Goal: Task Accomplishment & Management: Manage account settings

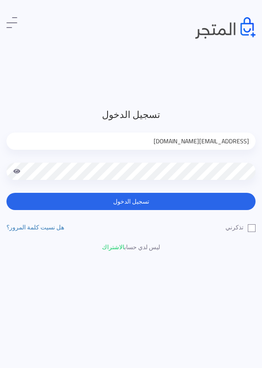
click at [202, 140] on input "jamikapop1000@gmail.com" at bounding box center [130, 141] width 249 height 17
type input "jamika_pop@yahoo.com"
click at [250, 228] on label "تذكرني" at bounding box center [240, 227] width 30 height 9
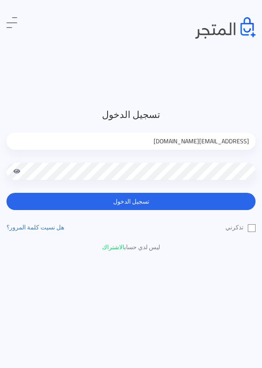
click at [250, 228] on input "تذكرني" at bounding box center [253, 226] width 6 height 6
checkbox input "true"
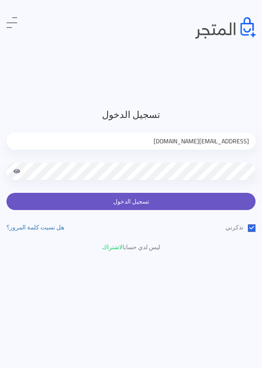
click at [203, 198] on button "تسجيل الدخول" at bounding box center [130, 201] width 249 height 17
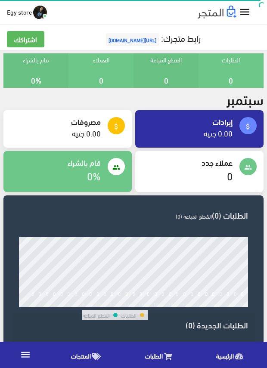
click at [80, 355] on span "المنتجات" at bounding box center [81, 355] width 20 height 11
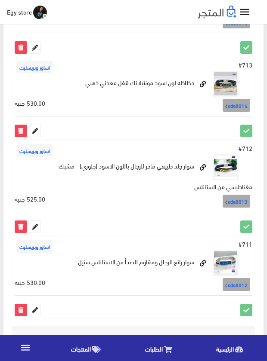
scroll to position [1651, 0]
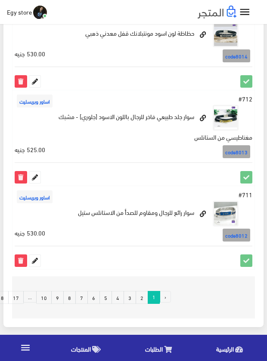
click at [71, 298] on link "8" at bounding box center [69, 297] width 12 height 13
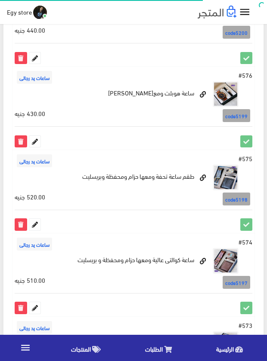
scroll to position [1564, 0]
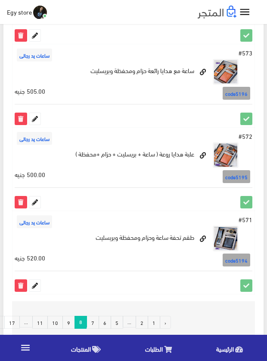
click at [43, 316] on link "11" at bounding box center [39, 322] width 15 height 13
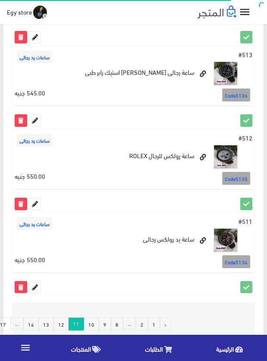
scroll to position [1551, 0]
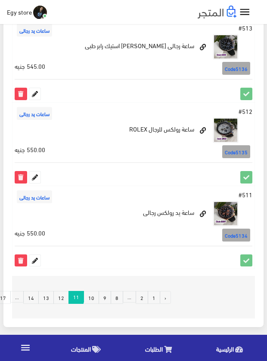
click at [48, 298] on link "13" at bounding box center [45, 297] width 15 height 13
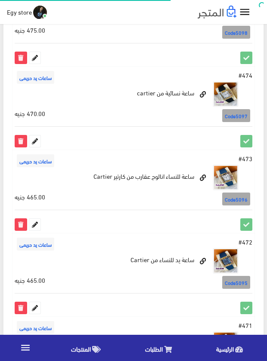
scroll to position [1549, 0]
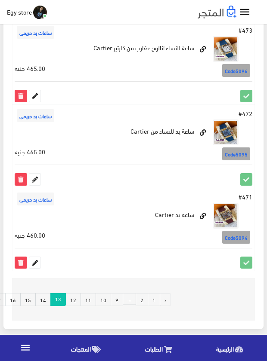
click at [77, 303] on link "12" at bounding box center [72, 299] width 15 height 13
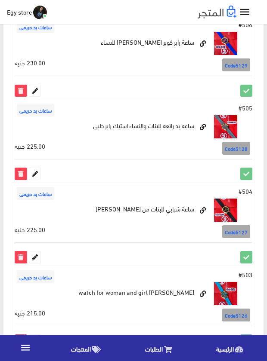
scroll to position [473, 0]
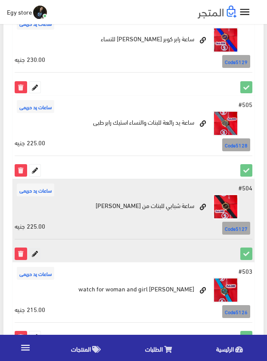
click at [32, 252] on icon at bounding box center [34, 253] width 11 height 11
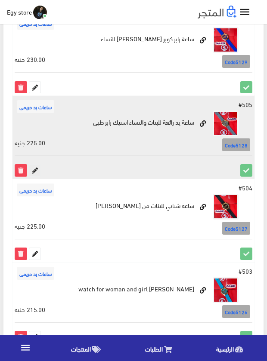
click at [36, 165] on icon at bounding box center [34, 170] width 11 height 11
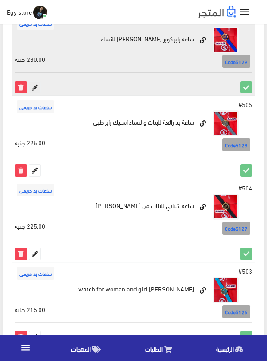
click at [36, 88] on icon at bounding box center [34, 87] width 11 height 11
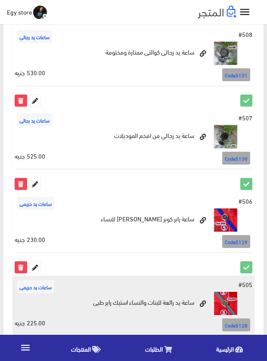
scroll to position [258, 0]
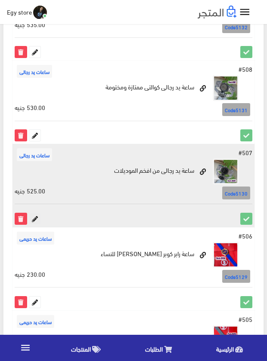
click at [34, 219] on icon at bounding box center [34, 218] width 11 height 11
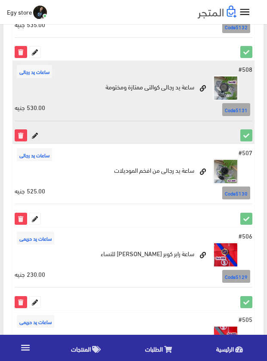
click at [33, 136] on icon at bounding box center [34, 135] width 11 height 11
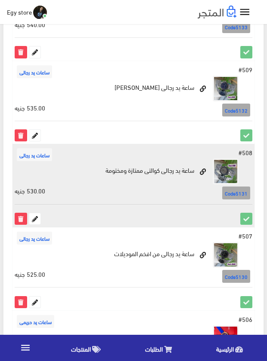
scroll to position [172, 0]
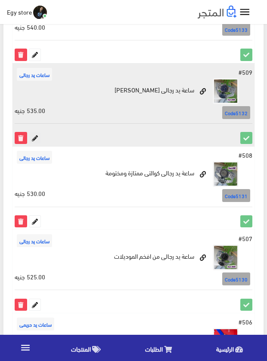
click at [34, 136] on icon at bounding box center [34, 138] width 11 height 11
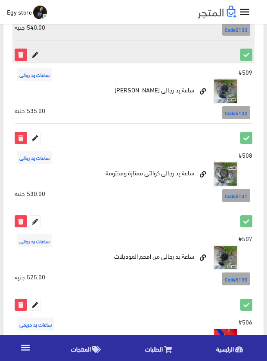
click at [36, 52] on icon at bounding box center [34, 54] width 11 height 11
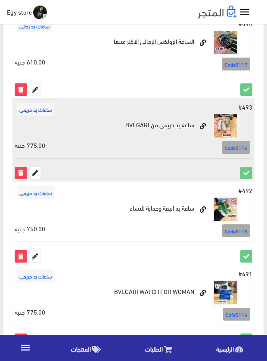
scroll to position [1564, 0]
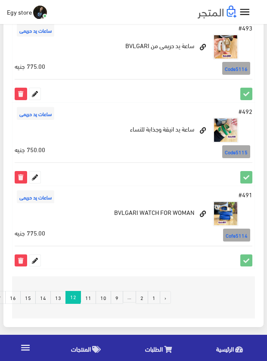
click at [93, 298] on link "11" at bounding box center [87, 297] width 15 height 13
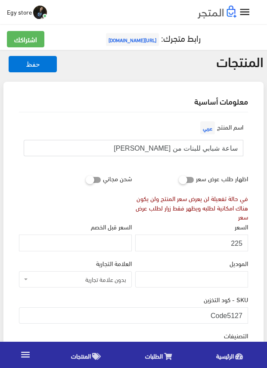
click at [212, 148] on input "ساعة شبابي للبنات من [PERSON_NAME]" at bounding box center [133, 148] width 219 height 16
click at [212, 148] on input "ساعة شبابي للبنات من مايكل كورس" at bounding box center [133, 148] width 219 height 16
drag, startPoint x: 228, startPoint y: 313, endPoint x: 247, endPoint y: 313, distance: 18.9
click at [247, 313] on input "Code5127" at bounding box center [133, 315] width 229 height 16
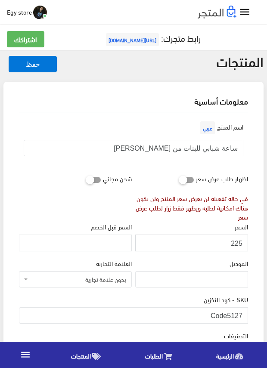
click at [236, 241] on input "225" at bounding box center [191, 242] width 113 height 16
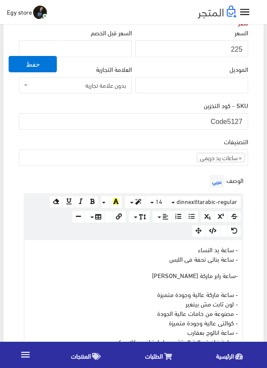
scroll to position [215, 0]
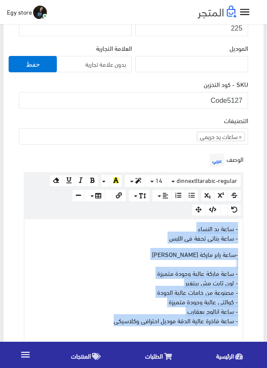
drag, startPoint x: 100, startPoint y: 321, endPoint x: 244, endPoint y: 225, distance: 173.4
click at [244, 225] on div "الوصف عربي × Insert Image Select from files Image URL Insert Image × Insert Lin…" at bounding box center [133, 252] width 232 height 202
copy div "- ساعة يد النساء - ساعة بناتى تحفة فى اللبس -ساعة رابر ماركة مايكل كورس KORS - …"
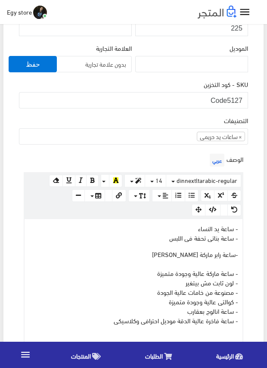
click at [116, 110] on div "SKU - كود التخزين Code5127" at bounding box center [133, 97] width 232 height 36
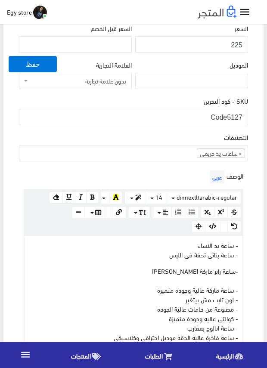
scroll to position [172, 0]
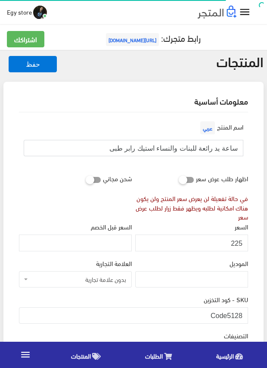
click at [192, 148] on input "ساعة يد رائعة للبنات والنساء استيك رابر طبى" at bounding box center [133, 148] width 219 height 16
drag, startPoint x: 227, startPoint y: 315, endPoint x: 247, endPoint y: 315, distance: 19.4
click at [247, 315] on input "Code5128" at bounding box center [133, 315] width 229 height 16
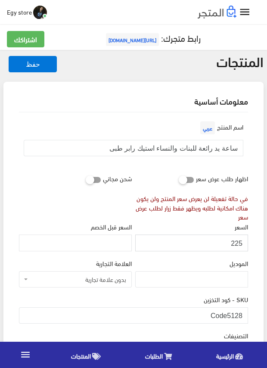
click at [235, 244] on input "225" at bounding box center [191, 242] width 113 height 16
click at [194, 231] on div "السعر 225" at bounding box center [191, 236] width 113 height 29
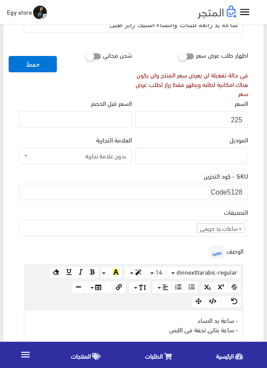
scroll to position [129, 0]
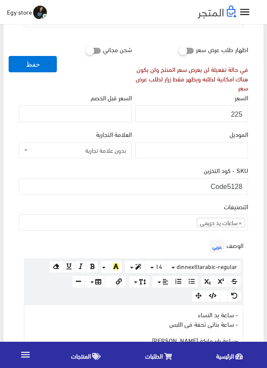
click at [130, 242] on div "الوصف عربي × Insert Image Select from files Image URL Insert Image × Insert Lin…" at bounding box center [133, 339] width 232 height 202
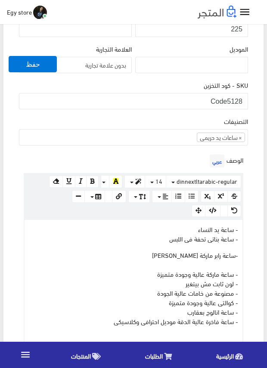
scroll to position [215, 0]
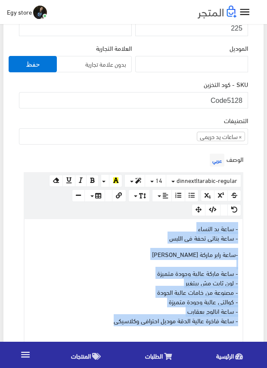
drag, startPoint x: 101, startPoint y: 319, endPoint x: 247, endPoint y: 224, distance: 173.5
click at [247, 224] on div "الوصف عربي × Insert Image Select from files Image URL Insert Image × Insert Lin…" at bounding box center [133, 252] width 232 height 202
copy div "- ساعة يد النساء - ساعة بناتى تحفة فى اللبس -ساعة رابر ماركة مايكل كورس KORS - …"
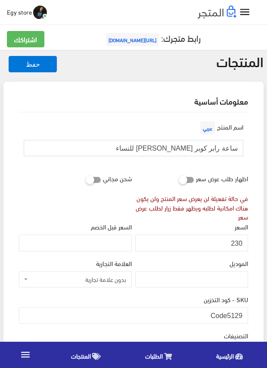
click at [212, 148] on input "ساعة رابر كوبر [PERSON_NAME] للنساء" at bounding box center [133, 148] width 219 height 16
drag, startPoint x: 228, startPoint y: 314, endPoint x: 247, endPoint y: 314, distance: 19.8
click at [247, 314] on input "Code5129" at bounding box center [133, 315] width 229 height 16
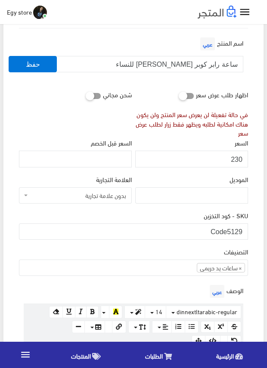
scroll to position [86, 0]
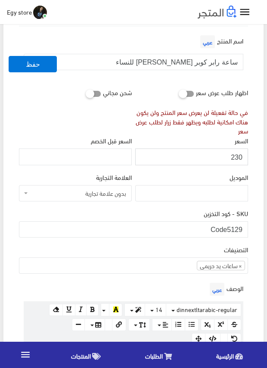
click at [235, 157] on input "230" at bounding box center [191, 156] width 113 height 16
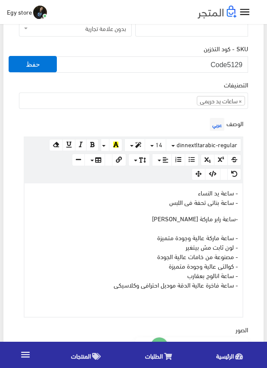
scroll to position [258, 0]
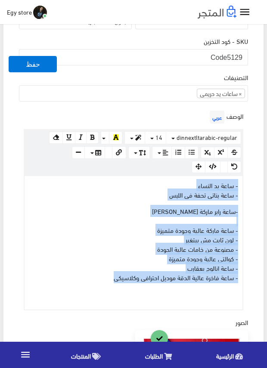
drag, startPoint x: 96, startPoint y: 277, endPoint x: 249, endPoint y: 188, distance: 177.2
click at [249, 188] on div "الوصف عربي × Insert Image Select from files Image URL Insert Image × Insert Lin…" at bounding box center [133, 209] width 232 height 202
copy div "- ساعة يد النساء - ساعة بناتى تحفة فى اللبس -ساعة رابر ماركة مايكل كورس KORS - …"
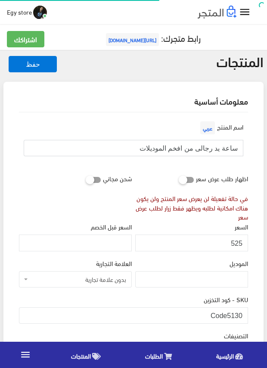
click at [209, 147] on input "ساعة يد رجالى من افخم الموديلات" at bounding box center [133, 148] width 219 height 16
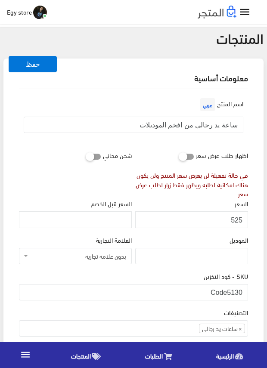
scroll to position [43, 0]
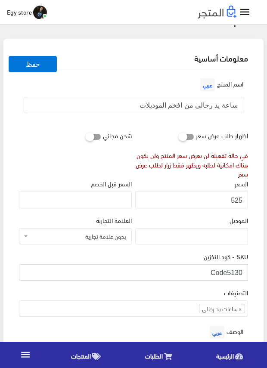
drag, startPoint x: 228, startPoint y: 271, endPoint x: 245, endPoint y: 271, distance: 16.8
click at [245, 271] on input "Code5130" at bounding box center [133, 272] width 229 height 16
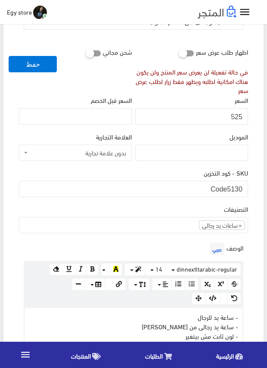
scroll to position [0, 0]
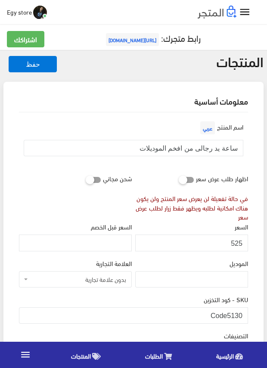
click at [221, 230] on div "السعر 525" at bounding box center [191, 236] width 113 height 29
click at [234, 240] on input "525" at bounding box center [191, 242] width 113 height 16
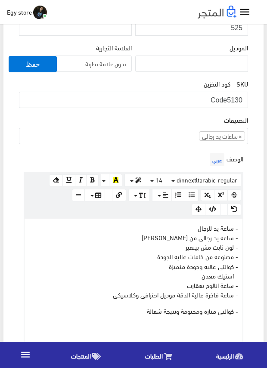
scroll to position [258, 0]
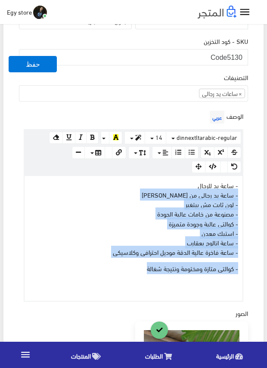
drag, startPoint x: 141, startPoint y: 268, endPoint x: 251, endPoint y: 194, distance: 133.1
click at [251, 195] on div "اسم المنتج عربي ساعة يد رجالى من افخم الموديلات اظهار طلب عرض سعر في حالة تفعيل…" at bounding box center [133, 257] width 243 height 807
click at [251, 190] on div "اسم المنتج عربي ساعة يد رجالى من افخم الموديلات اظهار طلب عرض سعر في حالة تفعيل…" at bounding box center [133, 257] width 243 height 807
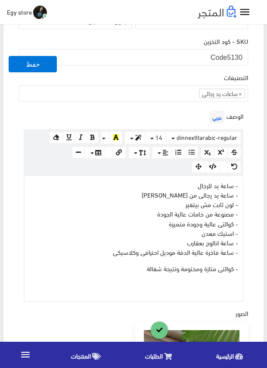
drag, startPoint x: 251, startPoint y: 188, endPoint x: 252, endPoint y: 179, distance: 8.6
click at [251, 184] on div "اسم المنتج عربي ساعة يد رجالى من افخم الموديلات اظهار طلب عرض سعر في حالة تفعيل…" at bounding box center [133, 257] width 243 height 807
click at [252, 179] on div "اسم المنتج عربي ساعة يد رجالى من افخم الموديلات اظهار طلب عرض سعر في حالة تفعيل…" at bounding box center [133, 257] width 243 height 807
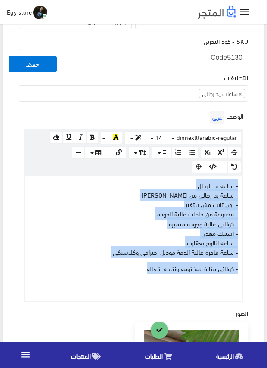
drag, startPoint x: 133, startPoint y: 271, endPoint x: 243, endPoint y: 184, distance: 141.2
click at [243, 184] on div "الوصف عربي × Insert Image Select from files Image URL Insert Image × Insert Lin…" at bounding box center [133, 204] width 232 height 193
copy div "- ساعة يد للرجال - ساعة يد رجالى من اوديمار AUDEMARS - لون ثابت مش بيتغير - مصن…"
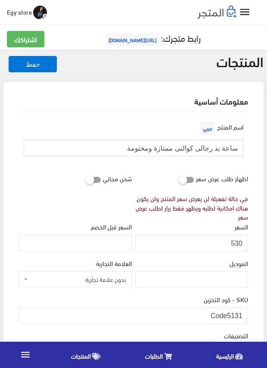
click at [208, 147] on input "ساعة يد رجالى كوالتى ممتازة ومختومة" at bounding box center [133, 148] width 219 height 16
drag, startPoint x: 227, startPoint y: 312, endPoint x: 244, endPoint y: 314, distance: 17.3
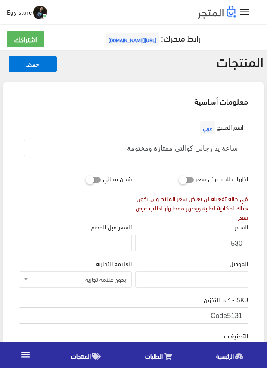
click at [244, 314] on input "Code5131" at bounding box center [133, 315] width 229 height 16
click at [239, 241] on input "530" at bounding box center [191, 242] width 113 height 16
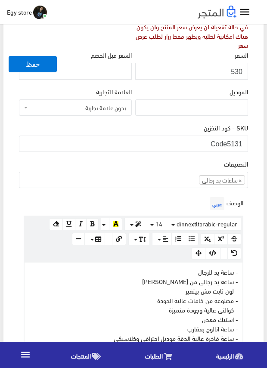
scroll to position [258, 0]
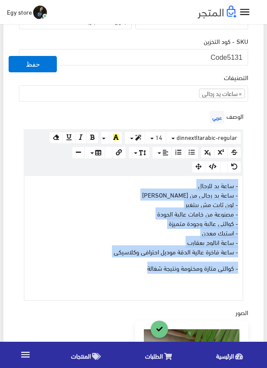
drag, startPoint x: 136, startPoint y: 266, endPoint x: 250, endPoint y: 186, distance: 139.9
click at [250, 186] on div "اسم المنتج عربي ساعة يد رجالى كوالتى ممتازة ومختومة اظهار طلب عرض سعر في حالة ت…" at bounding box center [133, 253] width 243 height 798
copy div "- ساعة يد للرجال - ساعة يد رجالى من اوديمار AUDEMARS - لون ثابت مش بيتغير - مصن…"
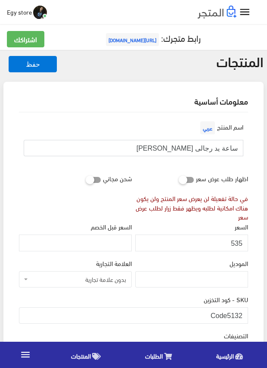
click at [205, 149] on input "ساعة يد رجالى [PERSON_NAME]" at bounding box center [133, 148] width 219 height 16
drag, startPoint x: 205, startPoint y: 149, endPoint x: 201, endPoint y: 148, distance: 4.4
click at [201, 148] on input "ساعة يد رجالى [PERSON_NAME]" at bounding box center [133, 148] width 219 height 16
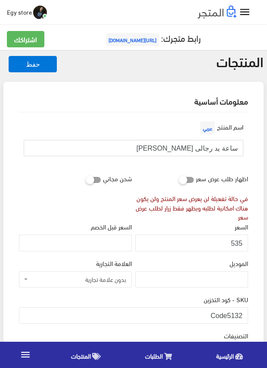
click at [201, 148] on input "ساعة يد رجالى [PERSON_NAME]" at bounding box center [133, 148] width 219 height 16
drag, startPoint x: 228, startPoint y: 315, endPoint x: 248, endPoint y: 316, distance: 20.2
click at [248, 316] on div "SKU - كود التخزين Code5132" at bounding box center [133, 312] width 232 height 36
click at [236, 243] on input "535" at bounding box center [191, 242] width 113 height 16
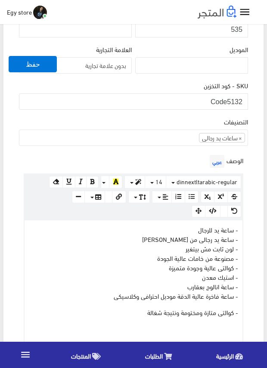
scroll to position [215, 0]
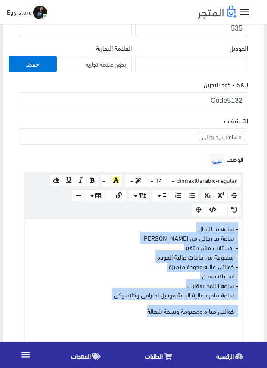
drag, startPoint x: 138, startPoint y: 310, endPoint x: 244, endPoint y: 226, distance: 135.4
click at [244, 226] on div "الوصف عربي × Insert Image Select from files Image URL Insert Image × Insert Lin…" at bounding box center [133, 247] width 232 height 192
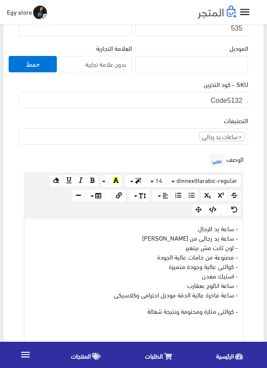
click at [244, 226] on div "الوصف عربي × Insert Image Select from files Image URL Insert Image × Insert Lin…" at bounding box center [133, 247] width 232 height 192
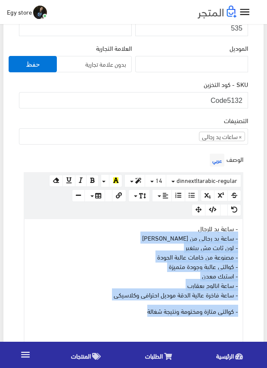
drag, startPoint x: 142, startPoint y: 315, endPoint x: 248, endPoint y: 232, distance: 134.6
click at [248, 232] on div "الوصف عربي × Insert Image Select from files Image URL Insert Image × Insert Lin…" at bounding box center [133, 247] width 232 height 192
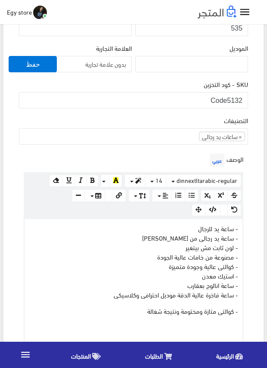
click at [250, 228] on div "اسم المنتج عربي ساعة يد رجالى AUDEMARS اظهار طلب عرض سعر في حالة تفعيلة لن يعرض…" at bounding box center [133, 298] width 243 height 803
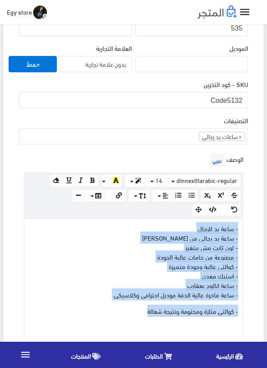
drag, startPoint x: 140, startPoint y: 308, endPoint x: 248, endPoint y: 226, distance: 135.4
click at [248, 226] on div "الوصف عربي × Insert Image Select from files Image URL Insert Image × Insert Lin…" at bounding box center [133, 247] width 232 height 192
copy div "- ساعة يد للرجال - ساعة يد رجالى من اوديمار AUDEMARS - لون ثابت مش بيتغير - مصن…"
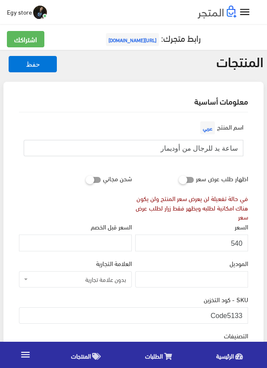
click at [219, 148] on input "ساعة يد للرجال من أوديمار" at bounding box center [133, 148] width 219 height 16
drag, startPoint x: 228, startPoint y: 312, endPoint x: 248, endPoint y: 313, distance: 19.8
click at [248, 313] on div "SKU - كود التخزين Code5133" at bounding box center [133, 312] width 232 height 36
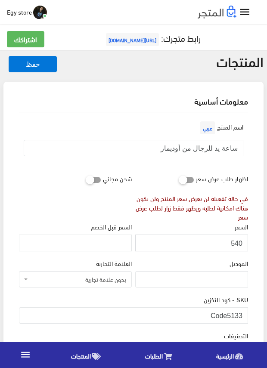
click at [236, 242] on input "540" at bounding box center [191, 242] width 113 height 16
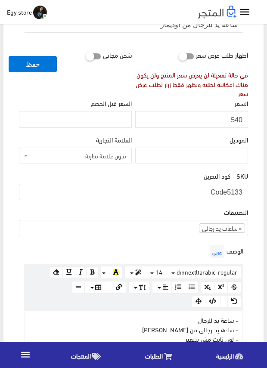
scroll to position [258, 0]
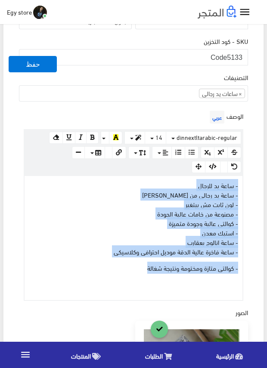
drag, startPoint x: 127, startPoint y: 266, endPoint x: 247, endPoint y: 183, distance: 146.2
click at [247, 183] on div "الوصف عربي × Insert Image Select from files Image URL Insert Image × Insert Lin…" at bounding box center [133, 204] width 232 height 192
copy div "- ساعة يد للرجال - ساعة يد رجالى من اوديمار AUDEMARS - لون ثابت مش بيتغير - مصن…"
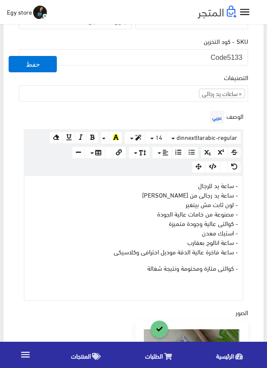
click at [147, 111] on div "الوصف عربي × Insert Image Select from files Image URL Insert Image × Insert Lin…" at bounding box center [133, 204] width 232 height 192
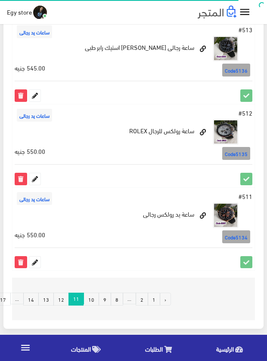
scroll to position [1551, 0]
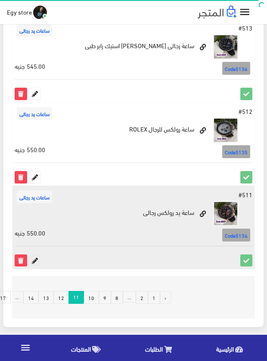
click at [33, 261] on icon at bounding box center [34, 260] width 11 height 11
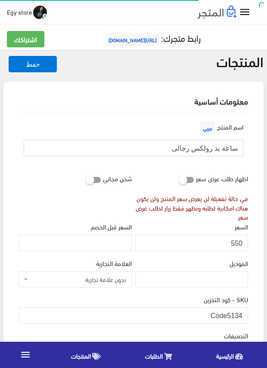
click at [212, 147] on input "ساعة يد رولكس رجالى" at bounding box center [133, 148] width 219 height 16
drag, startPoint x: 228, startPoint y: 314, endPoint x: 243, endPoint y: 316, distance: 14.3
click at [243, 316] on input "Code5134" at bounding box center [133, 315] width 229 height 16
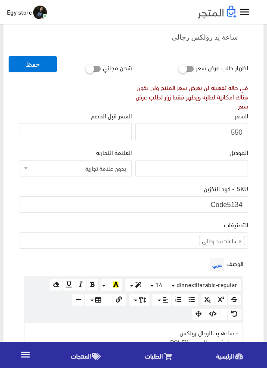
scroll to position [86, 0]
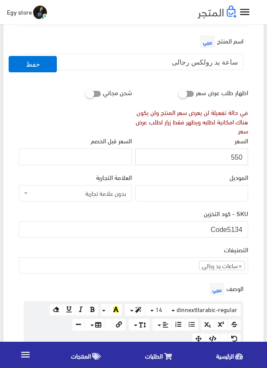
click at [236, 153] on input "550" at bounding box center [191, 156] width 113 height 16
drag, startPoint x: 228, startPoint y: 227, endPoint x: 244, endPoint y: 228, distance: 16.8
click at [244, 228] on input "Code5134" at bounding box center [133, 229] width 229 height 16
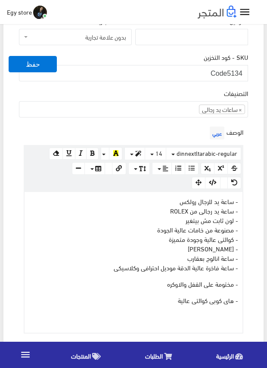
scroll to position [258, 0]
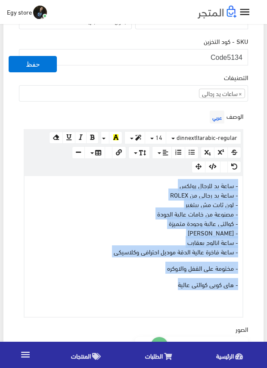
drag, startPoint x: 170, startPoint y: 284, endPoint x: 245, endPoint y: 185, distance: 123.4
click at [245, 185] on div "الوصف عربي × Insert Image Select from files Image URL Insert Image × Insert Lin…" at bounding box center [133, 212] width 232 height 209
copy div "- ساعة يد للرجال رولكس - ساعة يد رجالى من ROLEX - لون ثابت مش بيتغير - مصنوعة م…"
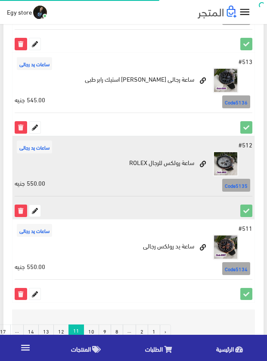
scroll to position [1508, 0]
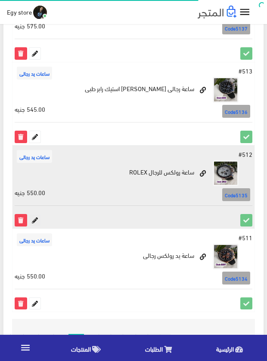
click at [33, 220] on icon at bounding box center [34, 220] width 11 height 11
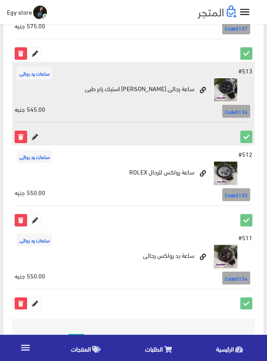
click at [35, 136] on icon at bounding box center [34, 136] width 11 height 11
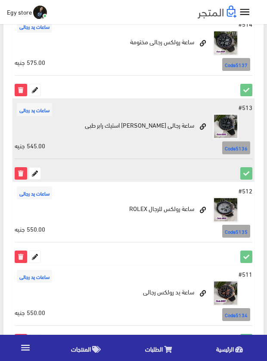
scroll to position [1422, 0]
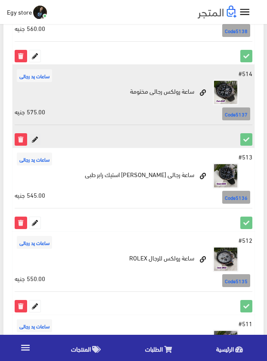
click at [32, 141] on icon at bounding box center [34, 139] width 11 height 11
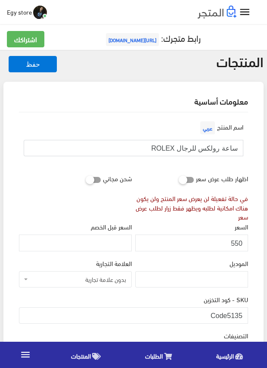
click at [191, 149] on input "ساعة رولكس للرجال ROLEX" at bounding box center [133, 148] width 219 height 16
drag, startPoint x: 226, startPoint y: 313, endPoint x: 243, endPoint y: 315, distance: 17.0
click at [243, 315] on input "Code5135" at bounding box center [133, 315] width 229 height 16
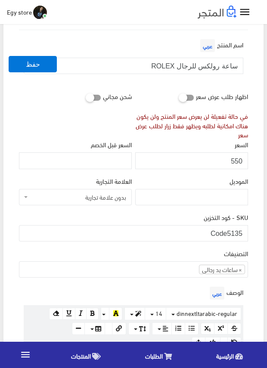
scroll to position [86, 0]
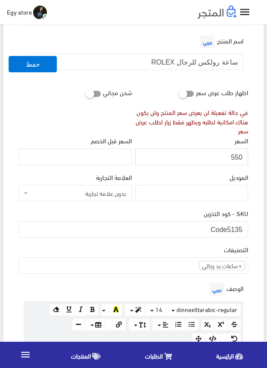
click at [235, 154] on input "550" at bounding box center [191, 156] width 113 height 16
click at [183, 244] on div "التصنيفات ساعات يد رجالى ساعات يد حريمى اساور وبريسليت × ساعات يد رجالى" at bounding box center [133, 258] width 229 height 29
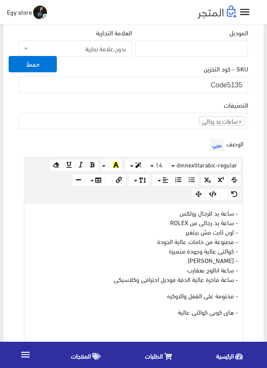
scroll to position [258, 0]
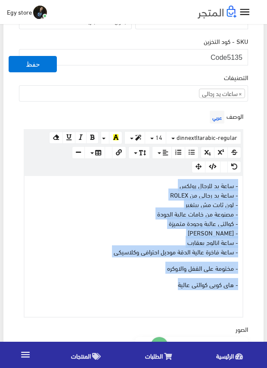
drag, startPoint x: 163, startPoint y: 284, endPoint x: 250, endPoint y: 185, distance: 132.3
click at [250, 185] on div "اسم المنتج عربي ساعة رولكس للرجال ROLEX اظهار طلب عرض سعر في حالة تفعيلة لن يعر…" at bounding box center [133, 278] width 243 height 848
copy div "- ساعة يد للرجال رولكس - ساعة يد رجالى من ROLEX - لون ثابت مش بيتغير - مصنوعة م…"
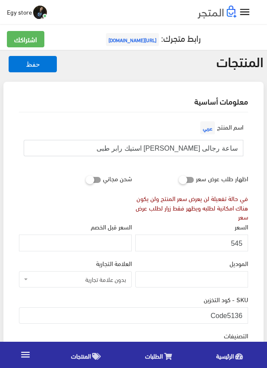
click at [188, 149] on input "ساعة رجالى [PERSON_NAME] استيك رابر طبى" at bounding box center [133, 148] width 219 height 16
click at [184, 149] on input "ساعة رجالى [PERSON_NAME] استيك رابر طبى" at bounding box center [133, 148] width 219 height 16
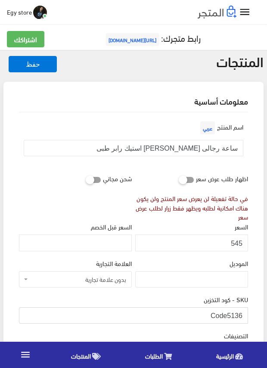
drag, startPoint x: 228, startPoint y: 311, endPoint x: 247, endPoint y: 313, distance: 19.5
click at [247, 313] on input "Code5136" at bounding box center [133, 315] width 229 height 16
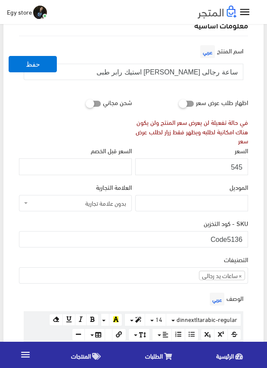
scroll to position [86, 0]
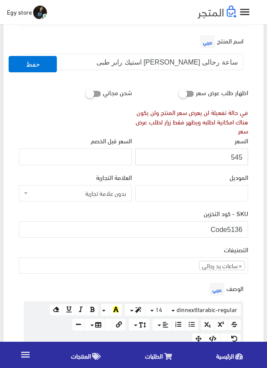
click at [238, 156] on input "545" at bounding box center [191, 156] width 113 height 16
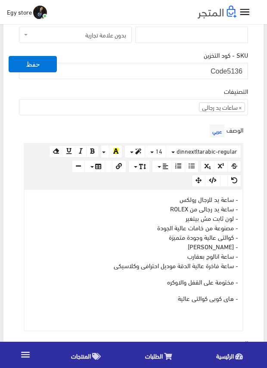
scroll to position [258, 0]
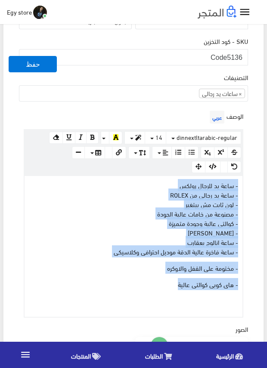
drag, startPoint x: 158, startPoint y: 284, endPoint x: 243, endPoint y: 186, distance: 130.0
click at [243, 186] on div "الوصف عربي × Insert Image Select from files Image URL Insert Image × Insert Lin…" at bounding box center [133, 212] width 232 height 209
copy div "- ساعة يد للرجال رولكس - ساعة يد رجالى من ROLEX - لون ثابت مش بيتغير - مصنوعة م…"
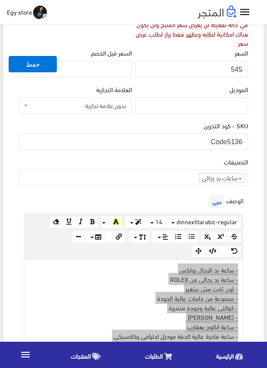
scroll to position [172, 0]
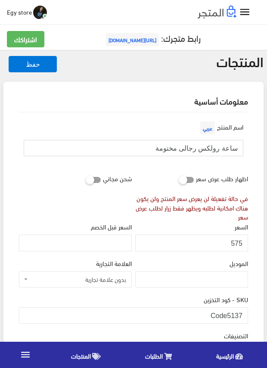
click at [193, 148] on input "ساعة رولكس رجالى مختومة" at bounding box center [133, 148] width 219 height 16
click at [200, 224] on div "السعر 575" at bounding box center [191, 236] width 113 height 29
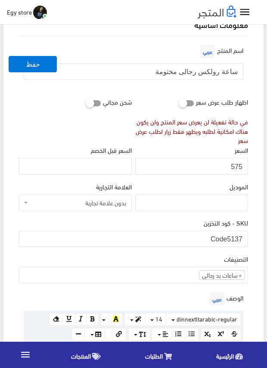
scroll to position [86, 0]
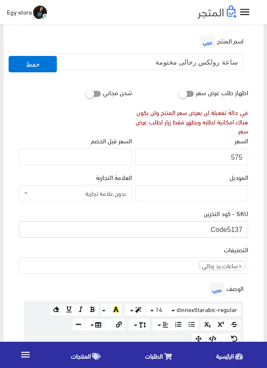
drag, startPoint x: 228, startPoint y: 228, endPoint x: 245, endPoint y: 230, distance: 16.9
click at [245, 230] on input "Code5137" at bounding box center [133, 229] width 229 height 16
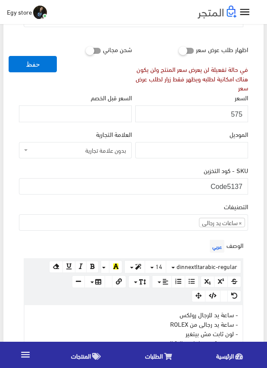
scroll to position [0, 0]
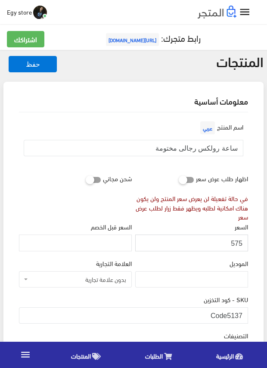
click at [239, 243] on input "575" at bounding box center [191, 242] width 113 height 16
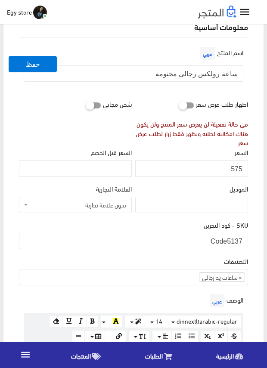
scroll to position [129, 0]
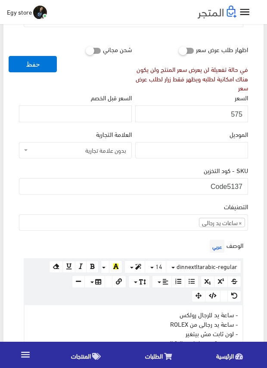
click at [181, 240] on div "الوصف عربي × Insert Image Select from files Image URL Insert Image × Insert Lin…" at bounding box center [133, 342] width 232 height 209
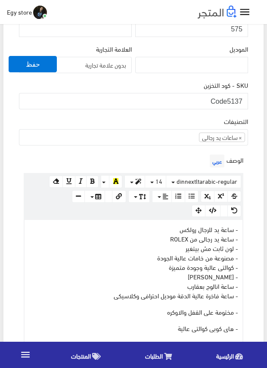
scroll to position [215, 0]
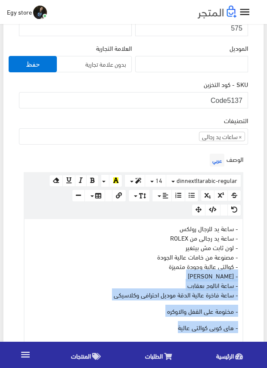
drag, startPoint x: 164, startPoint y: 330, endPoint x: 225, endPoint y: 235, distance: 112.9
click at [207, 263] on div "- ساعة يد للرجال رولكس - ساعة يد رجالى من ROLEX - لون ثابت مش بيتغير - مصنوعة م…" at bounding box center [134, 289] width 218 height 141
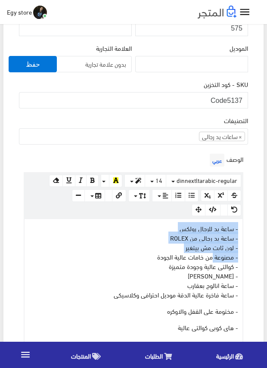
drag, startPoint x: 225, startPoint y: 235, endPoint x: 239, endPoint y: 220, distance: 20.4
click at [239, 220] on div "- ساعة يد للرجال رولكس - ساعة يد رجالى من ROLEX - لون ثابت مش بيتغير - مصنوعة م…" at bounding box center [134, 289] width 218 height 141
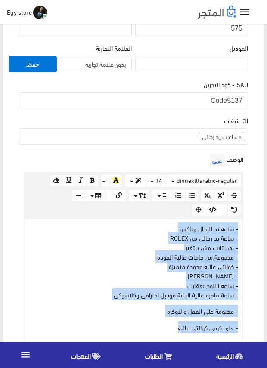
drag, startPoint x: 170, startPoint y: 328, endPoint x: 254, endPoint y: 229, distance: 130.1
click at [254, 229] on div "اسم المنتج عربي ساعة رولكس رجالى مختومة اظهار طلب عرض سعر في حالة تفعيلة لن يعر…" at bounding box center [133, 317] width 243 height 840
copy div "- ساعة يد للرجال رولكس - ساعة يد رجالى من ROLEX - لون ثابت مش بيتغير - مصنوعة م…"
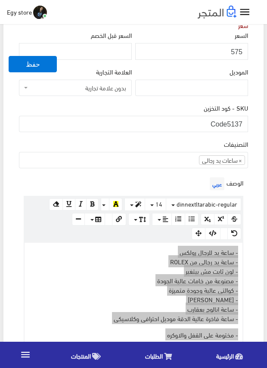
scroll to position [172, 0]
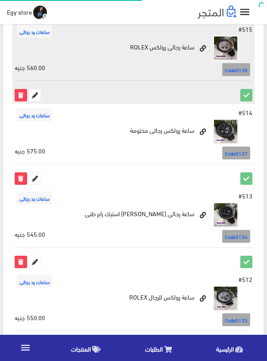
scroll to position [1336, 0]
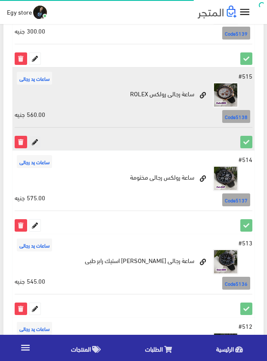
click at [34, 143] on icon at bounding box center [34, 141] width 11 height 11
click at [36, 138] on icon at bounding box center [34, 141] width 11 height 11
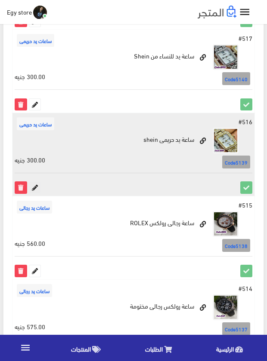
click at [34, 187] on icon at bounding box center [34, 187] width 11 height 11
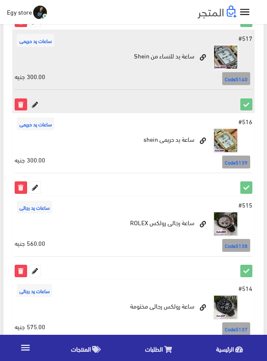
click at [32, 104] on icon at bounding box center [34, 104] width 11 height 11
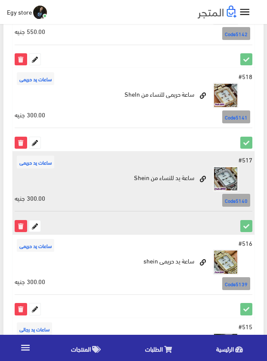
scroll to position [1078, 0]
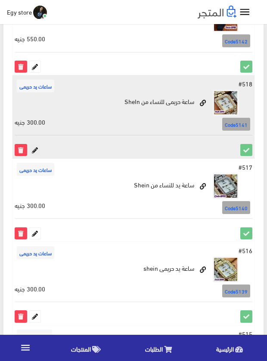
click at [34, 146] on icon at bounding box center [34, 150] width 11 height 11
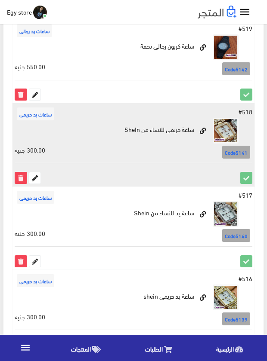
scroll to position [1035, 0]
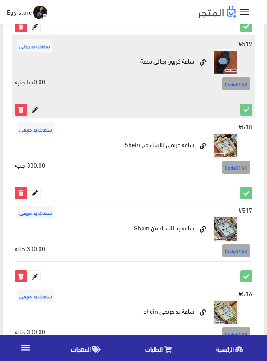
click at [34, 110] on icon at bounding box center [34, 109] width 11 height 11
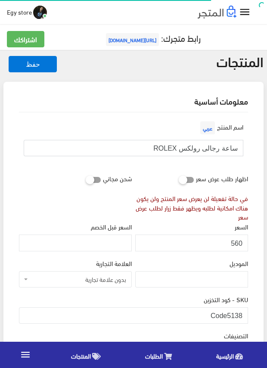
click at [194, 146] on input "ساعة رجالى رولكس ROLEX" at bounding box center [133, 148] width 219 height 16
drag, startPoint x: 228, startPoint y: 315, endPoint x: 243, endPoint y: 316, distance: 15.1
click at [243, 316] on input "Code5138" at bounding box center [133, 315] width 229 height 16
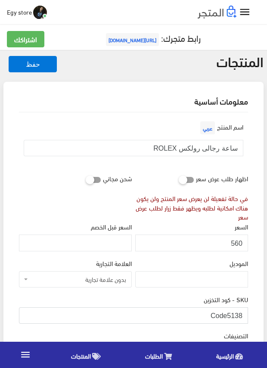
paste input "(code3031)"
type input "Code(code3031)"
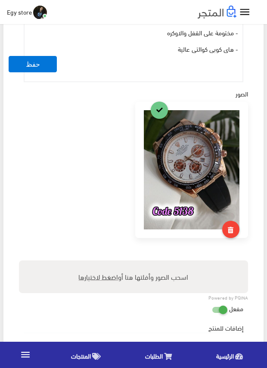
scroll to position [516, 0]
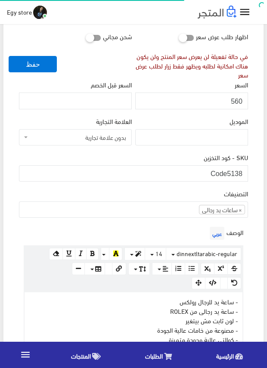
scroll to position [172, 0]
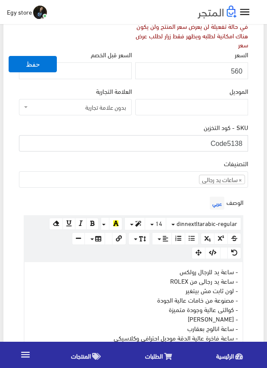
drag, startPoint x: 228, startPoint y: 143, endPoint x: 245, endPoint y: 143, distance: 16.8
click at [245, 143] on input "Code5138" at bounding box center [133, 143] width 229 height 16
click at [238, 71] on input "560" at bounding box center [191, 70] width 113 height 16
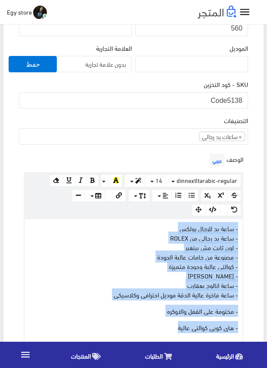
drag, startPoint x: 156, startPoint y: 328, endPoint x: 241, endPoint y: 230, distance: 129.3
click at [241, 230] on div "- ساعة يد للرجال رولكس - ساعة يد رجالى من ROLEX - لون ثابت مش بيتغير - مصنوعة م…" at bounding box center [134, 289] width 218 height 141
copy div "- ساعة يد للرجال رولكس - ساعة يد رجالى من ROLEX - لون ثابت مش بيتغير - مصنوعة م…"
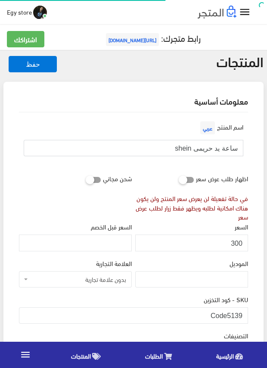
click at [209, 147] on input "ساعة يد حريمى shein" at bounding box center [133, 148] width 219 height 16
drag, startPoint x: 227, startPoint y: 315, endPoint x: 244, endPoint y: 315, distance: 16.8
click at [244, 315] on input "Code5139" at bounding box center [133, 315] width 229 height 16
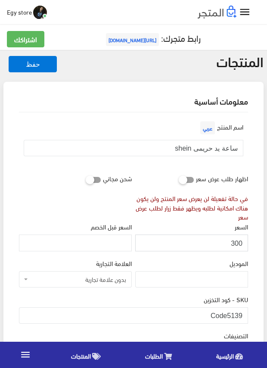
click at [238, 244] on input "300" at bounding box center [191, 242] width 113 height 16
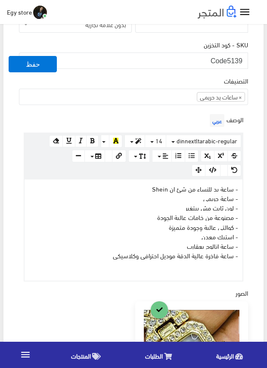
scroll to position [258, 0]
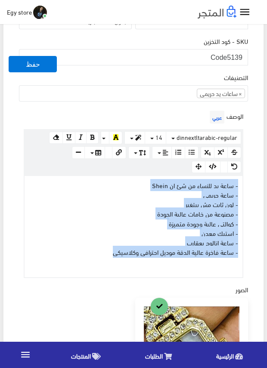
drag, startPoint x: 100, startPoint y: 253, endPoint x: 262, endPoint y: 181, distance: 178.0
click at [262, 181] on div "معلومات أساسية اسم المنتج عربي ساعة يد حريمى shein اظهار طلب عرض سعر في حالة تف…" at bounding box center [133, 244] width 260 height 840
copy div "- ساعة يد للنساء من شئ ان Shein - ساعة حريمى - لون ثابت مش بيتغير - مصنوعة من خ…"
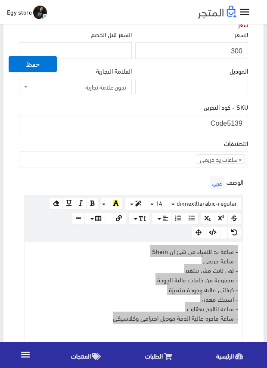
scroll to position [172, 0]
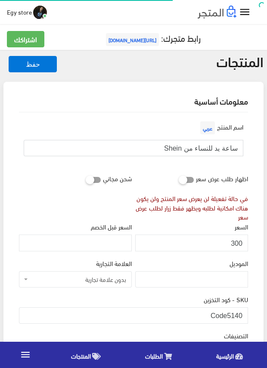
click at [217, 147] on input "ساعة يد للنساء من Shein" at bounding box center [133, 148] width 219 height 16
drag, startPoint x: 228, startPoint y: 312, endPoint x: 247, endPoint y: 313, distance: 18.5
click at [247, 313] on input "Code5140" at bounding box center [133, 315] width 229 height 16
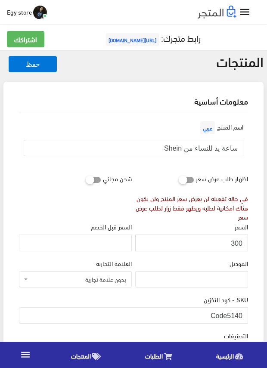
click at [234, 240] on input "300" at bounding box center [191, 242] width 113 height 16
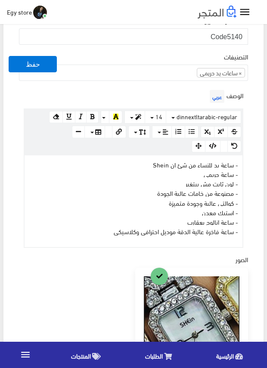
scroll to position [301, 0]
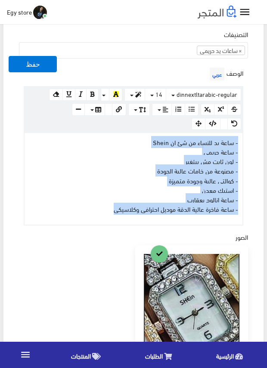
drag, startPoint x: 90, startPoint y: 210, endPoint x: 245, endPoint y: 142, distance: 169.3
click at [245, 142] on div "الوصف عربي × Insert Image Select from files Image URL Insert Image × Insert Lin…" at bounding box center [133, 145] width 232 height 160
copy p "- ساعة يد للنساء من شئ ان Shein - ساعة حريمى - لون ثابت مش بيتغير - مصنوعة من خ…"
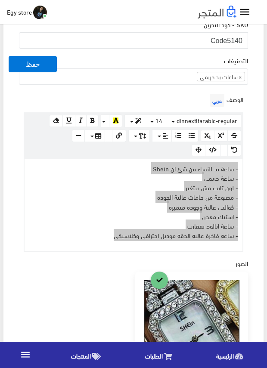
scroll to position [215, 0]
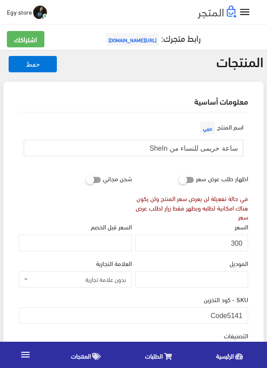
click at [212, 147] on input "ساعة حريمى للنساء من SheIn" at bounding box center [133, 148] width 219 height 16
drag, startPoint x: 226, startPoint y: 317, endPoint x: 244, endPoint y: 318, distance: 18.5
click at [244, 318] on input "Code5141" at bounding box center [133, 315] width 229 height 16
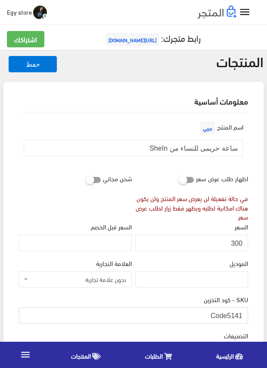
drag, startPoint x: 241, startPoint y: 317, endPoint x: 230, endPoint y: 314, distance: 11.6
click at [230, 314] on input "Code5141" at bounding box center [133, 315] width 229 height 16
click at [229, 314] on input "Code5141" at bounding box center [133, 315] width 229 height 16
drag, startPoint x: 227, startPoint y: 315, endPoint x: 240, endPoint y: 315, distance: 12.9
click at [240, 315] on input "Code5141" at bounding box center [133, 315] width 229 height 16
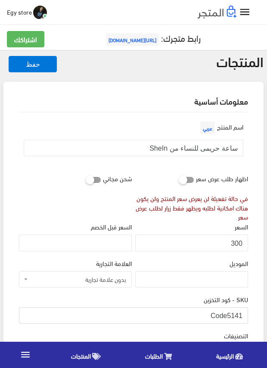
click at [226, 317] on input "Code5141" at bounding box center [133, 315] width 229 height 16
drag, startPoint x: 226, startPoint y: 317, endPoint x: 244, endPoint y: 318, distance: 18.5
click at [244, 318] on input "Code5141" at bounding box center [133, 315] width 229 height 16
click at [235, 242] on input "300" at bounding box center [191, 242] width 113 height 16
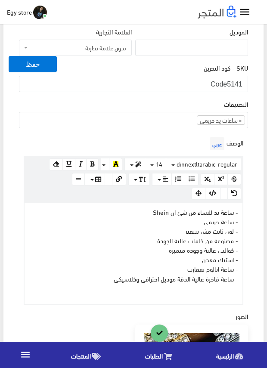
scroll to position [301, 0]
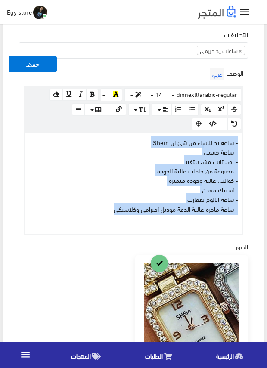
drag, startPoint x: 105, startPoint y: 207, endPoint x: 243, endPoint y: 143, distance: 152.1
click at [243, 143] on div "الوصف عربي × Insert Image Select from files Image URL Insert Image × Insert Lin…" at bounding box center [133, 150] width 232 height 170
copy div "- ساعة يد للنساء من شئ ان Shein - ساعة حريمى - لون ثابت مش بيتغير - مصنوعة من خ…"
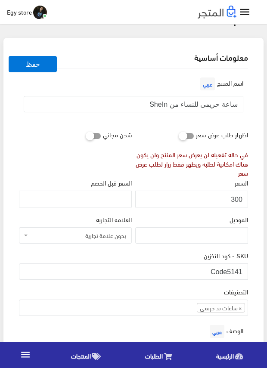
scroll to position [43, 0]
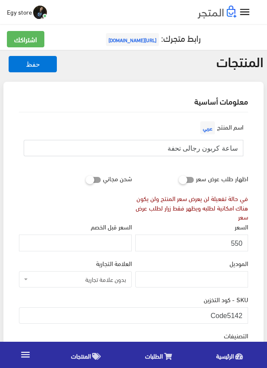
click at [211, 151] on input "ساعة كربون رجالى تحفة" at bounding box center [133, 148] width 219 height 16
drag, startPoint x: 228, startPoint y: 314, endPoint x: 251, endPoint y: 315, distance: 23.7
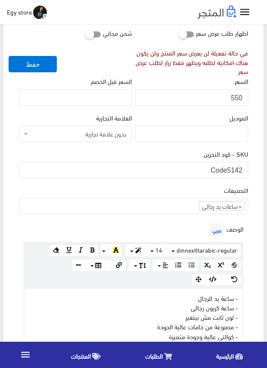
scroll to position [172, 0]
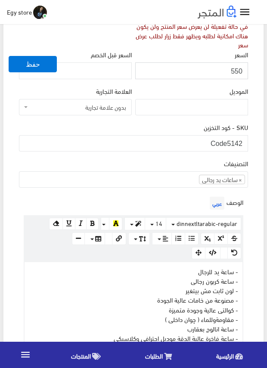
click at [238, 67] on input "550" at bounding box center [191, 70] width 113 height 16
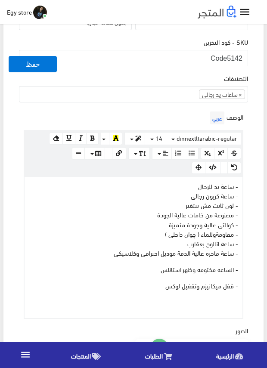
scroll to position [258, 0]
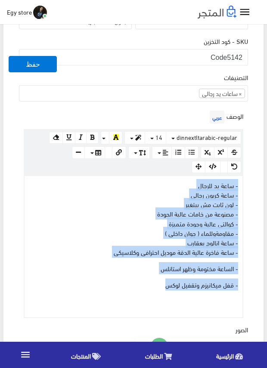
drag, startPoint x: 146, startPoint y: 287, endPoint x: 255, endPoint y: 183, distance: 150.3
click at [255, 183] on div "معلومات أساسية اسم المنتج عربي ساعة كربون رجالى تحفة اظهار طلب عرض سعر في حالة …" at bounding box center [133, 269] width 260 height 891
copy div "- ساعة يد للرجال - ساعة كربون رجالى - لون ثابت مش بيتغير - مصنوعة من خامات عالي…"
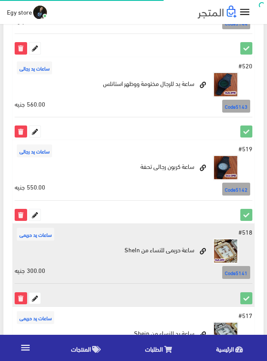
scroll to position [906, 0]
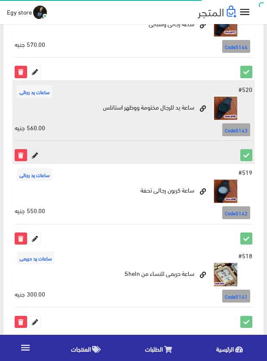
click at [33, 152] on icon at bounding box center [34, 155] width 11 height 11
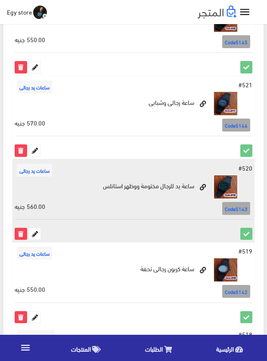
scroll to position [820, 0]
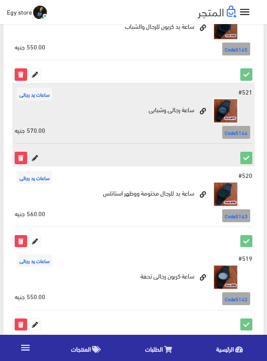
click at [33, 161] on icon at bounding box center [34, 157] width 11 height 11
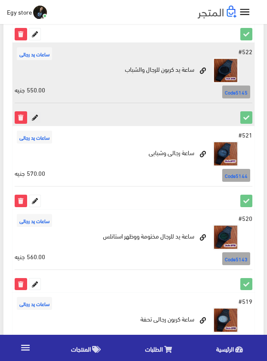
click at [35, 114] on icon at bounding box center [34, 117] width 11 height 11
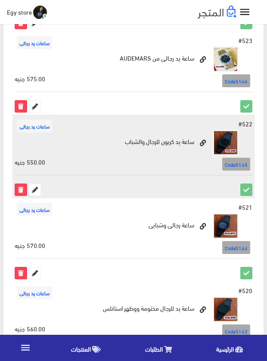
scroll to position [691, 0]
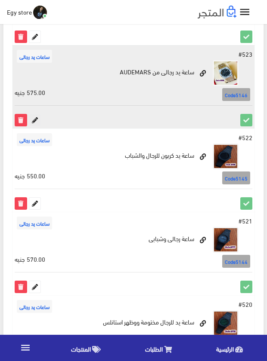
click at [33, 124] on icon at bounding box center [34, 119] width 11 height 11
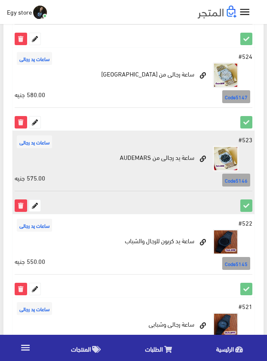
scroll to position [605, 0]
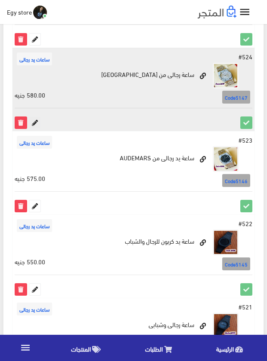
click at [35, 120] on icon at bounding box center [34, 122] width 11 height 11
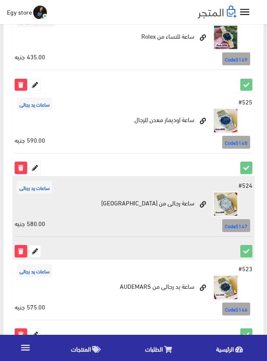
scroll to position [475, 0]
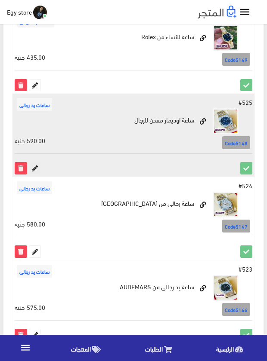
click at [34, 170] on icon at bounding box center [34, 168] width 11 height 11
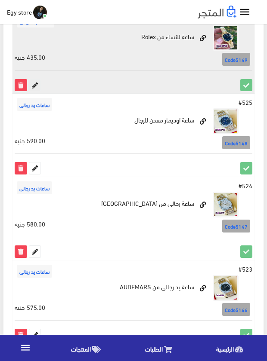
click at [37, 87] on icon at bounding box center [34, 85] width 11 height 11
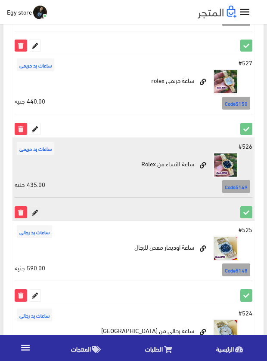
scroll to position [346, 0]
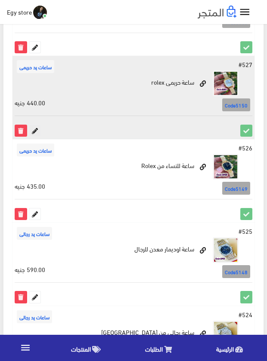
click at [37, 133] on icon at bounding box center [34, 130] width 11 height 11
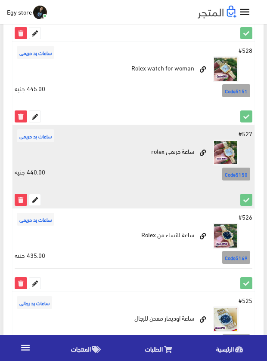
scroll to position [260, 0]
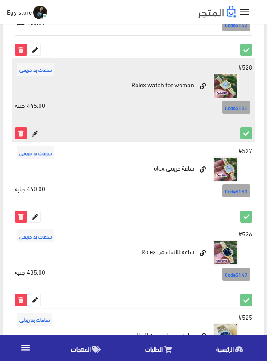
click at [35, 130] on icon at bounding box center [34, 133] width 11 height 11
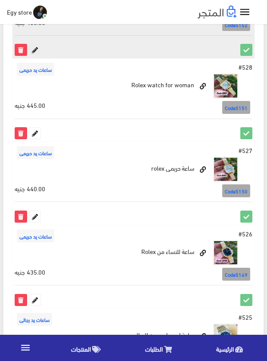
scroll to position [174, 0]
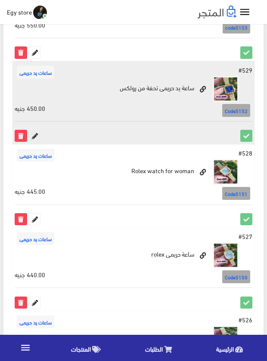
click at [34, 138] on icon at bounding box center [34, 135] width 11 height 11
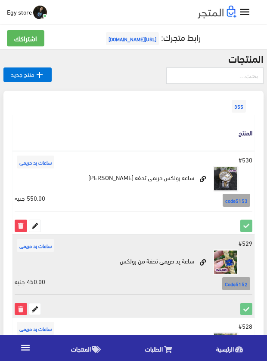
scroll to position [0, 0]
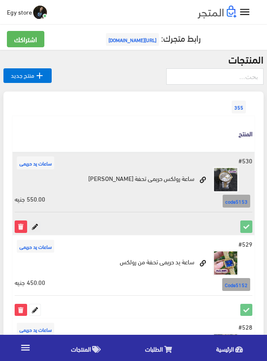
click at [33, 227] on icon at bounding box center [34, 226] width 11 height 11
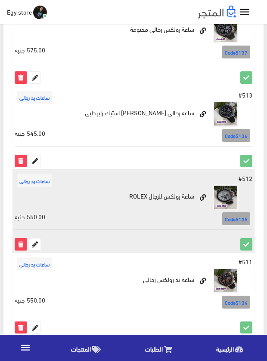
scroll to position [1551, 0]
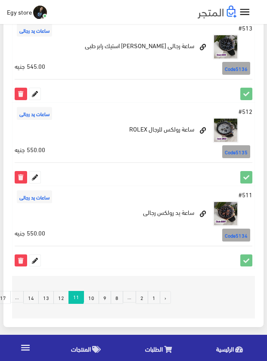
click at [92, 296] on link "10" at bounding box center [90, 297] width 15 height 13
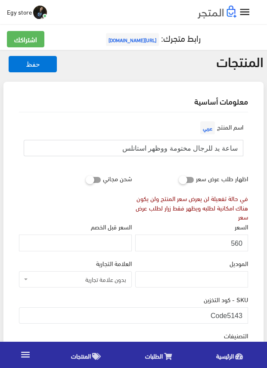
click at [182, 152] on input "ساعة يد للرجال مختومة ووظهر استانلس" at bounding box center [133, 148] width 219 height 16
drag, startPoint x: 227, startPoint y: 314, endPoint x: 248, endPoint y: 314, distance: 20.7
click at [248, 314] on div "SKU - كود التخزين Code5143" at bounding box center [133, 312] width 232 height 36
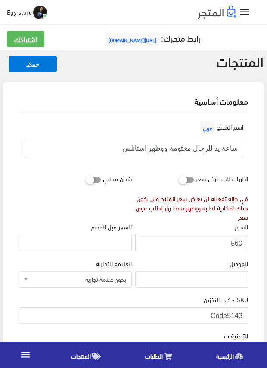
click at [235, 243] on input "560" at bounding box center [191, 242] width 113 height 16
click at [235, 243] on input "561" at bounding box center [191, 242] width 113 height 16
type input "560"
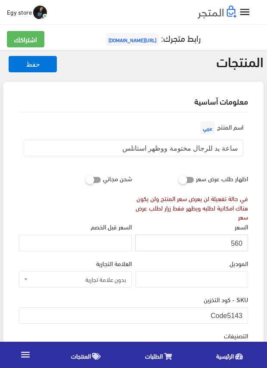
click at [235, 243] on input "560" at bounding box center [191, 242] width 113 height 16
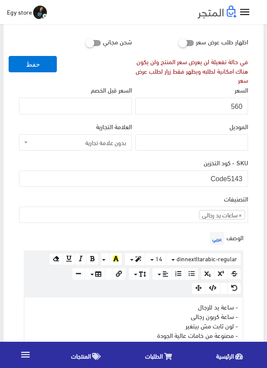
scroll to position [258, 0]
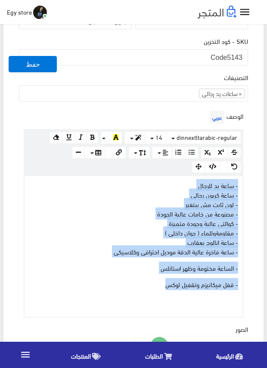
drag, startPoint x: 138, startPoint y: 287, endPoint x: 242, endPoint y: 185, distance: 145.4
click at [242, 185] on div "- ساعة يد للرجال - ساعة كربون رجالى - لون ثابت مش بيتغير - مصنوعة من خامات عالي…" at bounding box center [134, 246] width 218 height 141
copy div "- ساعة يد للرجال - ساعة كربون رجالى - لون ثابت مش بيتغير - مصنوعة من خامات عالي…"
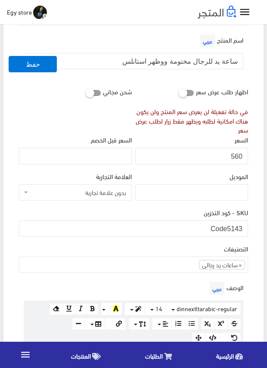
scroll to position [86, 0]
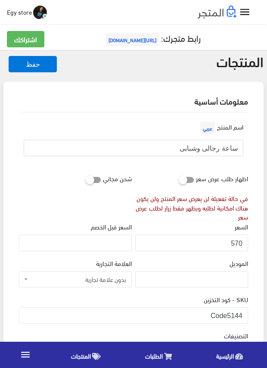
click at [203, 148] on input "ساعة رجالى وشبابى" at bounding box center [133, 148] width 219 height 16
drag, startPoint x: 226, startPoint y: 315, endPoint x: 247, endPoint y: 315, distance: 21.1
click at [247, 315] on input "Code5144" at bounding box center [133, 315] width 229 height 16
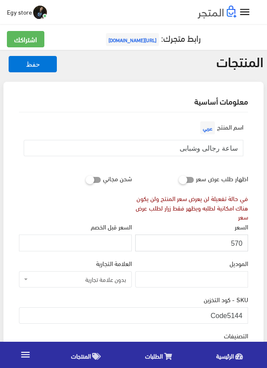
click at [237, 241] on input "570" at bounding box center [191, 242] width 113 height 16
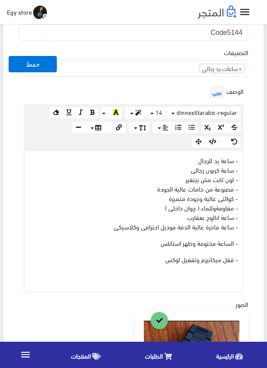
scroll to position [301, 0]
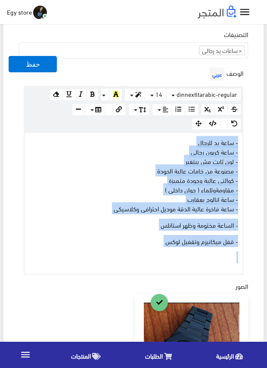
drag, startPoint x: 148, startPoint y: 246, endPoint x: 248, endPoint y: 143, distance: 143.9
click at [248, 143] on div "الوصف عربي × Insert Image Select from files Image URL Insert Image × Insert Lin…" at bounding box center [133, 169] width 232 height 209
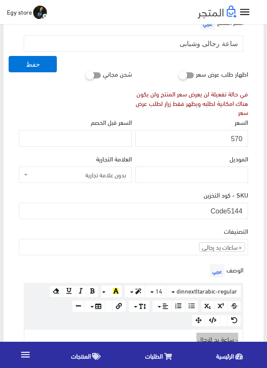
scroll to position [215, 0]
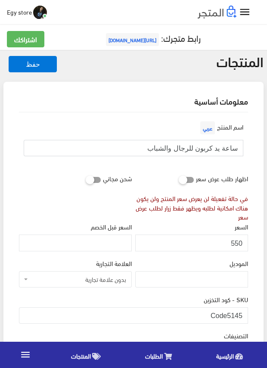
click at [203, 151] on input "ساعة يد كربون للرجال والشباب" at bounding box center [133, 148] width 219 height 16
drag, startPoint x: 228, startPoint y: 309, endPoint x: 244, endPoint y: 311, distance: 16.0
click at [244, 311] on input "Code5145" at bounding box center [133, 315] width 229 height 16
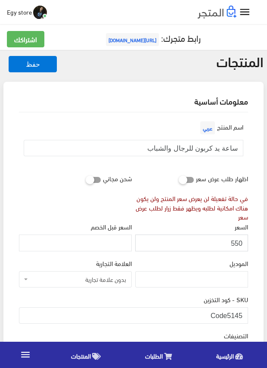
click at [235, 244] on input "550" at bounding box center [191, 242] width 113 height 16
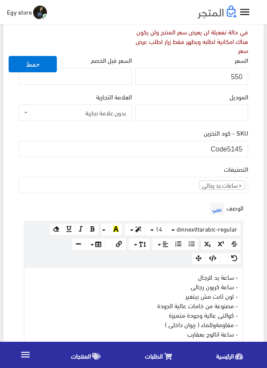
scroll to position [215, 0]
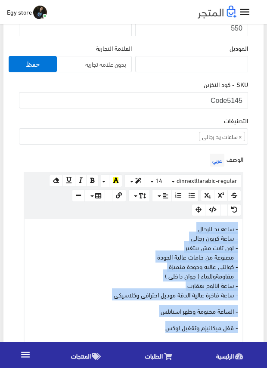
drag, startPoint x: 153, startPoint y: 330, endPoint x: 252, endPoint y: 224, distance: 145.5
click at [252, 224] on div "اسم المنتج عربي ساعة يد كربون للرجال والشباب اظهار طلب عرض سعر في حالة تفعيلة ل…" at bounding box center [133, 322] width 243 height 850
copy div "- ساعة يد للرجال - ساعة كربون رجالى - لون ثابت مش بيتغير - مصنوعة من خامات عالي…"
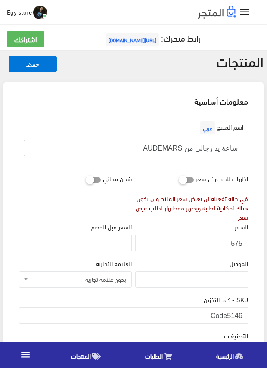
click at [169, 148] on input "ساعة يد رجالى من AUDEMARS" at bounding box center [133, 148] width 219 height 16
drag, startPoint x: 226, startPoint y: 312, endPoint x: 262, endPoint y: 316, distance: 35.9
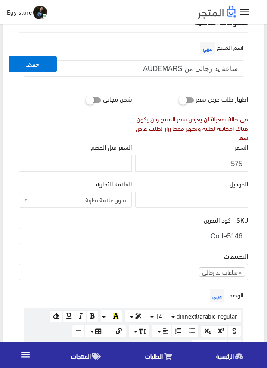
scroll to position [86, 0]
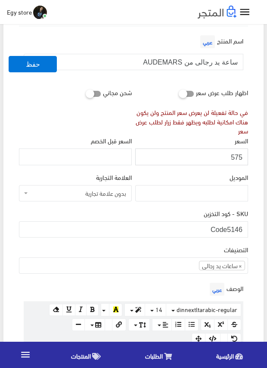
click at [237, 160] on input "575" at bounding box center [191, 156] width 113 height 16
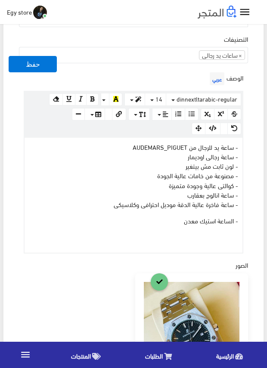
scroll to position [301, 0]
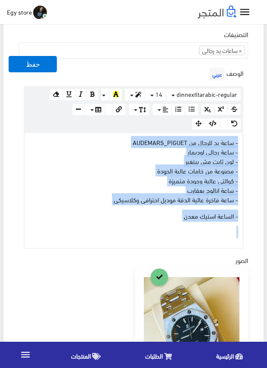
drag, startPoint x: 176, startPoint y: 219, endPoint x: 243, endPoint y: 144, distance: 100.3
click at [243, 144] on div "الوصف عربي × Insert Image Select from files Image URL Insert Image × Insert Lin…" at bounding box center [133, 156] width 232 height 183
copy div "- ساعة يد للرجال من AUDEMARS_PIGUET - ساعة رجالى اوديمار - لون ثابت مش بيتغير -…"
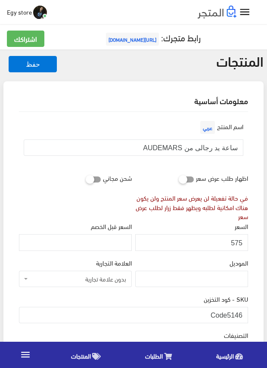
scroll to position [0, 0]
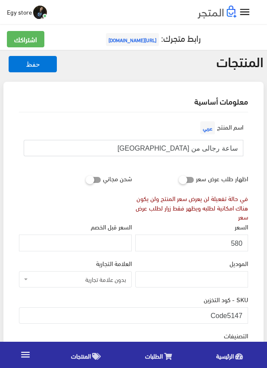
click at [207, 150] on input "ساعة رجالى من [GEOGRAPHIC_DATA]" at bounding box center [133, 148] width 219 height 16
drag, startPoint x: 227, startPoint y: 312, endPoint x: 247, endPoint y: 314, distance: 20.7
click at [247, 314] on input "Code5147" at bounding box center [133, 315] width 229 height 16
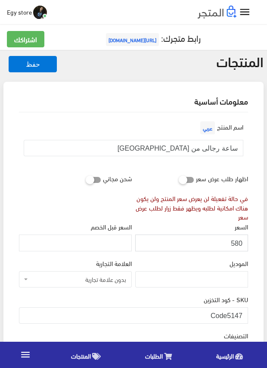
click at [237, 243] on input "580" at bounding box center [191, 242] width 113 height 16
click at [237, 243] on input "581" at bounding box center [191, 242] width 113 height 16
type input "580"
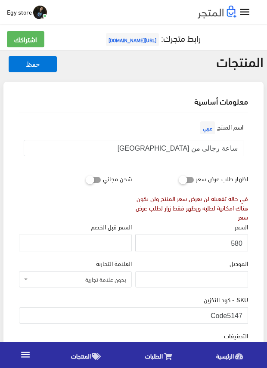
click at [237, 243] on input "580" at bounding box center [191, 242] width 113 height 16
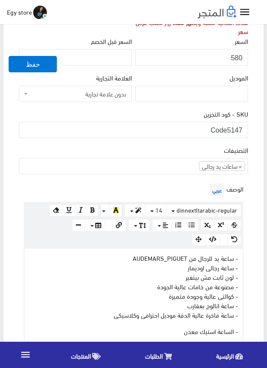
scroll to position [215, 0]
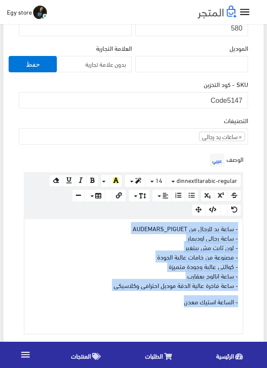
drag, startPoint x: 179, startPoint y: 300, endPoint x: 248, endPoint y: 229, distance: 98.6
click at [248, 229] on div "الوصف عربي × Insert Image Select from files Image URL Insert Image × Insert Lin…" at bounding box center [133, 242] width 232 height 183
copy div "- ساعة يد للرجال من AUDEMARS_PIGUET - ساعة رجالى اوديمار - لون ثابت مش بيتغير -…"
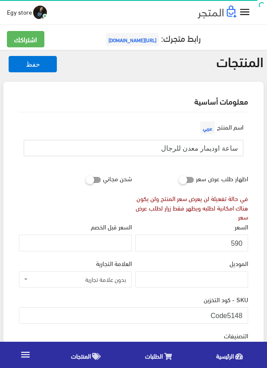
click at [209, 149] on input "ساعة اوديمار معدن للرجال" at bounding box center [133, 148] width 219 height 16
drag, startPoint x: 209, startPoint y: 149, endPoint x: 204, endPoint y: 149, distance: 4.7
click at [204, 149] on input "ساعة اوديمار معدن للرجال" at bounding box center [133, 148] width 219 height 16
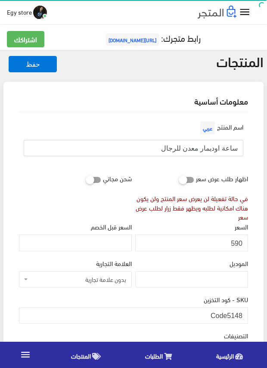
click at [204, 149] on input "ساعة اوديمار معدن للرجال" at bounding box center [133, 148] width 219 height 16
drag, startPoint x: 228, startPoint y: 315, endPoint x: 247, endPoint y: 315, distance: 18.9
click at [247, 315] on input "Code5148" at bounding box center [133, 315] width 229 height 16
click at [235, 242] on input "590" at bounding box center [191, 242] width 113 height 16
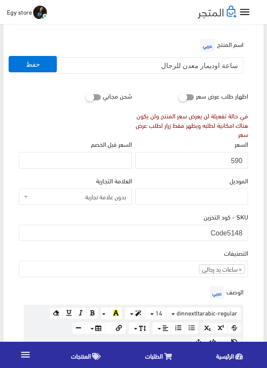
scroll to position [86, 0]
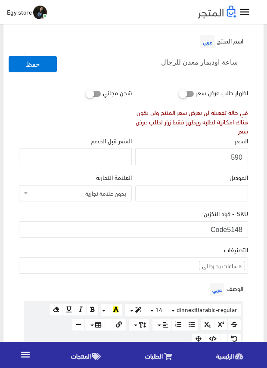
click at [164, 244] on div "التصنيفات ساعات يد رجالى ساعات يد حريمى اساور وبريسليت × ساعات يد رجالى" at bounding box center [133, 258] width 229 height 29
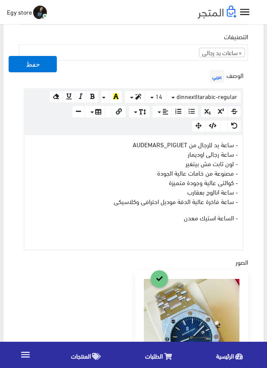
scroll to position [301, 0]
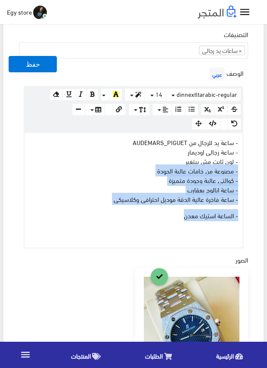
drag, startPoint x: 171, startPoint y: 217, endPoint x: 248, endPoint y: 164, distance: 93.4
click at [246, 169] on div "الوصف عربي × Insert Image Select from files Image URL Insert Image × Insert Lin…" at bounding box center [133, 156] width 232 height 183
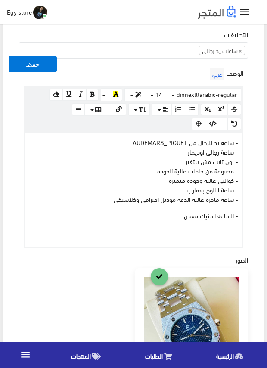
drag, startPoint x: 259, startPoint y: 142, endPoint x: 261, endPoint y: 136, distance: 6.2
click at [261, 136] on div "معلومات أساسية اسم المنتج عربي ساعة اوديمار معدن للرجال اظهار طلب عرض سعر في حا…" at bounding box center [133, 209] width 260 height 856
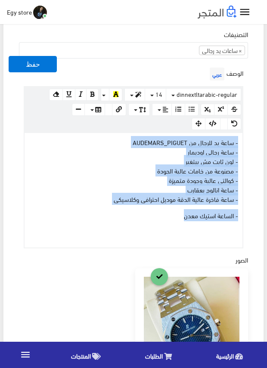
drag, startPoint x: 180, startPoint y: 215, endPoint x: 238, endPoint y: 142, distance: 93.1
click at [238, 142] on div "- ساعة يد للرجال من AUDEMARS_PIGUET - ساعة رجالى اوديمار - لون ثابت مش بيتغير -…" at bounding box center [134, 190] width 218 height 115
copy div "- ساعة يد للرجال من AUDEMARS_PIGUET - ساعة رجالى اوديمار - لون ثابت مش بيتغير -…"
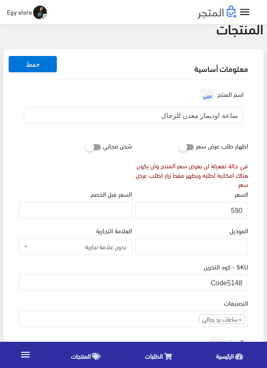
scroll to position [0, 0]
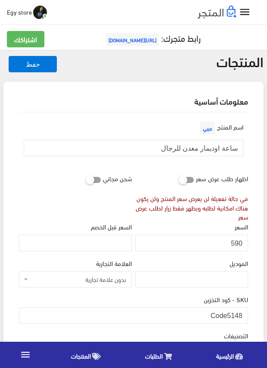
click at [121, 110] on div "معلومات أساسية" at bounding box center [133, 101] width 243 height 22
click at [186, 148] on input "ساعة للنساء من Rolex" at bounding box center [133, 148] width 219 height 16
drag, startPoint x: 228, startPoint y: 314, endPoint x: 249, endPoint y: 314, distance: 20.7
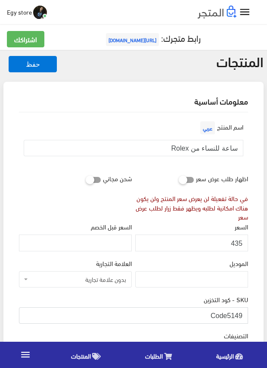
click at [249, 314] on div "SKU - كود التخزين Code5149" at bounding box center [133, 312] width 232 height 36
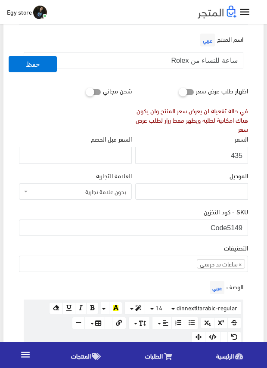
scroll to position [129, 0]
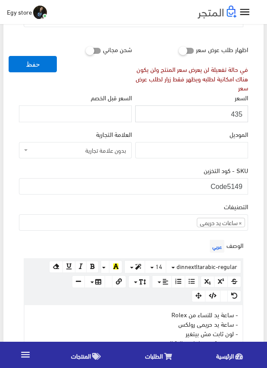
click at [237, 111] on input "435" at bounding box center [191, 113] width 113 height 16
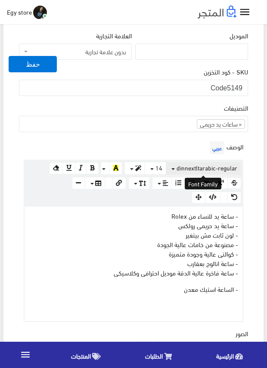
scroll to position [258, 0]
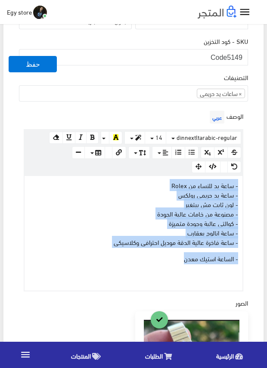
drag, startPoint x: 173, startPoint y: 262, endPoint x: 255, endPoint y: 186, distance: 111.7
click at [255, 186] on div "معلومات أساسية اسم المنتج عربي ساعة للنساء من Rolex اظهار طلب عرض سعر في حالة ت…" at bounding box center [133, 253] width 260 height 858
copy div "- ساعة يد للنساء من Rolex - ساعة يد حريمى رولكس - لون ثابت مش بيتغير - مصنوعة م…"
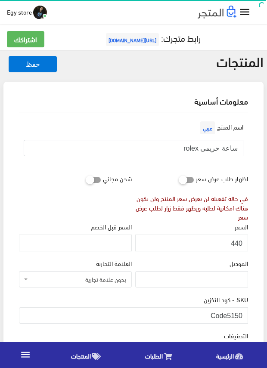
click at [208, 147] on input "ساعة حريمى rolex" at bounding box center [133, 148] width 219 height 16
drag, startPoint x: 227, startPoint y: 314, endPoint x: 246, endPoint y: 315, distance: 18.9
click at [246, 315] on input "Code5150" at bounding box center [133, 315] width 229 height 16
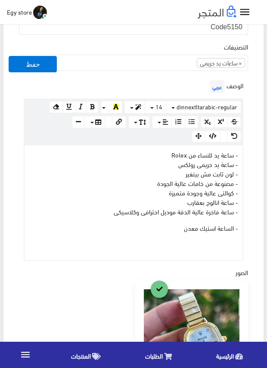
scroll to position [172, 0]
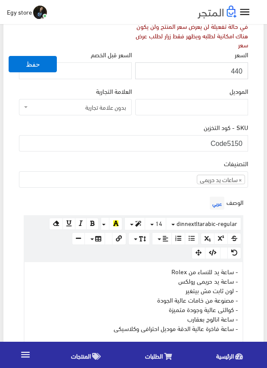
click at [234, 70] on input "440" at bounding box center [191, 70] width 113 height 16
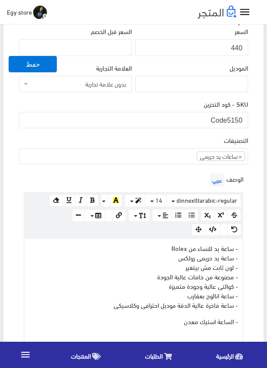
scroll to position [215, 0]
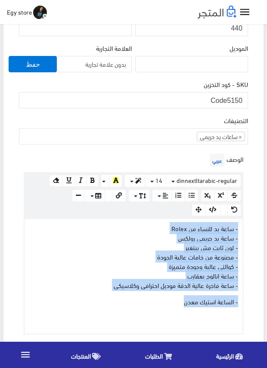
drag, startPoint x: 162, startPoint y: 300, endPoint x: 250, endPoint y: 231, distance: 112.1
click at [250, 231] on div "اسم المنتج عربي ساعة حريمى rolex اظهار طلب عرض سعر في حالة تفعيلة لن يعرض سعر ا…" at bounding box center [133, 304] width 243 height 815
copy div "- ساعة يد للنساء من Rolex - ساعة يد حريمى رولكس - لون ثابت مش بيتغير - مصنوعة م…"
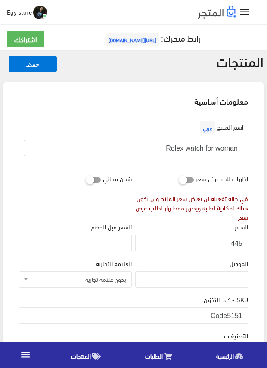
click at [204, 149] on input "Rolex watch for woman" at bounding box center [133, 148] width 219 height 16
drag, startPoint x: 228, startPoint y: 314, endPoint x: 247, endPoint y: 315, distance: 19.4
click at [247, 315] on input "Code5151" at bounding box center [133, 315] width 229 height 16
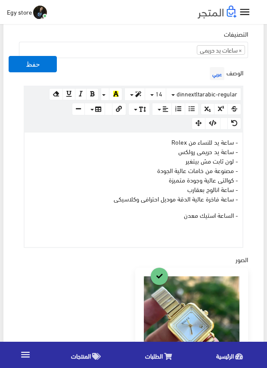
scroll to position [301, 0]
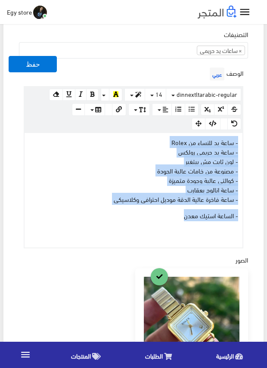
drag, startPoint x: 175, startPoint y: 218, endPoint x: 247, endPoint y: 139, distance: 107.2
click at [247, 139] on div "الوصف عربي × Insert Image Select from files Image URL Insert Image × Insert Lin…" at bounding box center [133, 156] width 232 height 183
copy div "- ساعة يد للنساء من Rolex - ساعة يد حريمى رولكس - لون ثابت مش بيتغير - مصنوعة م…"
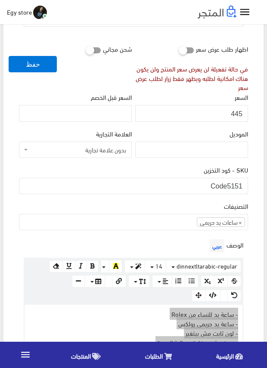
scroll to position [129, 0]
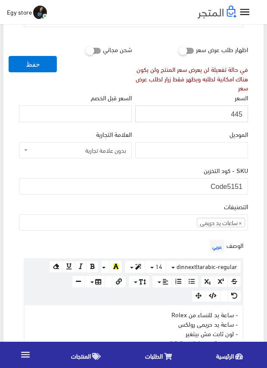
click at [238, 114] on input "445" at bounding box center [191, 113] width 113 height 16
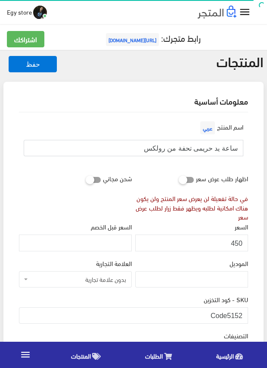
click at [203, 147] on input "ساعة يد حريمى تحفة من رولكس" at bounding box center [133, 148] width 219 height 16
drag, startPoint x: 228, startPoint y: 311, endPoint x: 245, endPoint y: 312, distance: 17.3
click at [245, 312] on input "Code5152" at bounding box center [133, 315] width 229 height 16
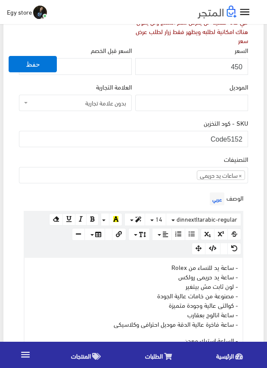
scroll to position [172, 0]
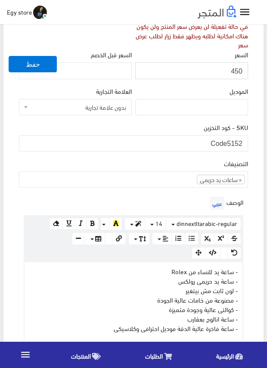
click at [235, 70] on input "450" at bounding box center [191, 70] width 113 height 16
click at [254, 231] on div "اسم المنتج عربي ساعة يد حريمى تحفة من رولكس اظهار طلب عرض سعر في حالة تفعيلة لن…" at bounding box center [133, 347] width 243 height 815
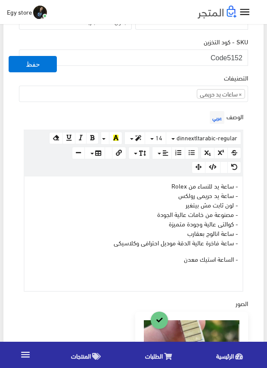
scroll to position [258, 0]
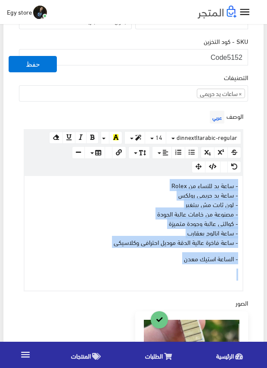
drag, startPoint x: 161, startPoint y: 260, endPoint x: 248, endPoint y: 185, distance: 114.7
click at [248, 185] on div "الوصف عربي × Insert Image Select from files Image URL Insert Image × Insert Lin…" at bounding box center [133, 199] width 232 height 183
copy div "- ساعة يد للنساء من Rolex - ساعة يد حريمى رولكس - لون ثابت مش بيتغير - مصنوعة م…"
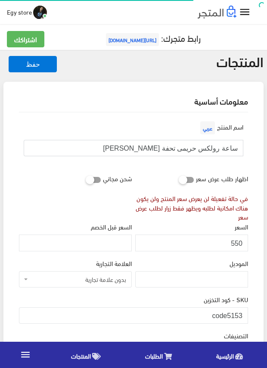
click at [182, 149] on input "ساعة رولكس حريمى تحفة [PERSON_NAME]" at bounding box center [133, 148] width 219 height 16
drag, startPoint x: 227, startPoint y: 310, endPoint x: 244, endPoint y: 312, distance: 16.9
click at [244, 312] on input "code5153" at bounding box center [133, 315] width 229 height 16
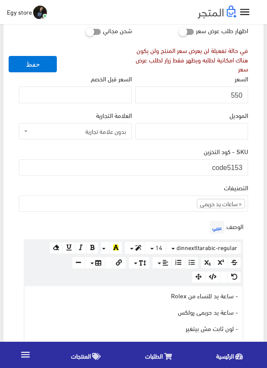
scroll to position [129, 0]
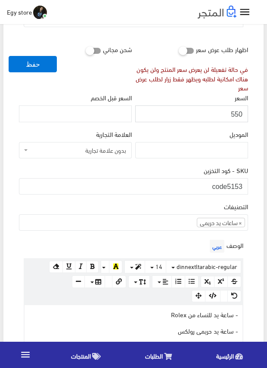
click at [239, 114] on input "550" at bounding box center [191, 113] width 113 height 16
click at [156, 241] on div "الوصف عربي × Insert Image Select from files Image URL Insert Image × Insert Lin…" at bounding box center [133, 367] width 232 height 258
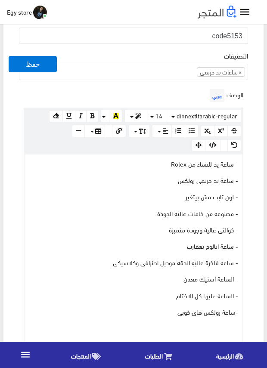
scroll to position [301, 0]
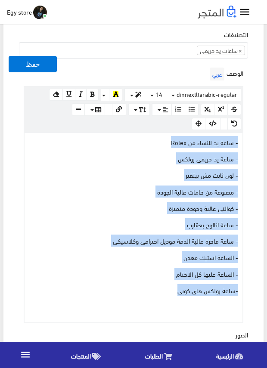
drag, startPoint x: 168, startPoint y: 293, endPoint x: 246, endPoint y: 135, distance: 176.7
click at [246, 135] on div "الوصف عربي × Insert Image Select from files Image URL Insert Image × Insert Lin…" at bounding box center [133, 194] width 232 height 258
copy div "- ساعة يد للنساء من Rolex - ساعة يد حريمى رولكس - لون ثابت مش بيتغير - مصنوعة م…"
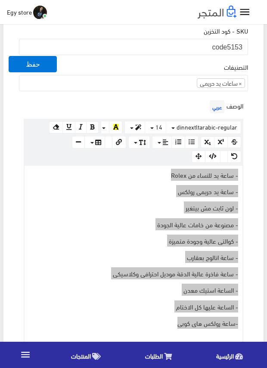
scroll to position [215, 0]
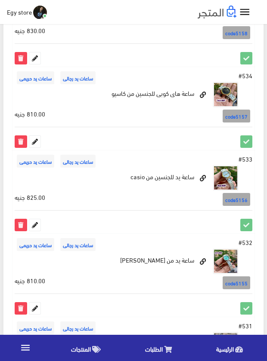
scroll to position [1551, 0]
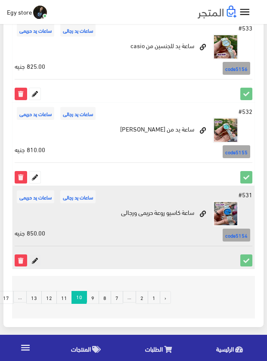
click at [37, 258] on icon at bounding box center [34, 260] width 11 height 11
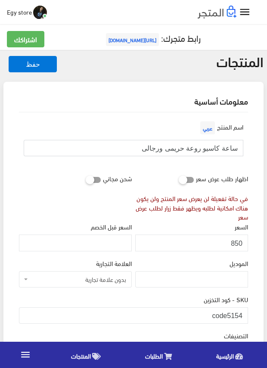
click at [185, 147] on input "ساعة كاسيو روعة حريمى ورجالى" at bounding box center [133, 148] width 219 height 16
drag, startPoint x: 227, startPoint y: 313, endPoint x: 245, endPoint y: 316, distance: 18.8
click at [245, 316] on input "code5154" at bounding box center [133, 315] width 229 height 16
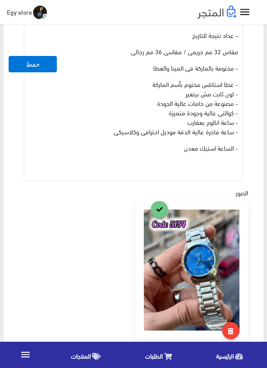
scroll to position [387, 0]
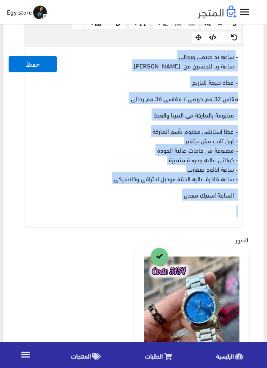
drag, startPoint x: 168, startPoint y: 199, endPoint x: 237, endPoint y: 54, distance: 160.7
click at [237, 54] on div "- ساعة يد حريمى ورجالى - ساعة يد للجنسين من كاسيو casio - عداد نتيجة للتاريخ مق…" at bounding box center [134, 137] width 218 height 180
copy div "ساعة يد حريمى ورجالى - ساعة يد للجنسين من كاسيو casio - عداد نتيجة للتاريخ مقاس…"
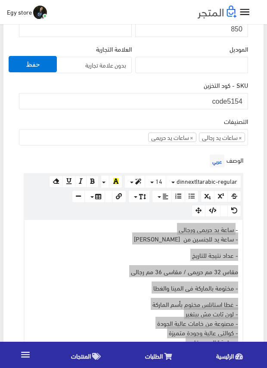
scroll to position [172, 0]
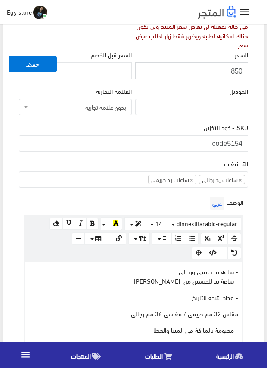
click at [237, 71] on input "850" at bounding box center [191, 70] width 113 height 16
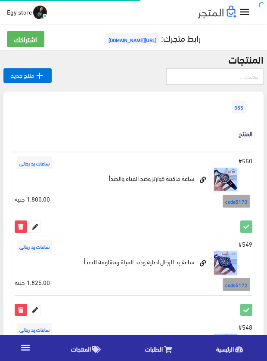
scroll to position [1551, 0]
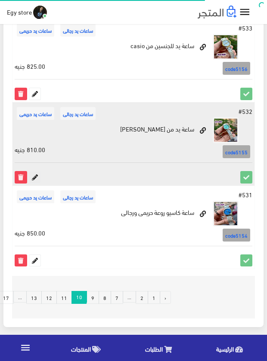
click at [32, 176] on icon at bounding box center [34, 177] width 11 height 11
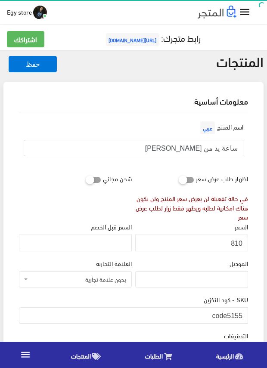
click at [193, 146] on input "ساعة يد من [PERSON_NAME]" at bounding box center [133, 148] width 219 height 16
drag, startPoint x: 226, startPoint y: 313, endPoint x: 257, endPoint y: 313, distance: 30.5
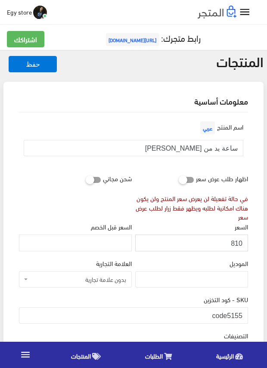
click at [235, 244] on input "810" at bounding box center [191, 242] width 113 height 16
click at [235, 244] on input "811" at bounding box center [191, 242] width 113 height 16
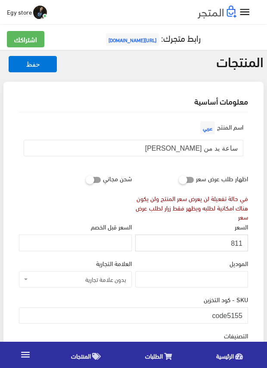
type input "810"
click at [235, 244] on input "810" at bounding box center [191, 242] width 113 height 16
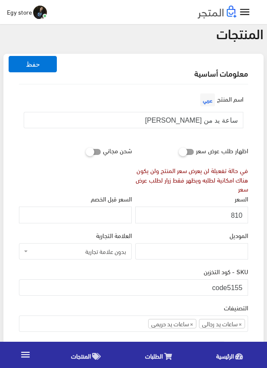
scroll to position [43, 0]
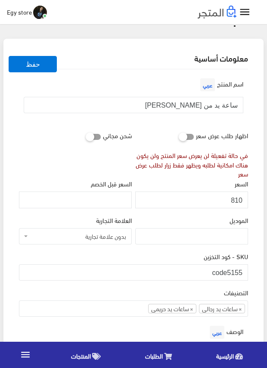
click at [130, 257] on div "SKU - كود التخزين code5155" at bounding box center [133, 265] width 229 height 29
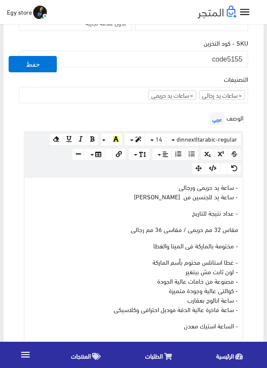
scroll to position [301, 0]
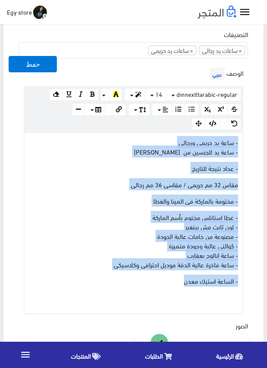
drag, startPoint x: 168, startPoint y: 279, endPoint x: 238, endPoint y: 145, distance: 150.9
click at [238, 145] on div "- ساعة يد حريمى ورجالى - ساعة يد للجنسين من كاسيو casio - عداد نتيجة للتاريخ مق…" at bounding box center [134, 223] width 218 height 180
copy div "- ساعة يد حريمى ورجالى - ساعة يد للجنسين من كاسيو casio - عداد نتيجة للتاريخ مق…"
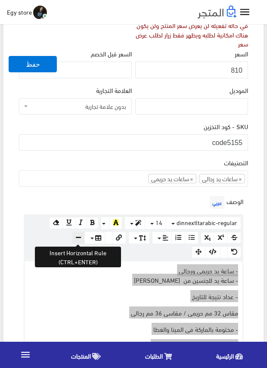
scroll to position [172, 0]
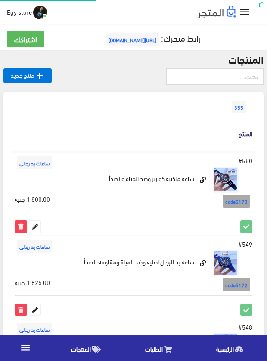
scroll to position [1551, 0]
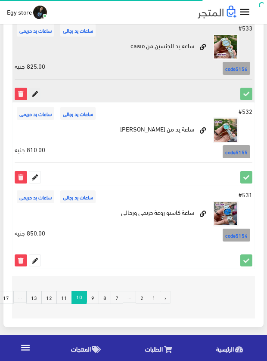
click at [36, 89] on icon at bounding box center [34, 93] width 11 height 11
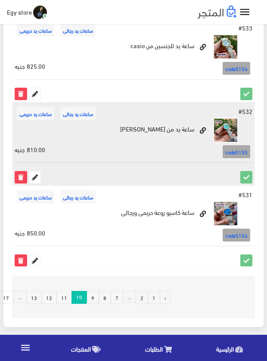
scroll to position [1465, 0]
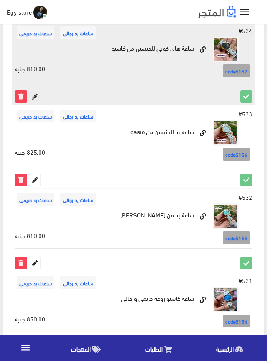
click at [38, 96] on icon at bounding box center [34, 96] width 11 height 11
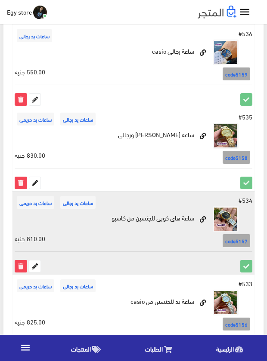
scroll to position [1293, 0]
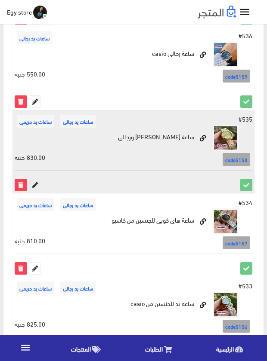
click at [34, 181] on icon at bounding box center [34, 184] width 11 height 11
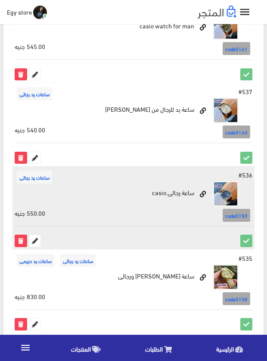
scroll to position [1121, 0]
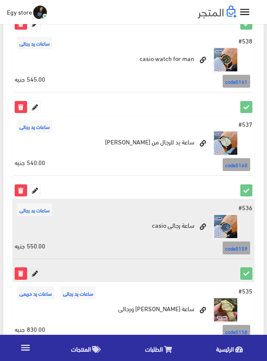
click at [37, 271] on icon at bounding box center [34, 273] width 11 height 11
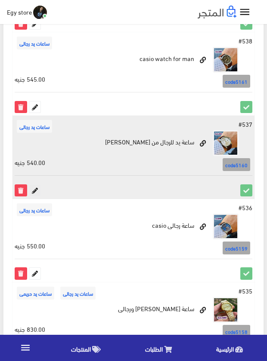
click at [31, 189] on icon at bounding box center [34, 190] width 11 height 11
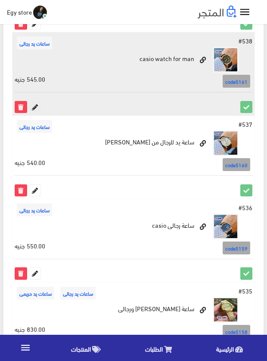
click at [36, 107] on icon at bounding box center [34, 107] width 11 height 11
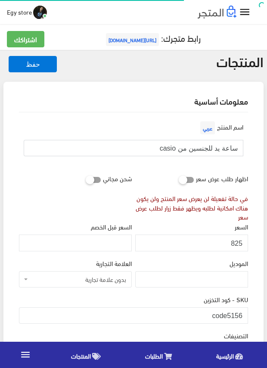
click at [196, 148] on input "ساعة يد للجنسين من casio" at bounding box center [133, 148] width 219 height 16
drag, startPoint x: 228, startPoint y: 312, endPoint x: 246, endPoint y: 313, distance: 18.1
click at [246, 313] on input "code5156" at bounding box center [133, 315] width 229 height 16
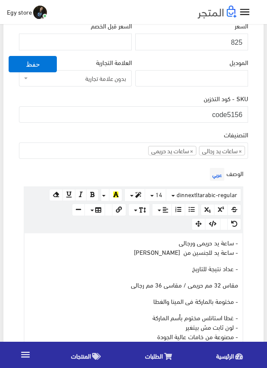
scroll to position [172, 0]
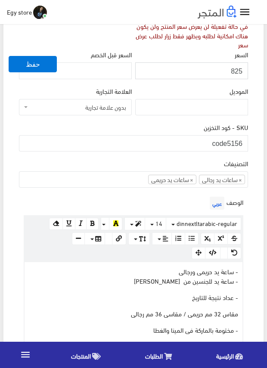
click at [236, 69] on input "825" at bounding box center [191, 70] width 113 height 16
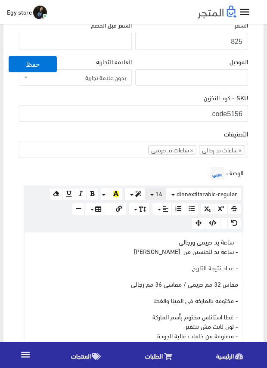
scroll to position [258, 0]
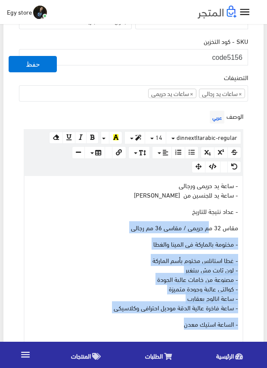
drag, startPoint x: 154, startPoint y: 324, endPoint x: 230, endPoint y: 207, distance: 138.4
click at [220, 221] on div "- ساعة يد حريمى ورجالى - ساعة يد للجنسين من كاسيو casio - عداد نتيجة للتاريخ مق…" at bounding box center [134, 266] width 218 height 180
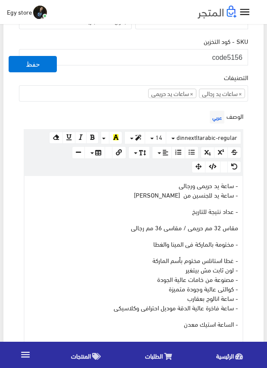
click at [244, 185] on div "الوصف عربي × Insert Image Select from files Image URL Insert Image × Insert Lin…" at bounding box center [133, 232] width 232 height 249
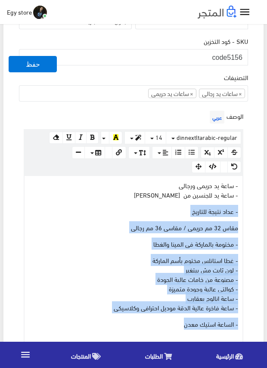
drag, startPoint x: 179, startPoint y: 323, endPoint x: 248, endPoint y: 201, distance: 140.3
click at [248, 204] on div "الوصف عربي × Insert Image Select from files Image URL Insert Image × Insert Lin…" at bounding box center [133, 232] width 232 height 249
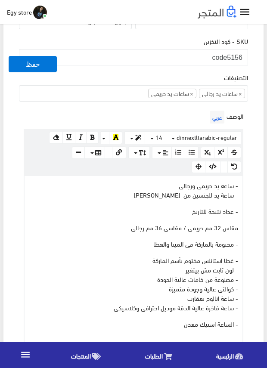
drag, startPoint x: 248, startPoint y: 201, endPoint x: 249, endPoint y: 188, distance: 12.9
click at [249, 188] on div "الوصف عربي × Insert Image Select from files Image URL Insert Image × Insert Lin…" at bounding box center [133, 232] width 232 height 249
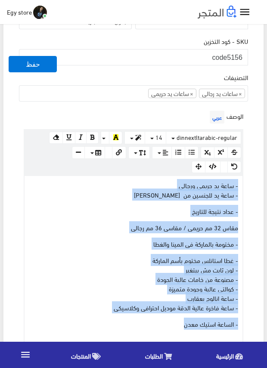
drag, startPoint x: 176, startPoint y: 325, endPoint x: 249, endPoint y: 186, distance: 156.8
click at [249, 186] on div "الوصف عربي × Insert Image Select from files Image URL Insert Image × Insert Lin…" at bounding box center [133, 232] width 232 height 249
copy div "- ساعة يد حريمى ورجالى - ساعة يد للجنسين من كاسيو casio - عداد نتيجة للتاريخ مق…"
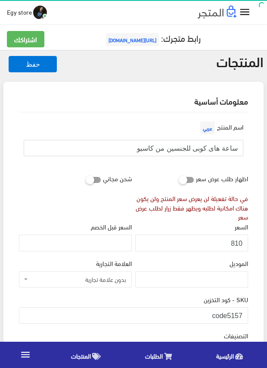
click at [209, 148] on input "ساعة هاى كوبى للجنسين من كاسيو" at bounding box center [133, 148] width 219 height 16
drag, startPoint x: 228, startPoint y: 313, endPoint x: 245, endPoint y: 315, distance: 17.3
click at [245, 315] on input "code5157" at bounding box center [133, 315] width 229 height 16
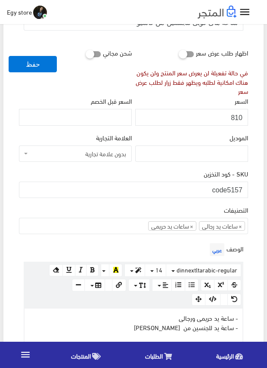
scroll to position [43, 0]
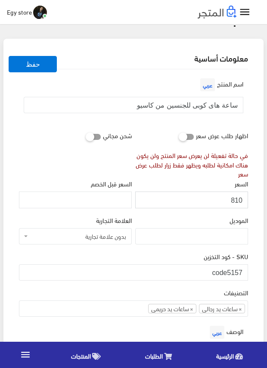
click at [238, 201] on input "810" at bounding box center [191, 199] width 113 height 16
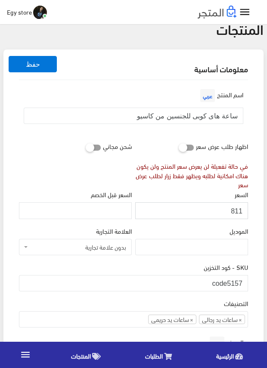
scroll to position [0, 0]
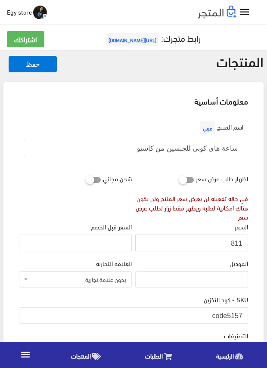
drag, startPoint x: 238, startPoint y: 201, endPoint x: 239, endPoint y: 238, distance: 37.0
click at [239, 238] on input "811" at bounding box center [191, 242] width 113 height 16
type input "810"
click at [233, 242] on input "810" at bounding box center [191, 242] width 113 height 16
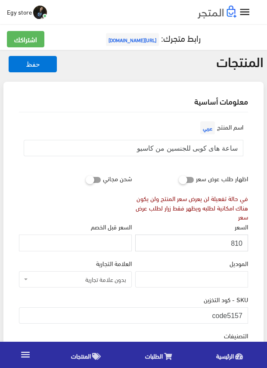
click at [233, 242] on input "810" at bounding box center [191, 242] width 113 height 16
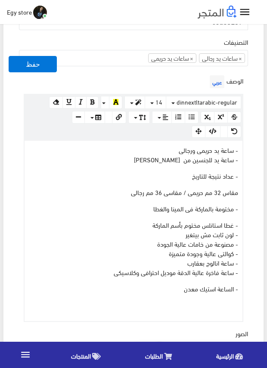
scroll to position [301, 0]
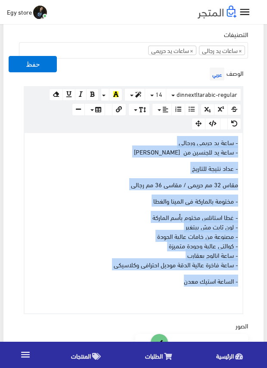
drag, startPoint x: 177, startPoint y: 283, endPoint x: 242, endPoint y: 143, distance: 154.2
click at [242, 143] on div "- ساعة يد حريمى ورجالى - ساعة يد للجنسين من كاسيو casio - عداد نتيجة للتاريخ مق…" at bounding box center [134, 223] width 218 height 180
copy div "- ساعة يد حريمى ورجالى - ساعة يد للجنسين من كاسيو casio - عداد نتيجة للتاريخ مق…"
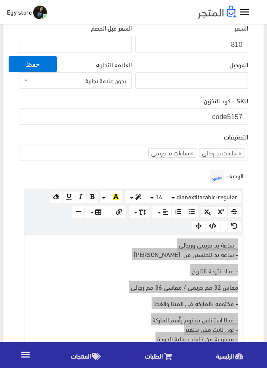
scroll to position [172, 0]
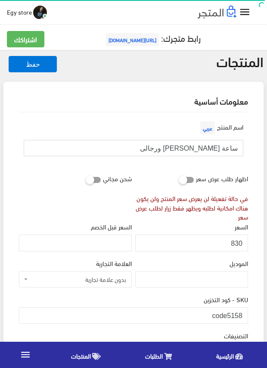
click at [216, 149] on input "ساعة [PERSON_NAME] ورجالى" at bounding box center [133, 148] width 219 height 16
drag, startPoint x: 227, startPoint y: 315, endPoint x: 243, endPoint y: 315, distance: 15.5
click at [243, 315] on input "code5158" at bounding box center [133, 315] width 229 height 16
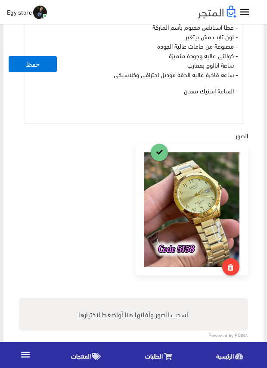
scroll to position [516, 0]
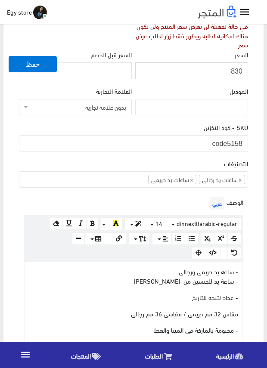
click at [234, 68] on input "830" at bounding box center [191, 70] width 113 height 16
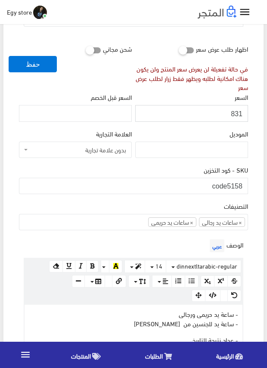
scroll to position [129, 0]
drag, startPoint x: 234, startPoint y: 68, endPoint x: 228, endPoint y: 112, distance: 44.3
click at [228, 112] on input "831" at bounding box center [191, 113] width 113 height 16
click at [232, 113] on input "831" at bounding box center [191, 113] width 113 height 16
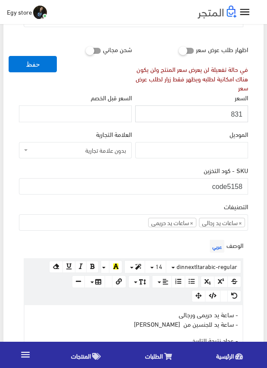
click at [232, 113] on input "831" at bounding box center [191, 113] width 113 height 16
type input "830"
click at [233, 111] on input "830" at bounding box center [191, 113] width 113 height 16
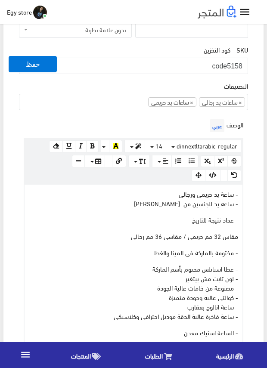
scroll to position [258, 0]
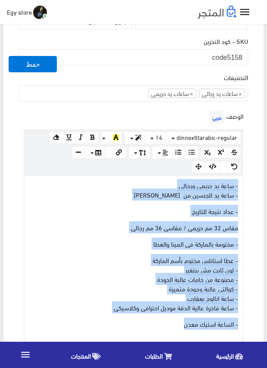
drag, startPoint x: 168, startPoint y: 325, endPoint x: 243, endPoint y: 187, distance: 157.1
click at [243, 187] on div "الوصف عربي × Insert Image Select from files Image URL Insert Image × Insert Lin…" at bounding box center [133, 232] width 232 height 249
copy div "- ساعة يد حريمى ورجالى - ساعة يد للجنسين من كاسيو casio - عداد نتيجة للتاريخ مق…"
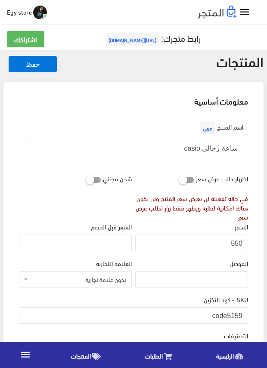
click at [212, 150] on input "ساعة رجالى casio" at bounding box center [133, 148] width 219 height 16
drag, startPoint x: 212, startPoint y: 150, endPoint x: 207, endPoint y: 149, distance: 5.2
click at [207, 149] on input "ساعة رجالى casio" at bounding box center [133, 148] width 219 height 16
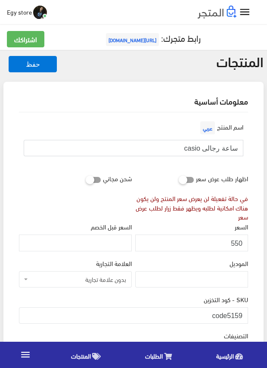
click at [207, 149] on input "ساعة رجالى casio" at bounding box center [133, 148] width 219 height 16
drag, startPoint x: 227, startPoint y: 310, endPoint x: 245, endPoint y: 314, distance: 18.8
click at [245, 314] on input "code5159" at bounding box center [133, 315] width 229 height 16
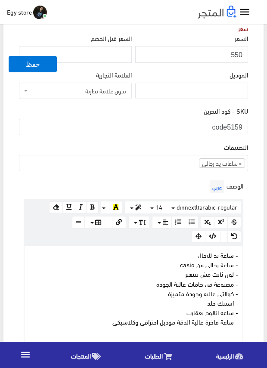
scroll to position [172, 0]
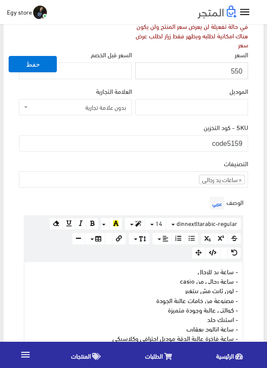
click at [236, 67] on input "550" at bounding box center [191, 70] width 113 height 16
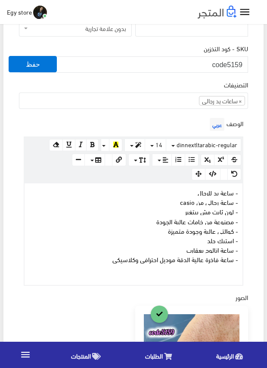
scroll to position [258, 0]
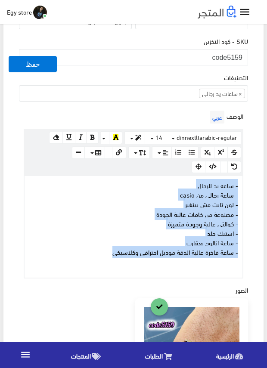
drag, startPoint x: 113, startPoint y: 250, endPoint x: 244, endPoint y: 180, distance: 148.2
click at [244, 180] on div "الوصف عربي × Insert Image Select from files Image URL Insert Image × Insert Lin…" at bounding box center [133, 193] width 232 height 170
copy div "- ساعة يد للرجال - ساعة رجالى من casio - لون ثابت مش بيتغير - مصنوعة من خامات ع…"
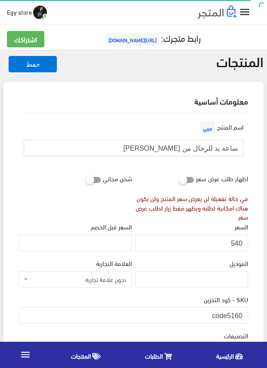
click at [207, 147] on input "ساعة يد للرجال من [PERSON_NAME]" at bounding box center [133, 148] width 219 height 16
drag, startPoint x: 228, startPoint y: 315, endPoint x: 242, endPoint y: 315, distance: 13.8
click at [242, 315] on input "code5160" at bounding box center [133, 315] width 229 height 16
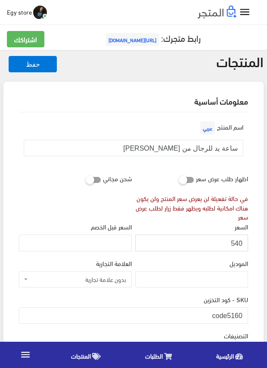
click at [238, 244] on input "540" at bounding box center [191, 242] width 113 height 16
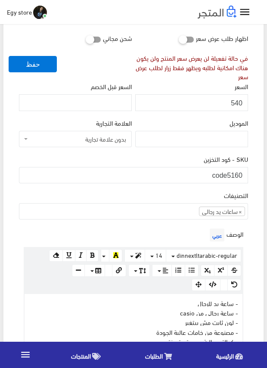
scroll to position [215, 0]
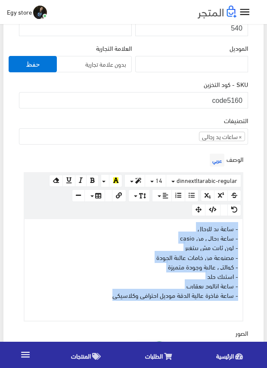
drag, startPoint x: 98, startPoint y: 295, endPoint x: 241, endPoint y: 231, distance: 156.6
click at [241, 231] on div "- ساعة يد للرجال - ساعة رجالى من casio - لون ثابت مش بيتغير - مصنوعة من خامات ع…" at bounding box center [134, 270] width 218 height 102
copy div "- ساعة يد للرجال - ساعة رجالى من casio - لون ثابت مش بيتغير - مصنوعة من خامات ع…"
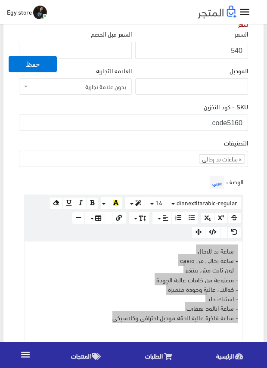
scroll to position [172, 0]
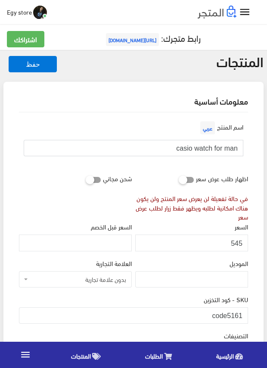
click at [215, 148] on input "casio watch for man" at bounding box center [133, 148] width 219 height 16
drag, startPoint x: 228, startPoint y: 314, endPoint x: 242, endPoint y: 317, distance: 14.0
click at [242, 317] on input "code5161" at bounding box center [133, 315] width 229 height 16
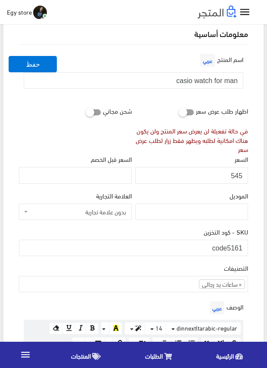
scroll to position [86, 0]
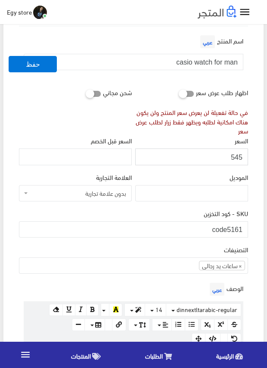
click at [235, 156] on input "545" at bounding box center [191, 156] width 113 height 16
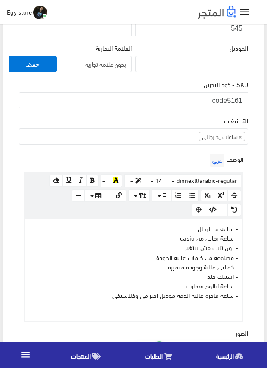
scroll to position [258, 0]
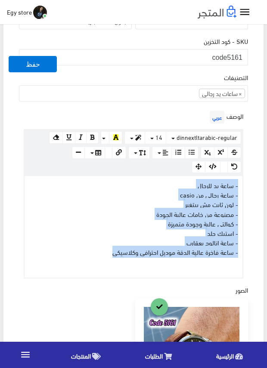
drag, startPoint x: 108, startPoint y: 251, endPoint x: 243, endPoint y: 186, distance: 149.5
click at [243, 186] on div "www.google.com 100% 50% 25% - ساعة يد للرجال - ساعة رجالى من casio - لون ثابت م…" at bounding box center [133, 226] width 219 height 103
copy div "- ساعة يد للرجال - ساعة رجالى من casio - لون ثابت مش بيتغير - مصنوعة من خامات ع…"
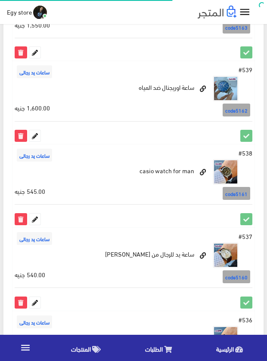
scroll to position [992, 0]
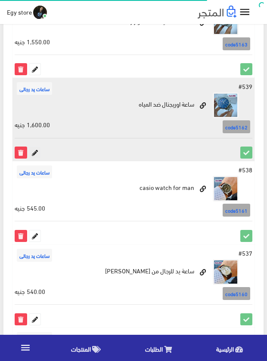
click at [38, 154] on icon at bounding box center [34, 152] width 11 height 11
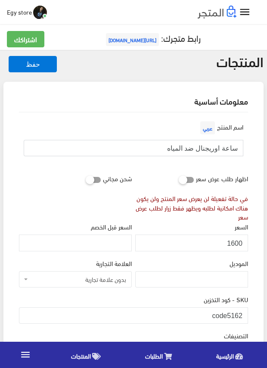
click at [217, 146] on input "ساعة اوريجنال ضد المياه" at bounding box center [133, 148] width 219 height 16
drag, startPoint x: 226, startPoint y: 311, endPoint x: 243, endPoint y: 314, distance: 17.0
click at [243, 314] on input "code5162" at bounding box center [133, 315] width 229 height 16
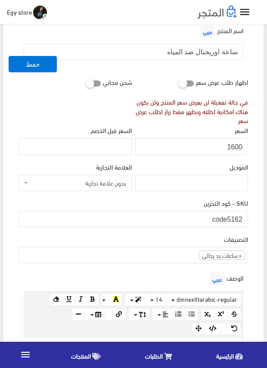
scroll to position [86, 0]
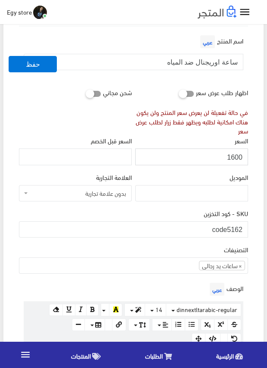
click at [235, 154] on input "1600" at bounding box center [191, 156] width 113 height 16
click at [203, 176] on div "الموديل" at bounding box center [191, 186] width 113 height 29
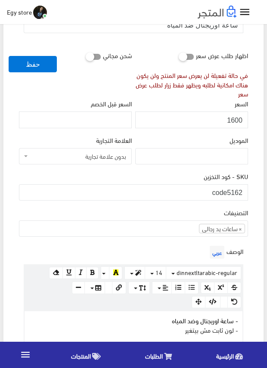
scroll to position [301, 0]
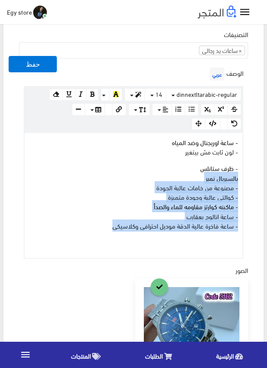
drag, startPoint x: 102, startPoint y: 227, endPoint x: 255, endPoint y: 172, distance: 162.8
click at [254, 176] on div "اسم المنتج عربي ساعة اوريجنال ضد المياه اظهار طلب عرض سعر في حالة تفعيلة لن يعر…" at bounding box center [133, 214] width 243 height 806
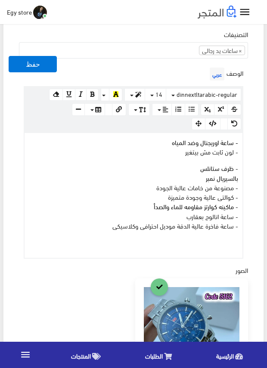
drag, startPoint x: 255, startPoint y: 172, endPoint x: 256, endPoint y: 158, distance: 13.8
click at [255, 170] on div "معلومات أساسية اسم المنتج عربي ساعة اوريجنال ضد المياه اظهار طلب عرض سعر في حال…" at bounding box center [133, 203] width 260 height 845
click at [256, 159] on div "معلومات أساسية اسم المنتج عربي ساعة اوريجنال ضد المياه اظهار طلب عرض سعر في حال…" at bounding box center [133, 203] width 260 height 845
click at [256, 154] on div "معلومات أساسية اسم المنتج عربي ساعة اوريجنال ضد المياه اظهار طلب عرض سعر في حال…" at bounding box center [133, 203] width 260 height 845
click at [258, 141] on div "معلومات أساسية اسم المنتج عربي ساعة اوريجنال ضد المياه اظهار طلب عرض سعر في حال…" at bounding box center [133, 203] width 260 height 845
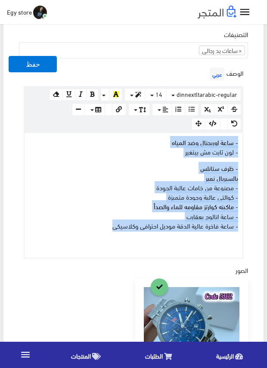
drag, startPoint x: 106, startPoint y: 225, endPoint x: 247, endPoint y: 135, distance: 167.2
click at [247, 135] on div "الوصف عربي × Insert Image Select from files Image URL Insert Image × Insert Lin…" at bounding box center [133, 161] width 232 height 193
copy div "- ساعة اوريجنال وضد المياه - لون ثابت مش بيتغير - ظرف ستانلس بالسيريال نمبر - م…"
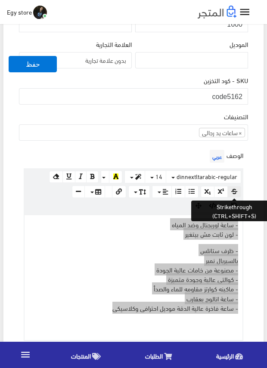
scroll to position [215, 0]
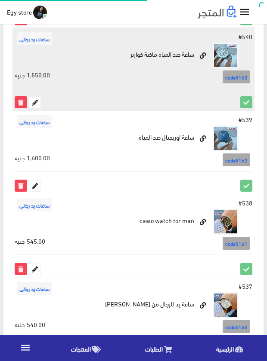
scroll to position [949, 0]
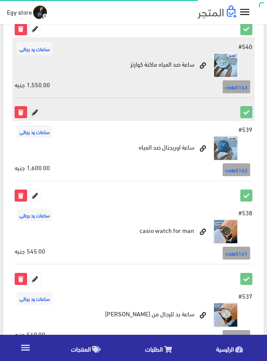
click at [34, 115] on icon at bounding box center [34, 112] width 11 height 11
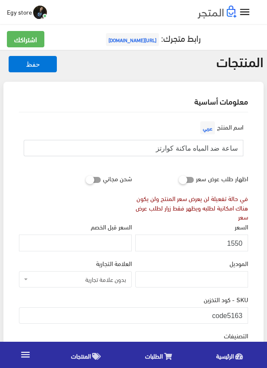
click at [202, 151] on input "ساعة ضد المياه ماكنة كوارتز" at bounding box center [133, 148] width 219 height 16
drag, startPoint x: 227, startPoint y: 316, endPoint x: 248, endPoint y: 316, distance: 20.7
click at [248, 316] on div "SKU - كود التخزين code5163" at bounding box center [133, 312] width 232 height 36
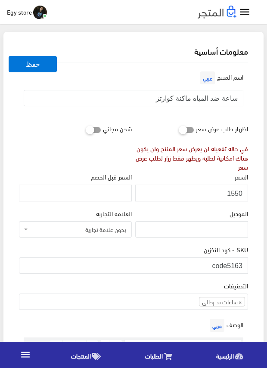
scroll to position [172, 0]
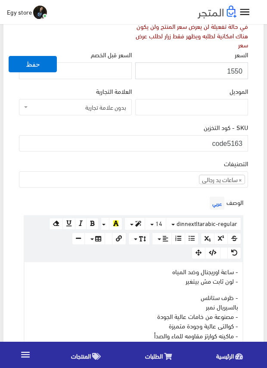
click at [236, 69] on input "1550" at bounding box center [191, 70] width 113 height 16
click at [154, 189] on div "التصنيفات ساعات يد رجالى ساعات يد حريمى اساور وبريسليت × ساعات يد رجالى" at bounding box center [133, 176] width 232 height 36
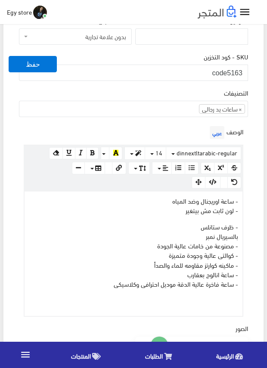
scroll to position [301, 0]
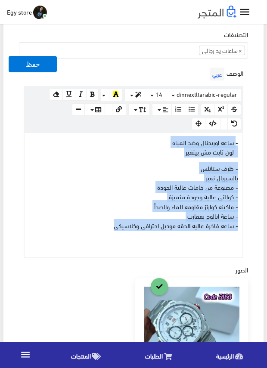
drag, startPoint x: 110, startPoint y: 223, endPoint x: 237, endPoint y: 139, distance: 151.9
click at [237, 139] on div "- ساعة اوريجنال وضد المياه - لون ثابت مش بيتغير - ظرف ستانلس بالسيريال نمبر - م…" at bounding box center [134, 195] width 218 height 124
drag, startPoint x: 139, startPoint y: 198, endPoint x: 135, endPoint y: 200, distance: 4.6
click at [139, 199] on p "- ظرف ستانلس بالسيريال نمبر - مصنوعة من خامات عالية الجودة - كوالتى عالية وجودة…" at bounding box center [133, 196] width 209 height 67
click at [98, 228] on p "- ظرف ستانلس بالسيريال نمبر - مصنوعة من خامات عالية الجودة - كوالتى عالية وجودة…" at bounding box center [133, 196] width 209 height 67
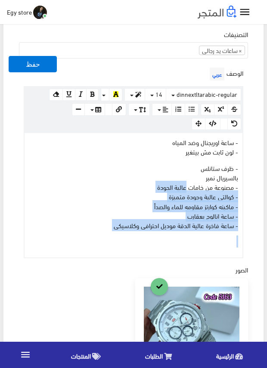
drag, startPoint x: 98, startPoint y: 228, endPoint x: 186, endPoint y: 172, distance: 104.4
click at [182, 178] on p "- ظرف ستانلس بالسيريال نمبر - مصنوعة من خامات عالية الجودة - كوالتى عالية وجودة…" at bounding box center [133, 196] width 209 height 67
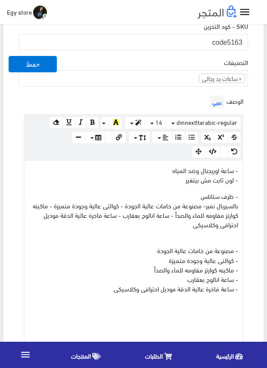
scroll to position [258, 0]
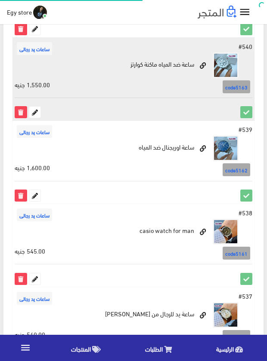
scroll to position [949, 0]
click at [37, 112] on icon at bounding box center [34, 112] width 11 height 11
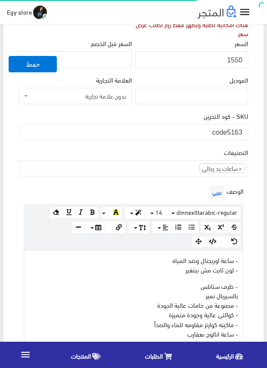
scroll to position [258, 0]
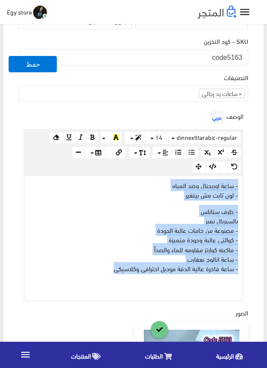
drag, startPoint x: 105, startPoint y: 270, endPoint x: 243, endPoint y: 187, distance: 160.6
click at [243, 187] on div "www.google.com 100% 50% 25% - ساعة اوريجنال وضد المياه - لون ثابت مش بيتغير - ظ…" at bounding box center [133, 238] width 219 height 126
copy div "- ساعة اوريجنال وضد المياه - لون ثابت مش بيتغير - ظرف ستانلس بالسيريال نمبر - م…"
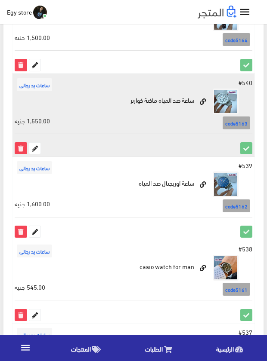
scroll to position [863, 0]
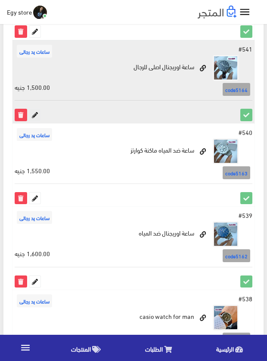
click at [35, 116] on icon at bounding box center [34, 114] width 11 height 11
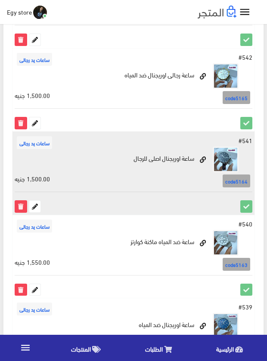
scroll to position [734, 0]
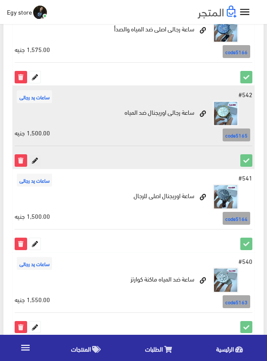
click at [37, 157] on icon at bounding box center [34, 160] width 11 height 11
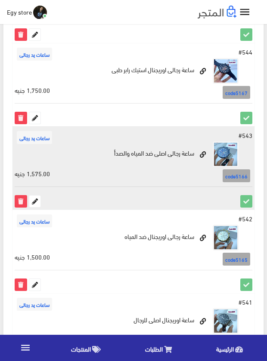
scroll to position [605, 0]
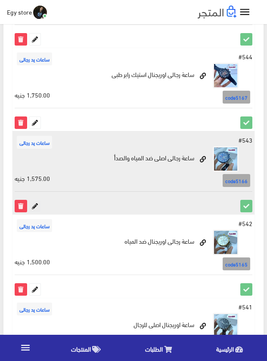
click at [34, 203] on icon at bounding box center [34, 206] width 11 height 11
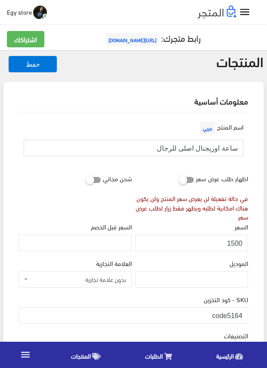
click at [213, 146] on input "ساعة اوريجنال اصلى للرجال" at bounding box center [133, 148] width 219 height 16
drag, startPoint x: 227, startPoint y: 313, endPoint x: 246, endPoint y: 315, distance: 19.0
click at [246, 315] on input "code5164" at bounding box center [133, 315] width 229 height 16
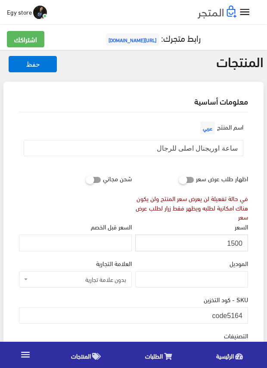
click at [237, 244] on input "1500" at bounding box center [191, 242] width 113 height 16
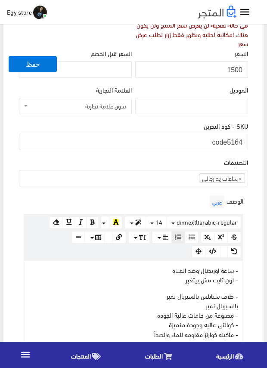
scroll to position [215, 0]
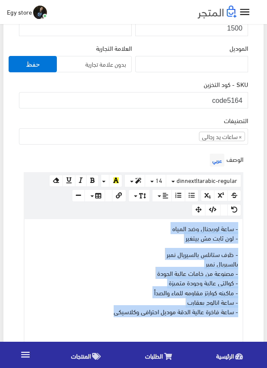
drag, startPoint x: 98, startPoint y: 310, endPoint x: 244, endPoint y: 227, distance: 168.4
click at [244, 227] on div "الوصف عربي × Insert Image Select from files Image URL Insert Image × Insert Lin…" at bounding box center [133, 247] width 232 height 193
copy div "- ساعة اوريجنال وضد المياه - لون ثابت مش بيتغير - ظرف ستانلس بالسيريال نمبر بال…"
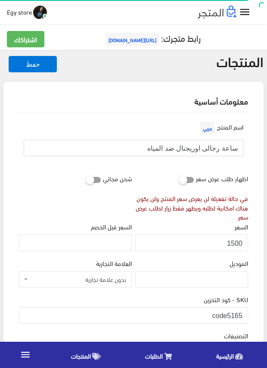
click at [219, 150] on input "ساعة رجالى اوريجنال ضد المياه" at bounding box center [133, 148] width 219 height 16
drag, startPoint x: 228, startPoint y: 311, endPoint x: 246, endPoint y: 313, distance: 17.3
click at [246, 313] on input "code5165" at bounding box center [133, 315] width 229 height 16
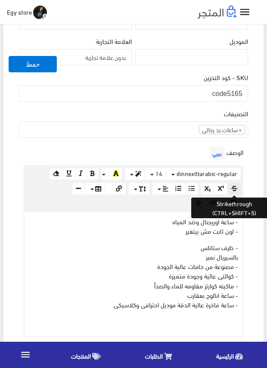
scroll to position [172, 0]
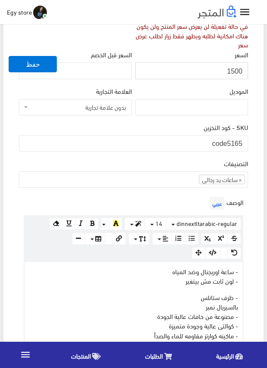
click at [234, 71] on input "1500" at bounding box center [191, 70] width 113 height 16
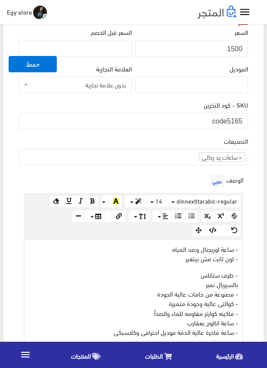
scroll to position [215, 0]
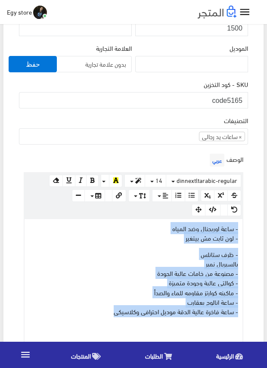
drag, startPoint x: 109, startPoint y: 312, endPoint x: 248, endPoint y: 230, distance: 161.1
click at [248, 230] on div "الوصف عربي × Insert Image Select from files Image URL Insert Image × Insert Lin…" at bounding box center [133, 247] width 232 height 193
copy div "- ساعة اوريجنال وضد المياه - لون ثابت مش بيتغير - ظرف ستانلس بالسيريال نمبر - م…"
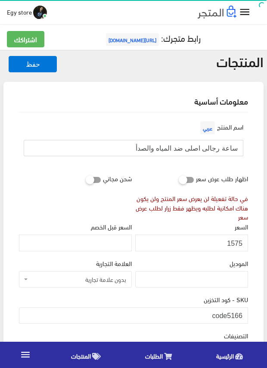
click at [191, 148] on input "ساعة رجالى اصلى ضد المياه والصدأ" at bounding box center [133, 148] width 219 height 16
drag, startPoint x: 227, startPoint y: 309, endPoint x: 247, endPoint y: 314, distance: 20.4
click at [247, 314] on input "code5166" at bounding box center [133, 315] width 229 height 16
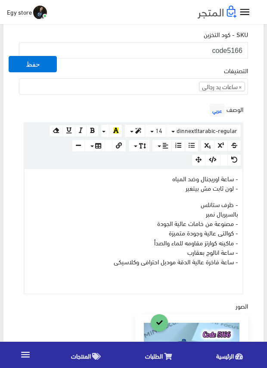
scroll to position [258, 0]
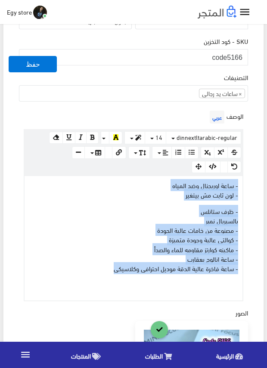
drag, startPoint x: 108, startPoint y: 268, endPoint x: 241, endPoint y: 188, distance: 155.5
click at [241, 188] on div "- ساعة اوريجنال وضد المياه - لون ثابت مش بيتغير - ظرف ستانلس بالسيريال نمبر - م…" at bounding box center [134, 238] width 218 height 124
click at [241, 187] on div "- ساعة اوريجنال وضد المياه - لون ثابت مش بيتغير - ظرف ستانلس بالسيريال نمبر - م…" at bounding box center [134, 238] width 218 height 124
copy div "- ساعة اوريجنال وضد المياه - لون ثابت مش بيتغير - ظرف ستانلس بالسيريال نمبر - م…"
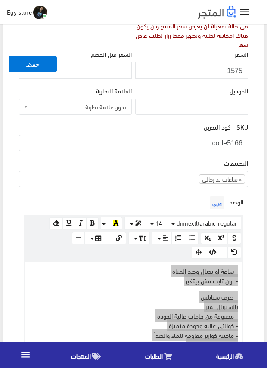
scroll to position [172, 0]
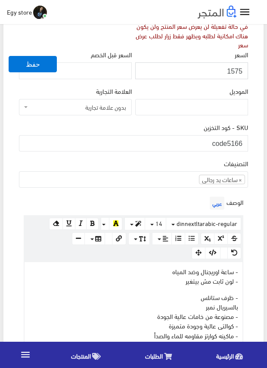
click at [237, 70] on input "1575" at bounding box center [191, 70] width 113 height 16
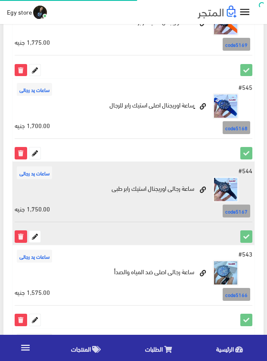
scroll to position [475, 0]
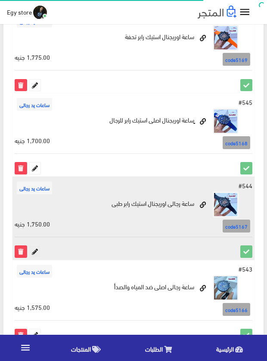
click at [34, 253] on icon at bounding box center [34, 251] width 11 height 11
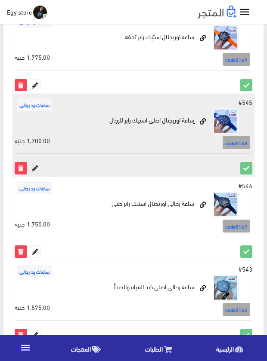
click at [34, 169] on icon at bounding box center [34, 168] width 11 height 11
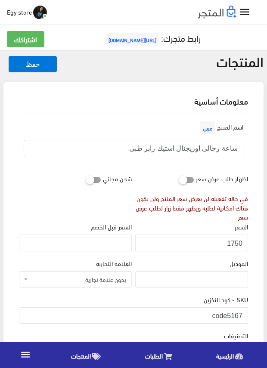
click at [192, 151] on input "ساعة رجالى اوريجنال استيك رابر طبى" at bounding box center [133, 148] width 219 height 16
drag, startPoint x: 227, startPoint y: 314, endPoint x: 258, endPoint y: 314, distance: 31.0
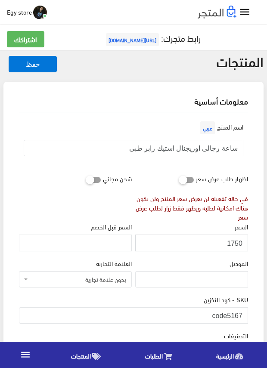
click at [232, 243] on input "1750" at bounding box center [191, 242] width 113 height 16
click at [232, 243] on input "1751" at bounding box center [191, 242] width 113 height 16
type input "1750"
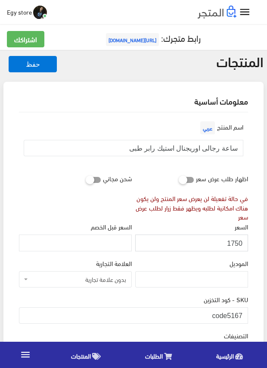
click at [232, 243] on input "1750" at bounding box center [191, 242] width 113 height 16
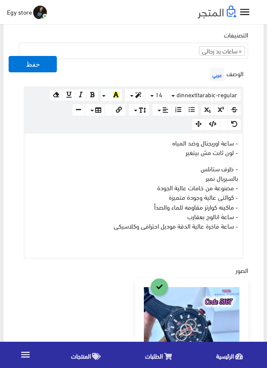
scroll to position [301, 0]
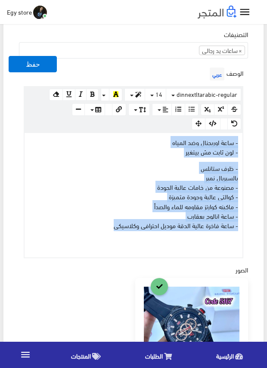
drag, startPoint x: 107, startPoint y: 228, endPoint x: 247, endPoint y: 144, distance: 163.5
click at [247, 144] on div "الوصف عربي × Insert Image Select from files Image URL Insert Image × Insert Lin…" at bounding box center [133, 161] width 232 height 193
copy div "- ساعة اوريجنال وضد المياه - لون ثابت مش بيتغير - ظرف ستانلس بالسيريال نمبر - م…"
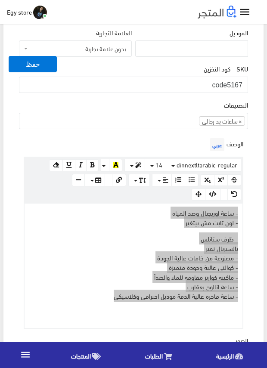
scroll to position [215, 0]
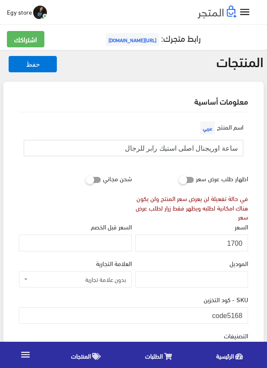
click at [156, 142] on input "ٍساعة اوريجنال اصلى استيك رابر للرجال" at bounding box center [133, 148] width 219 height 16
drag, startPoint x: 228, startPoint y: 315, endPoint x: 247, endPoint y: 315, distance: 19.8
click at [247, 315] on input "code5168" at bounding box center [133, 315] width 229 height 16
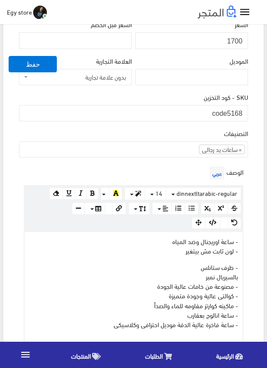
scroll to position [172, 0]
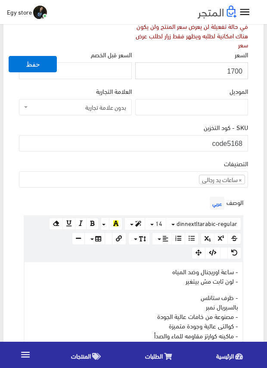
click at [238, 69] on input "1700" at bounding box center [191, 70] width 113 height 16
click at [140, 318] on p "- ظرف ستانلس بالسيريال نمبر - مصنوعة من خامات عالية الجودة - كوالتى عالية وجودة…" at bounding box center [133, 325] width 209 height 67
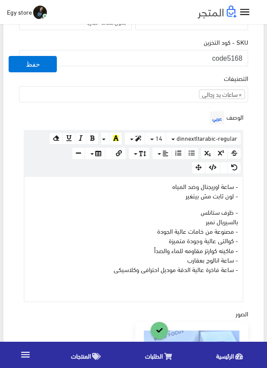
scroll to position [258, 0]
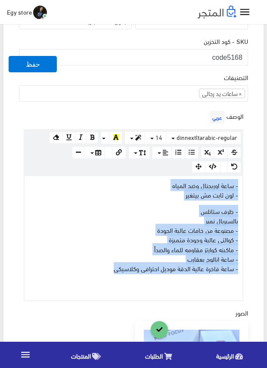
drag, startPoint x: 100, startPoint y: 271, endPoint x: 243, endPoint y: 185, distance: 166.6
click at [243, 185] on div "[DOMAIN_NAME] 100% 50% 25% - ساعة اوريجنال وضد المياه - لون ثابت مش بيتغير - ظر…" at bounding box center [133, 238] width 219 height 126
copy div "- ساعة اوريجنال وضد المياه - لون ثابت مش بيتغير - ظرف ستانلس بالسيريال نمبر - م…"
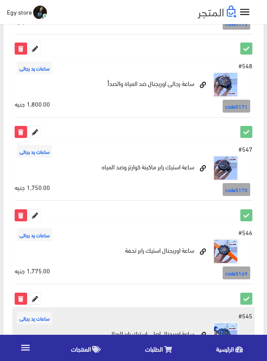
scroll to position [260, 0]
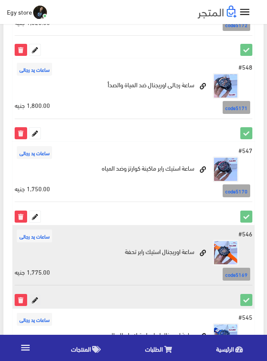
click at [35, 300] on icon at bounding box center [34, 300] width 11 height 11
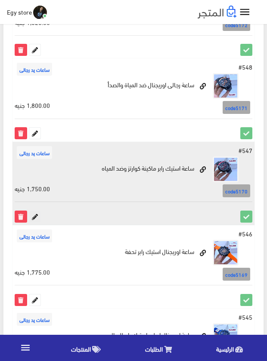
click at [36, 217] on icon at bounding box center [34, 216] width 11 height 11
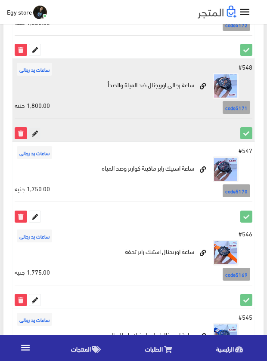
click at [38, 133] on icon at bounding box center [34, 133] width 11 height 11
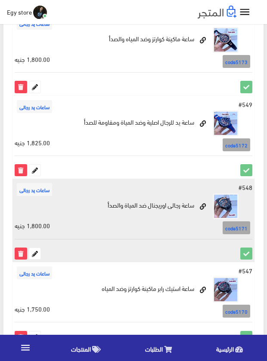
scroll to position [88, 0]
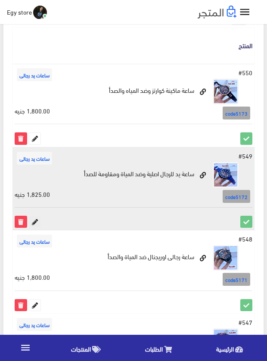
click at [33, 222] on icon at bounding box center [34, 221] width 11 height 11
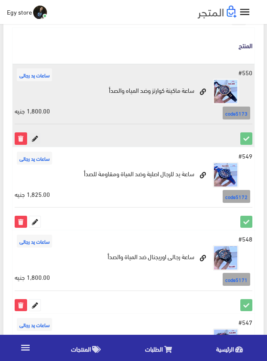
click at [33, 139] on icon at bounding box center [34, 138] width 11 height 11
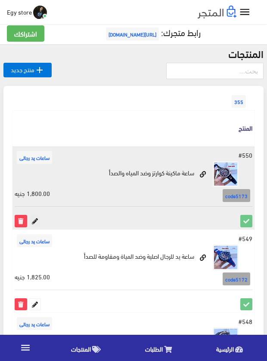
scroll to position [2, 0]
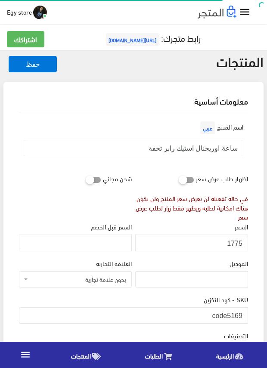
drag, startPoint x: 0, startPoint y: 0, endPoint x: 201, endPoint y: 147, distance: 249.4
click at [201, 147] on input "ساعة اوريجنال استيك رابر تحفة" at bounding box center [133, 148] width 219 height 16
drag, startPoint x: 227, startPoint y: 313, endPoint x: 248, endPoint y: 313, distance: 20.7
click at [248, 313] on div "SKU - كود التخزين code5169" at bounding box center [133, 312] width 232 height 36
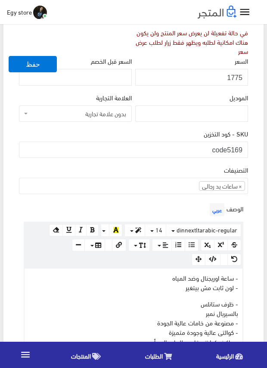
scroll to position [43, 0]
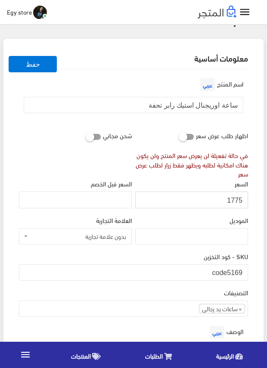
click at [237, 199] on input "1775" at bounding box center [191, 199] width 113 height 16
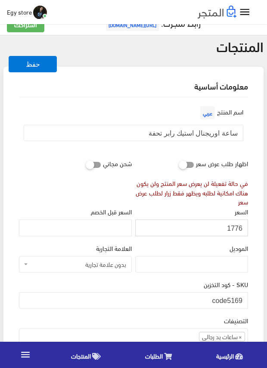
scroll to position [0, 0]
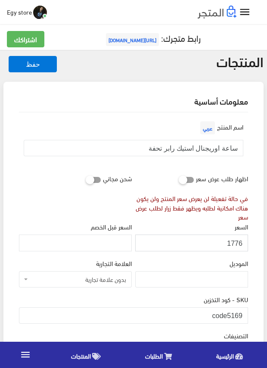
drag, startPoint x: 237, startPoint y: 199, endPoint x: 239, endPoint y: 244, distance: 44.8
click at [239, 244] on input "1776" at bounding box center [191, 242] width 113 height 16
type input "1775"
click at [235, 243] on input "1775" at bounding box center [191, 242] width 113 height 16
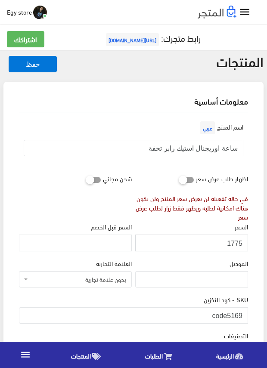
click at [235, 243] on input "1775" at bounding box center [191, 242] width 113 height 16
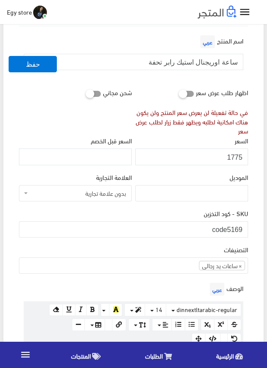
click at [143, 249] on div "التصنيفات ساعات يد رجالى ساعات يد حريمى اساور وبريسليت × ساعات يد رجالى" at bounding box center [133, 258] width 229 height 29
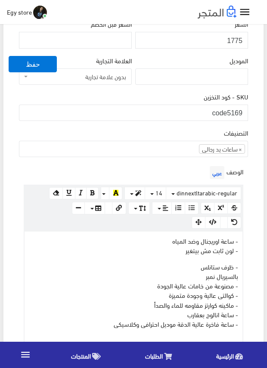
scroll to position [215, 0]
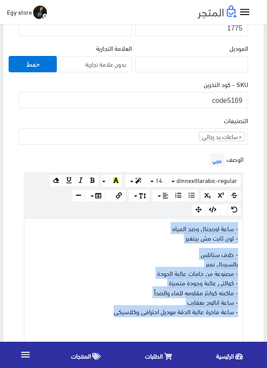
drag, startPoint x: 109, startPoint y: 314, endPoint x: 249, endPoint y: 225, distance: 166.2
click at [249, 225] on div "الوصف عربي × Insert Image Select from files Image URL Insert Image × Insert Lin…" at bounding box center [133, 247] width 232 height 193
copy div "- ساعة اوريجنال وضد المياه - لون ثابت مش بيتغير - ظرف ستانلس بالسيريال نمبر - م…"
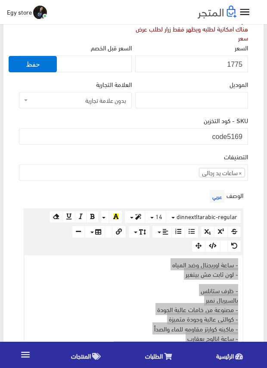
scroll to position [129, 0]
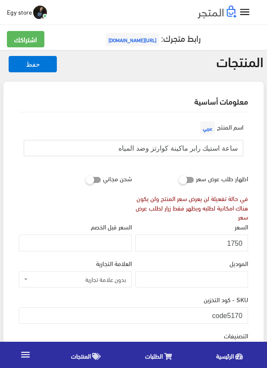
click at [173, 148] on input "ساعة استيك رابر ماكينة كوارتز وضد المياه" at bounding box center [133, 148] width 219 height 16
drag, startPoint x: 229, startPoint y: 311, endPoint x: 241, endPoint y: 311, distance: 12.5
click at [241, 311] on input "code5170" at bounding box center [133, 315] width 229 height 16
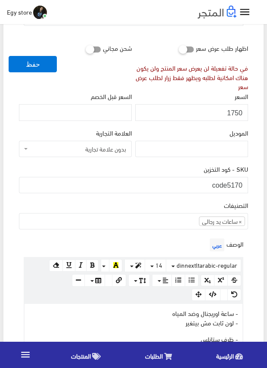
scroll to position [86, 0]
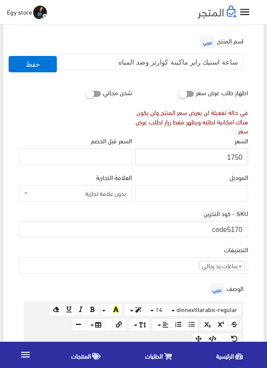
click at [232, 157] on input "1750" at bounding box center [191, 156] width 113 height 16
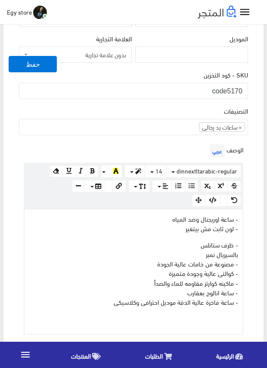
scroll to position [258, 0]
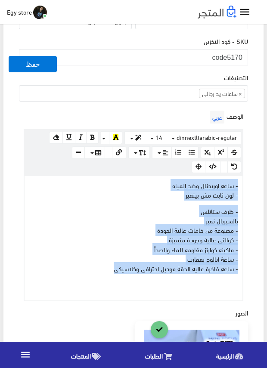
drag, startPoint x: 100, startPoint y: 271, endPoint x: 244, endPoint y: 177, distance: 172.1
click at [244, 177] on div "الوصف عربي × Insert Image Select from files Image URL Insert Image × Insert Lin…" at bounding box center [133, 204] width 232 height 193
copy div "- ساعة اوريجنال وضد المياه - لون ثابت مش بيتغير - ظرف ستانلس بالسيريال نمبر - م…"
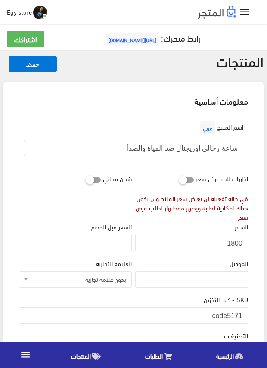
click at [188, 150] on input "ساعة رجالى اوريجنال ضد المياة والصدأ" at bounding box center [133, 148] width 219 height 16
drag, startPoint x: 228, startPoint y: 313, endPoint x: 245, endPoint y: 313, distance: 17.6
click at [245, 313] on input "code5171" at bounding box center [133, 315] width 229 height 16
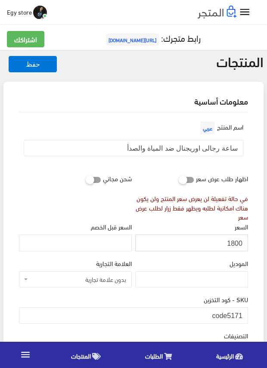
click at [234, 244] on input "1800" at bounding box center [191, 242] width 113 height 16
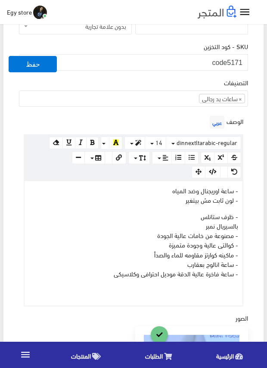
scroll to position [301, 0]
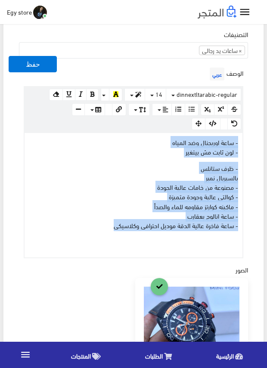
drag, startPoint x: 105, startPoint y: 227, endPoint x: 246, endPoint y: 143, distance: 164.0
click at [246, 143] on div "الوصف عربي × Insert Image Select from files Image URL Insert Image × Insert Lin…" at bounding box center [133, 161] width 232 height 193
copy div "- ساعة اوريجنال وضد المياه - لون ثابت مش بيتغير - ظرف ستانلس بالسيريال نمبر - م…"
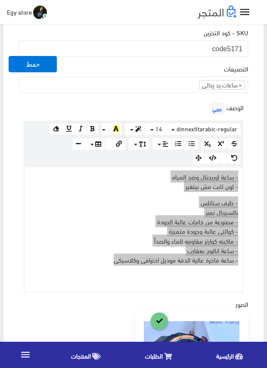
scroll to position [215, 0]
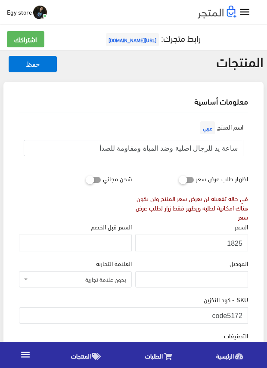
click at [187, 148] on input "ساعة يد للرجال اصلية وضد المياة ومقاومة للصدأ" at bounding box center [133, 148] width 219 height 16
drag, startPoint x: 228, startPoint y: 312, endPoint x: 242, endPoint y: 312, distance: 14.2
click at [242, 312] on input "code5172" at bounding box center [133, 315] width 229 height 16
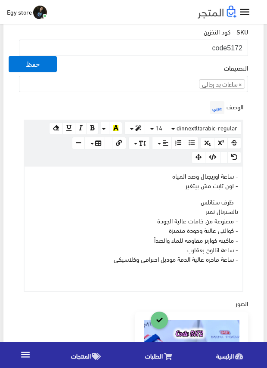
scroll to position [258, 0]
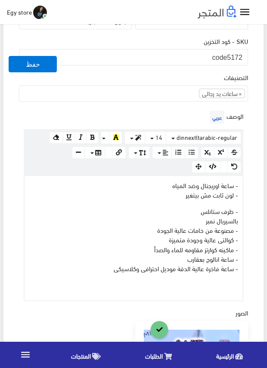
click at [158, 77] on div "التصنيفات ساعات يد رجالى ساعات يد حريمى اساور وبريسليت × ساعات يد رجالى" at bounding box center [133, 86] width 229 height 29
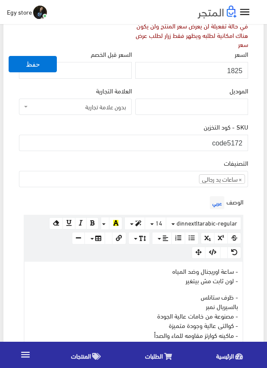
scroll to position [172, 0]
click at [235, 68] on input "1825" at bounding box center [191, 70] width 113 height 16
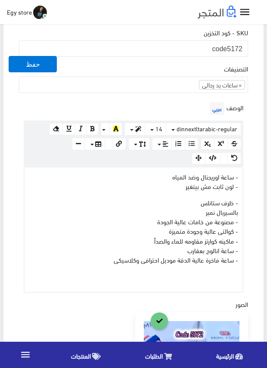
scroll to position [301, 0]
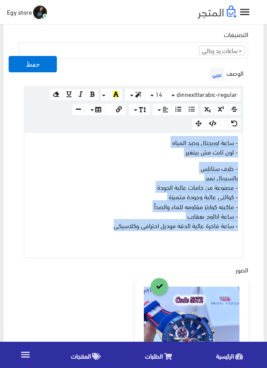
drag, startPoint x: 101, startPoint y: 226, endPoint x: 243, endPoint y: 140, distance: 165.8
click at [243, 140] on div "الوصف عربي × Insert Image Select from files Image URL Insert Image × Insert Lin…" at bounding box center [133, 161] width 232 height 193
copy div "- ساعة اوريجنال وضد المياه - لون ثابت مش بيتغير - ظرف ستانلس بالسيريال نمبر - م…"
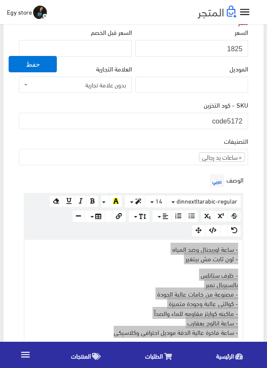
scroll to position [172, 0]
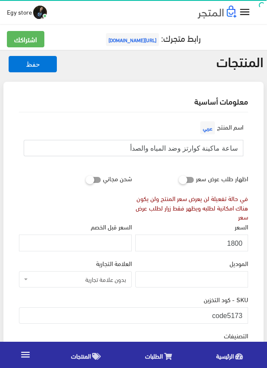
click at [209, 149] on input "ساعة ماكينة كوارتز وضد المياه والصدأ" at bounding box center [133, 148] width 219 height 16
drag, startPoint x: 228, startPoint y: 314, endPoint x: 244, endPoint y: 314, distance: 16.4
click at [244, 314] on input "code5173" at bounding box center [133, 315] width 229 height 16
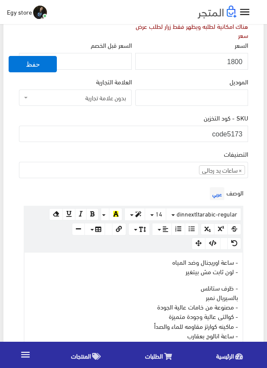
scroll to position [172, 0]
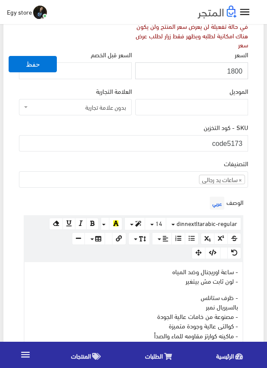
click at [235, 74] on input "1800" at bounding box center [191, 70] width 113 height 16
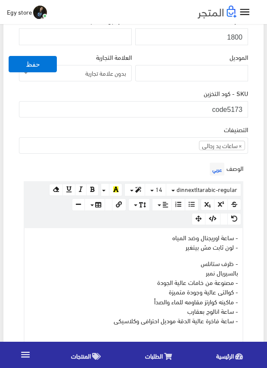
scroll to position [258, 0]
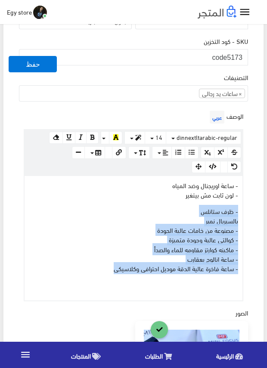
drag, startPoint x: 103, startPoint y: 269, endPoint x: 250, endPoint y: 198, distance: 163.2
click at [247, 205] on div "الوصف عربي × Insert Image Select from files Image URL Insert Image × Insert Lin…" at bounding box center [133, 204] width 232 height 193
click at [248, 203] on div "الوصف عربي × Insert Image Select from files Image URL Insert Image × Insert Lin…" at bounding box center [133, 204] width 232 height 193
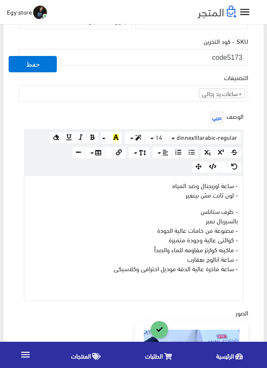
click at [253, 193] on div "اسم المنتج عربي ساعة ماكينة كوارتز وضد المياه والصدأ اظهار طلب عرض سعر في حالة …" at bounding box center [133, 261] width 243 height 815
click at [255, 180] on div "معلومات أساسية اسم المنتج عربي ساعة ماكينة كوارتز وضد المياه والصدأ اظهار طلب ع…" at bounding box center [133, 251] width 260 height 855
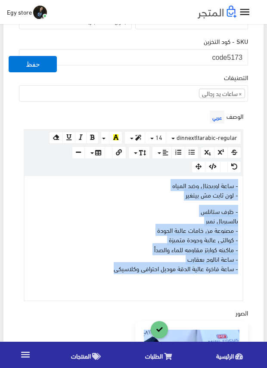
drag, startPoint x: 110, startPoint y: 266, endPoint x: 245, endPoint y: 183, distance: 158.4
click at [245, 183] on div "الوصف عربي × Insert Image Select from files Image URL Insert Image × Insert Lin…" at bounding box center [133, 204] width 232 height 193
copy div "- ساعة اوريجنال وضد المياه - لون ثابت مش بيتغير - ظرف ستانلس بالسيريال نمبر - م…"
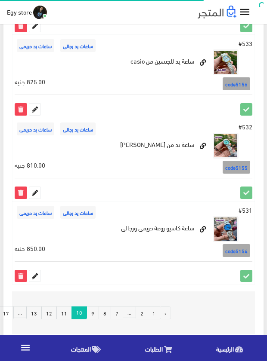
scroll to position [1551, 0]
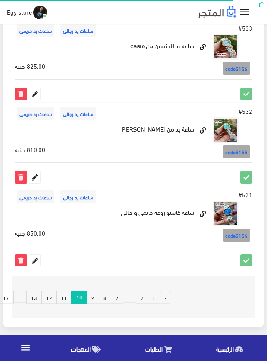
click at [96, 293] on link "9" at bounding box center [92, 297] width 12 height 13
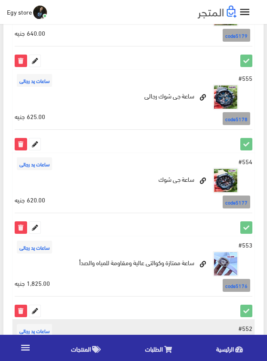
scroll to position [1549, 0]
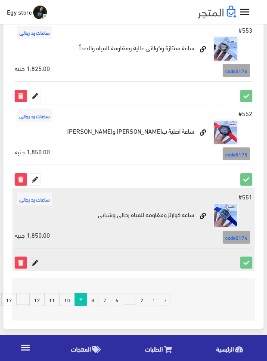
click at [33, 259] on icon at bounding box center [34, 262] width 11 height 11
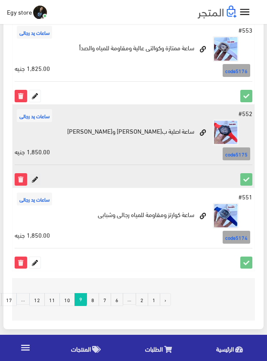
click at [36, 180] on icon at bounding box center [34, 179] width 11 height 11
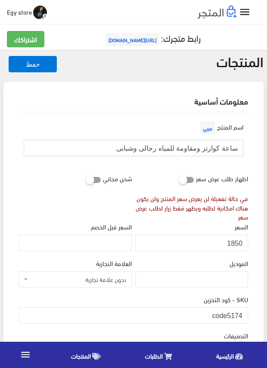
click at [174, 148] on input "ساعة كوارتز ومقاومة للمياه رجالى وشبابى" at bounding box center [133, 148] width 219 height 16
drag, startPoint x: 227, startPoint y: 315, endPoint x: 245, endPoint y: 315, distance: 18.5
click at [245, 315] on input "code5174" at bounding box center [133, 315] width 229 height 16
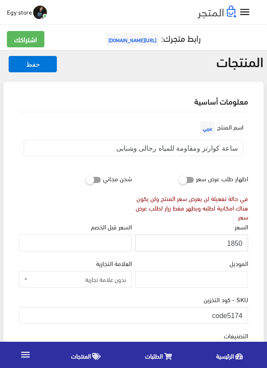
click at [232, 242] on input "1850" at bounding box center [191, 242] width 113 height 16
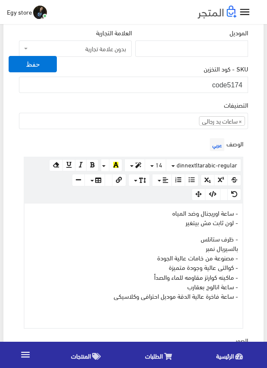
scroll to position [258, 0]
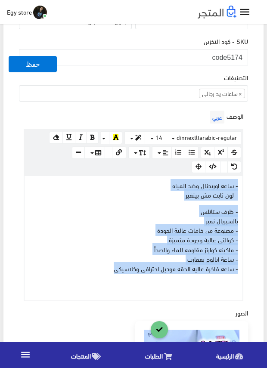
drag, startPoint x: 101, startPoint y: 268, endPoint x: 245, endPoint y: 182, distance: 167.7
click at [245, 182] on div "الوصف عربي × Insert Image Select from files Image URL Insert Image × Insert Lin…" at bounding box center [133, 204] width 232 height 193
copy div "- ساعة اوريجنال وضد المياه - لون ثابت مش بيتغير - ظرف ستانلس بالسيريال نمبر - م…"
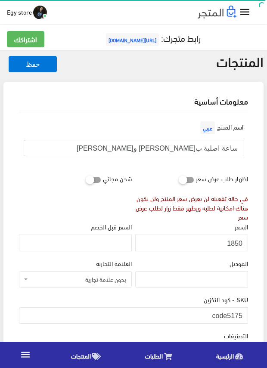
click at [192, 150] on input "ساعة اصلية ب[PERSON_NAME] و[PERSON_NAME]" at bounding box center [133, 148] width 219 height 16
click at [33, 170] on div "اسم المنتج عربي ساعة اصلية بماكينة كوارتز و[PERSON_NAME]" at bounding box center [133, 144] width 232 height 51
drag, startPoint x: 227, startPoint y: 308, endPoint x: 253, endPoint y: 312, distance: 26.5
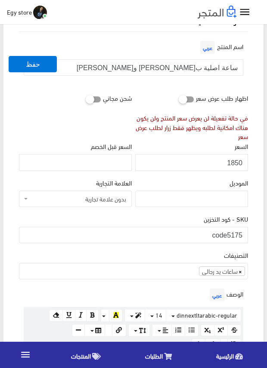
scroll to position [86, 0]
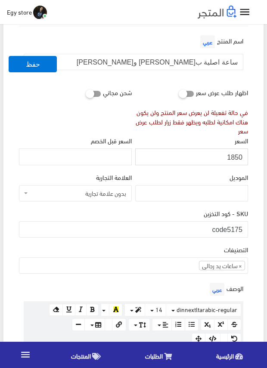
click at [234, 154] on input "1850" at bounding box center [191, 156] width 113 height 16
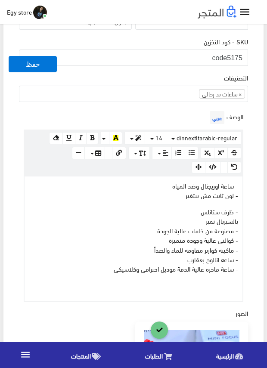
scroll to position [258, 0]
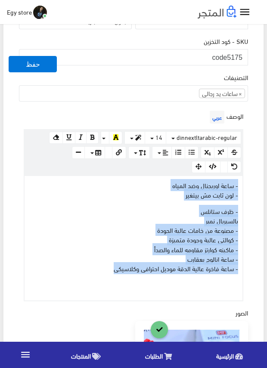
drag, startPoint x: 108, startPoint y: 266, endPoint x: 253, endPoint y: 183, distance: 166.7
click at [253, 183] on div "اسم المنتج عربي ساعة اصلية بماكينة كوارتز واستيك رابر اظهار طلب عرض سعر في حالة…" at bounding box center [133, 263] width 243 height 818
copy div "- ساعة اوريجنال وضد المياه - لون ثابت مش بيتغير - ظرف ستانلس بالسيريال نمبر - م…"
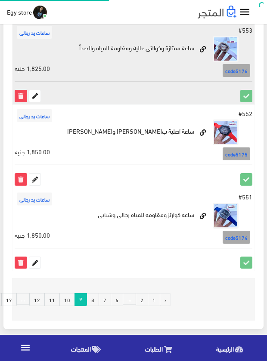
scroll to position [1549, 0]
click at [35, 97] on icon at bounding box center [34, 95] width 11 height 11
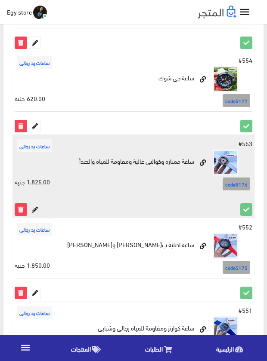
scroll to position [1420, 0]
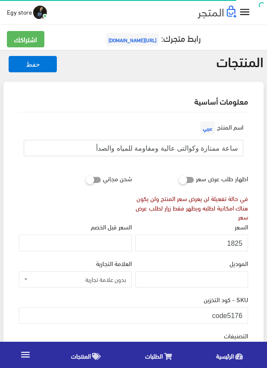
click at [181, 147] on input "ساعة ممتازة وكوالتى عالية ومقاومة للمياه والصدأ" at bounding box center [133, 148] width 219 height 16
drag, startPoint x: 227, startPoint y: 312, endPoint x: 256, endPoint y: 313, distance: 29.3
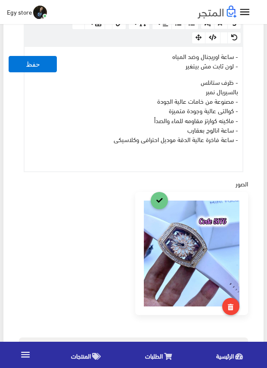
scroll to position [344, 0]
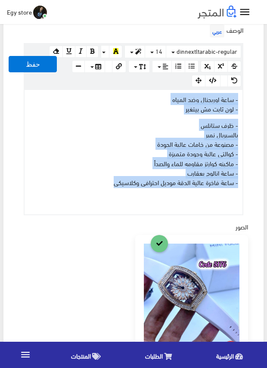
drag, startPoint x: 100, startPoint y: 180, endPoint x: 246, endPoint y: 96, distance: 168.9
click at [246, 96] on div "الوصف عربي × Insert Image Select from files Image URL Insert Image × Insert Lin…" at bounding box center [133, 118] width 232 height 193
copy div "- ساعة اوريجنال وضد المياه - لون ثابت مش بيتغير - ظرف ستانلس بالسيريال نمبر - م…"
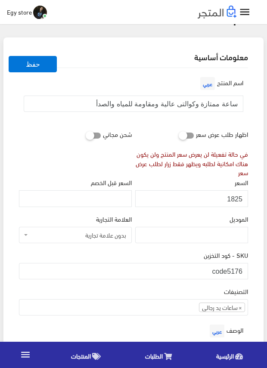
scroll to position [43, 0]
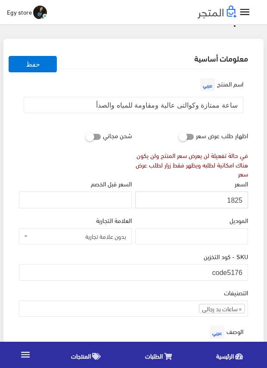
click at [233, 200] on input "1825" at bounding box center [191, 199] width 113 height 16
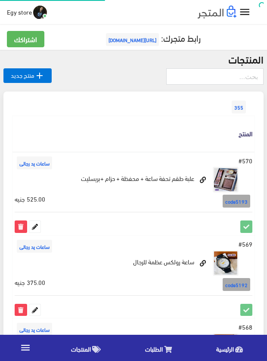
scroll to position [1420, 0]
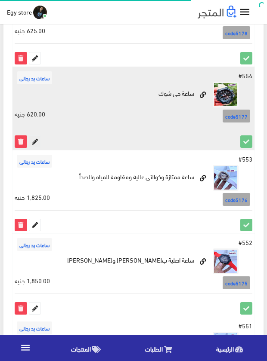
click at [34, 142] on icon at bounding box center [34, 141] width 11 height 11
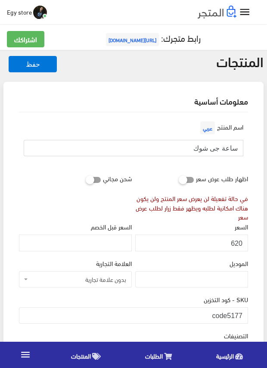
click at [212, 150] on input "ساعة جى شوك" at bounding box center [133, 148] width 219 height 16
drag, startPoint x: 230, startPoint y: 316, endPoint x: 243, endPoint y: 316, distance: 12.5
click at [243, 316] on input "code5177" at bounding box center [133, 315] width 229 height 16
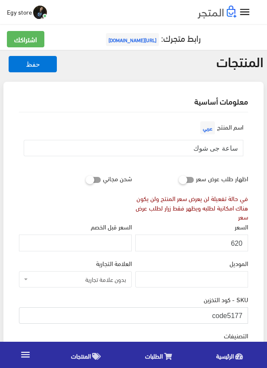
drag, startPoint x: 229, startPoint y: 314, endPoint x: 247, endPoint y: 314, distance: 18.5
click at [247, 314] on input "code5177" at bounding box center [133, 315] width 229 height 16
click at [238, 242] on input "620" at bounding box center [191, 242] width 113 height 16
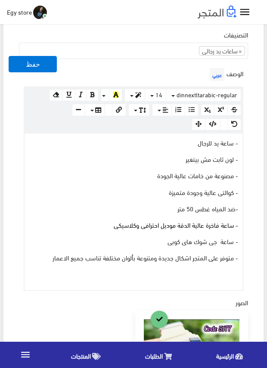
scroll to position [301, 0]
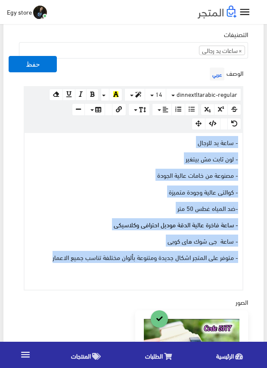
drag, startPoint x: 39, startPoint y: 258, endPoint x: 243, endPoint y: 142, distance: 234.5
click at [243, 142] on div "www.google.com 100% 50% 25% - ساعة يد للرجال - لون ثابت مش بيتغير - مصنوعة من خ…" at bounding box center [133, 211] width 219 height 158
copy div "- ساعة يد للرجال - لون ثابت مش بيتغير - مصنوعة من خامات عالية الجودة - كوالتى ع…"
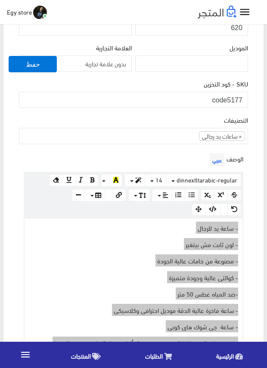
scroll to position [215, 0]
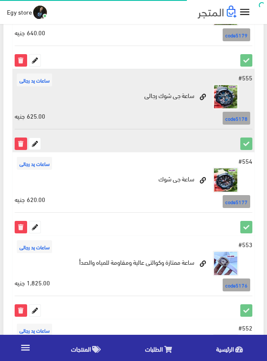
scroll to position [1334, 0]
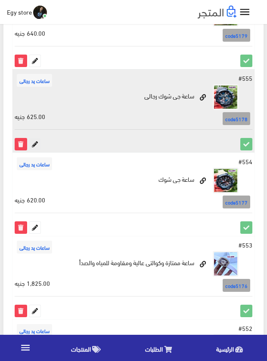
click at [32, 145] on icon at bounding box center [34, 144] width 11 height 11
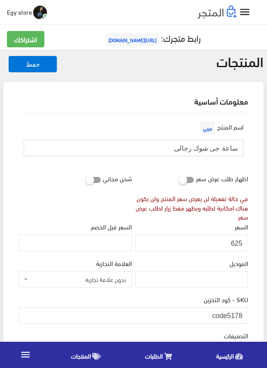
click at [205, 151] on input "ساعة جى شوك رجالى" at bounding box center [133, 148] width 219 height 16
drag, startPoint x: 227, startPoint y: 315, endPoint x: 247, endPoint y: 314, distance: 19.4
click at [247, 314] on input "code5178" at bounding box center [133, 315] width 229 height 16
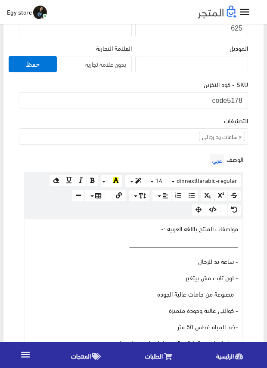
scroll to position [43, 0]
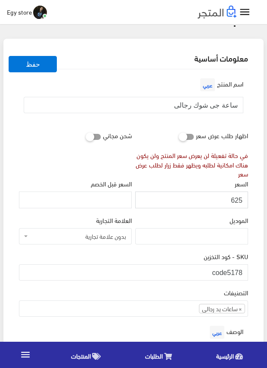
click at [239, 200] on input "625" at bounding box center [191, 199] width 113 height 16
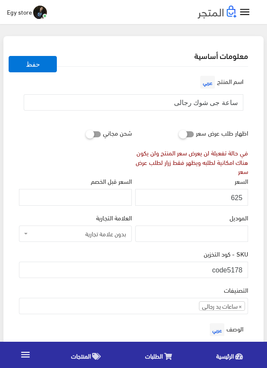
scroll to position [86, 0]
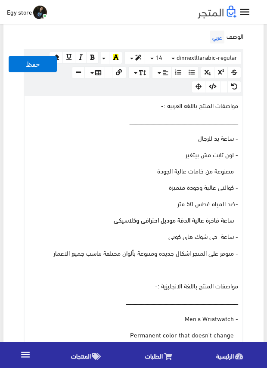
scroll to position [344, 0]
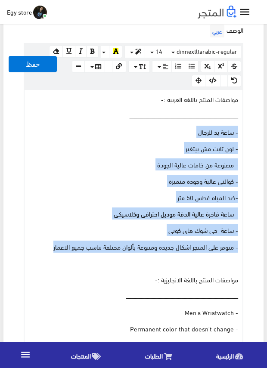
drag, startPoint x: 40, startPoint y: 249, endPoint x: 243, endPoint y: 134, distance: 233.0
click at [243, 134] on div "www.google.com 100% 50% 25% مواصفات المنتج باللغة العربية :- ــــــــــــــــــ…" at bounding box center [133, 279] width 219 height 380
copy div "- ساعة يد للرجال - لون ثابت مش بيتغير - مصنوعة من خامات عالية الجودة - كوالتى ع…"
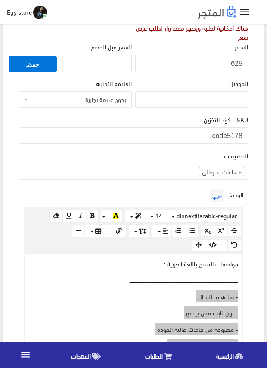
scroll to position [172, 0]
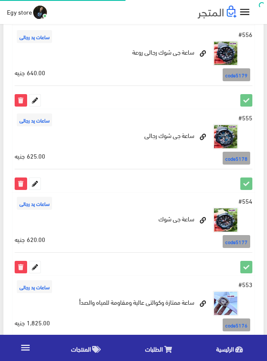
scroll to position [1248, 0]
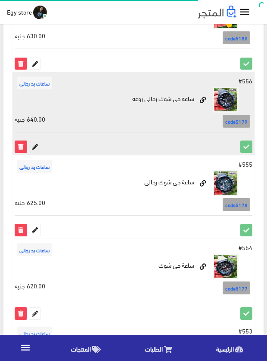
click at [37, 145] on icon at bounding box center [34, 146] width 11 height 11
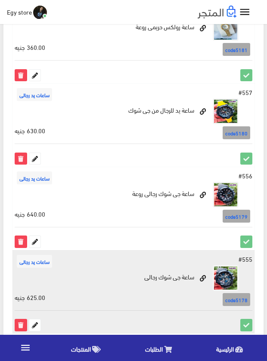
scroll to position [1076, 0]
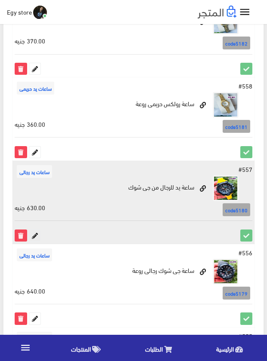
click at [34, 233] on icon at bounding box center [34, 235] width 11 height 11
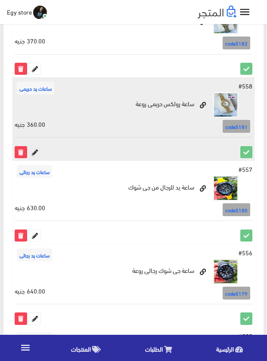
click at [35, 151] on icon at bounding box center [34, 152] width 11 height 11
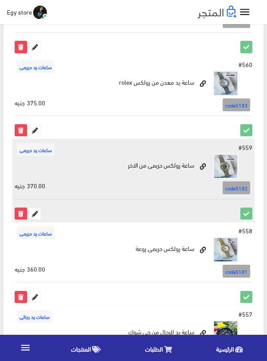
scroll to position [904, 0]
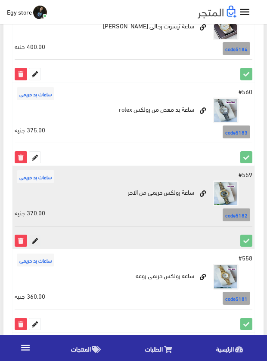
click at [33, 241] on icon at bounding box center [34, 240] width 11 height 11
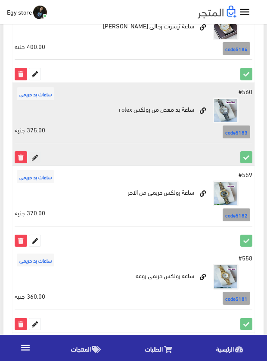
click at [32, 159] on icon at bounding box center [34, 157] width 11 height 11
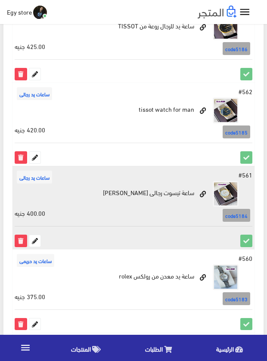
scroll to position [731, 0]
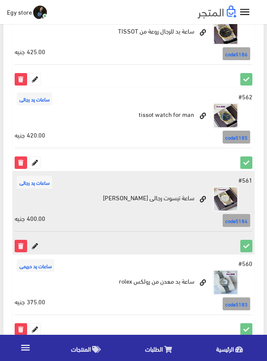
click at [35, 246] on icon at bounding box center [34, 246] width 11 height 11
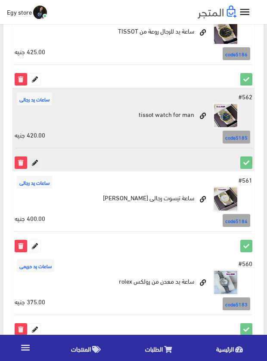
click at [36, 161] on icon at bounding box center [34, 162] width 11 height 11
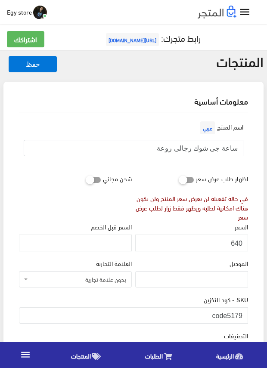
click at [180, 147] on input "ساعة جى شوك رجالى روعة" at bounding box center [133, 148] width 219 height 16
drag, startPoint x: 228, startPoint y: 309, endPoint x: 257, endPoint y: 312, distance: 28.6
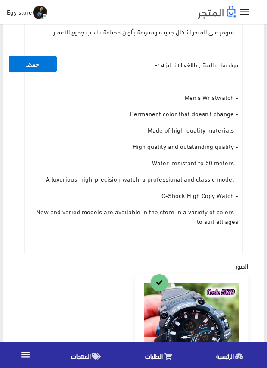
scroll to position [387, 0]
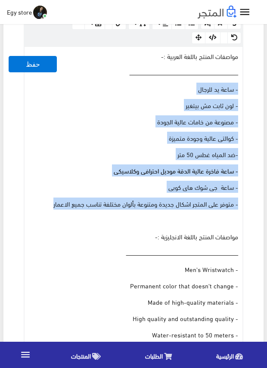
drag, startPoint x: 50, startPoint y: 201, endPoint x: 240, endPoint y: 89, distance: 219.7
click at [240, 89] on div "مواصفات المنتج باللغة العربية :- ــــــــــــــــــــــــــــــــــــــــــــــ…" at bounding box center [134, 236] width 218 height 379
copy div "- ساعة يد للرجال - لون ثابت مش بيتغير - مصنوعة من خامات عالية الجودة - كوالتى ع…"
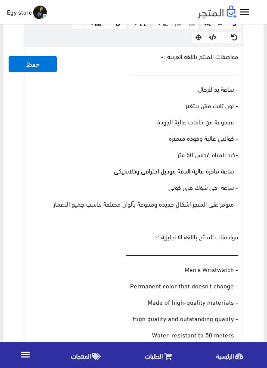
click at [246, 199] on div "الوصف عربي × Insert Image Select from files Image URL Insert Image × Insert Lin…" at bounding box center [133, 202] width 232 height 447
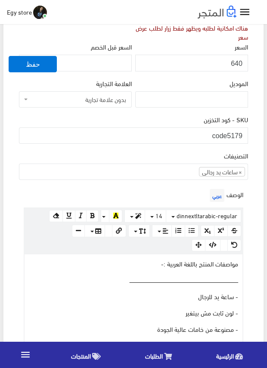
scroll to position [172, 0]
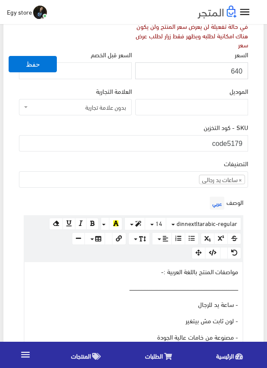
click at [235, 72] on input "640" at bounding box center [191, 70] width 113 height 16
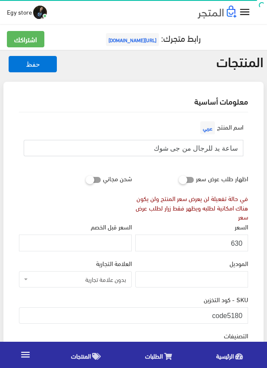
click at [207, 145] on input "ساعة يد للرجال من جى شوك" at bounding box center [133, 148] width 219 height 16
drag, startPoint x: 228, startPoint y: 312, endPoint x: 243, endPoint y: 312, distance: 14.2
click at [243, 312] on input "code5180" at bounding box center [133, 315] width 229 height 16
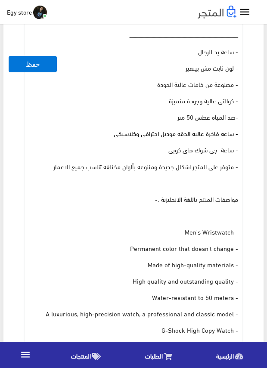
scroll to position [344, 0]
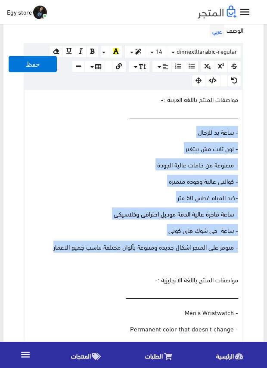
drag, startPoint x: 45, startPoint y: 246, endPoint x: 249, endPoint y: 133, distance: 232.7
click at [249, 133] on div "الوصف عربي × Insert Image Select from files Image URL Insert Image × Insert Lin…" at bounding box center [133, 245] width 232 height 447
copy div "- ساعة يد للرجال - لون ثابت مش بيتغير - مصنوعة من خامات عالية الجودة - كوالتى ع…"
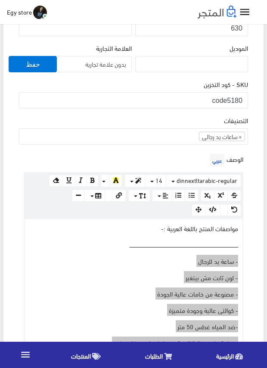
scroll to position [172, 0]
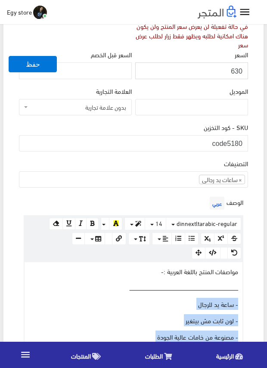
click at [235, 70] on input "630" at bounding box center [191, 70] width 113 height 16
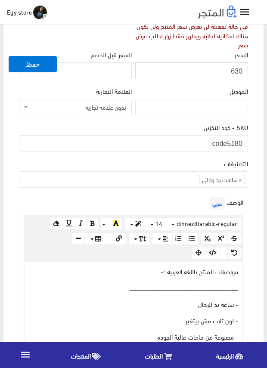
click at [235, 70] on input "630" at bounding box center [191, 70] width 113 height 16
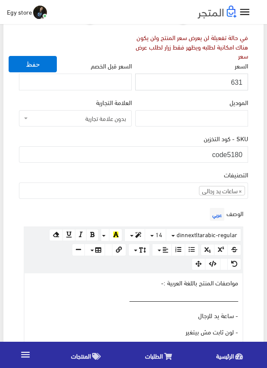
scroll to position [129, 0]
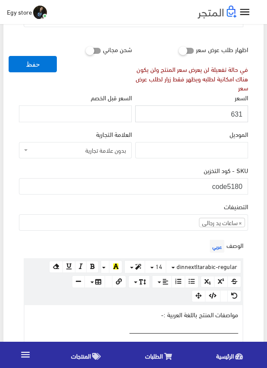
drag, startPoint x: 235, startPoint y: 70, endPoint x: 231, endPoint y: 111, distance: 40.7
click at [231, 111] on input "631" at bounding box center [191, 113] width 113 height 16
click at [234, 113] on input "631" at bounding box center [191, 113] width 113 height 16
type input "630"
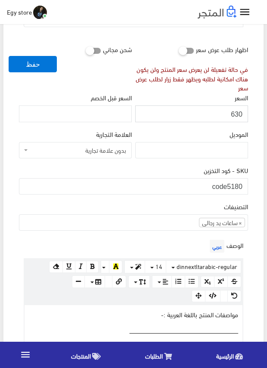
click at [234, 113] on input "630" at bounding box center [191, 113] width 113 height 16
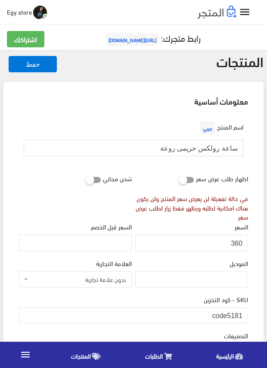
click at [221, 148] on input "ساعة رولكس حريمى روعة" at bounding box center [133, 148] width 219 height 16
click at [166, 135] on div "اسم المنتج عربي ساعة رولكس حريمى روعة" at bounding box center [133, 141] width 232 height 44
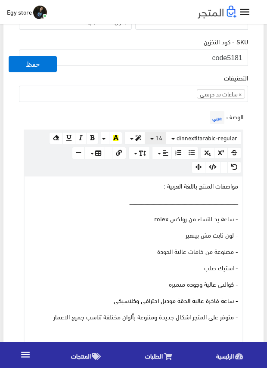
scroll to position [258, 0]
drag, startPoint x: 228, startPoint y: 56, endPoint x: 244, endPoint y: 57, distance: 16.0
click at [244, 57] on input "code5181" at bounding box center [133, 57] width 229 height 16
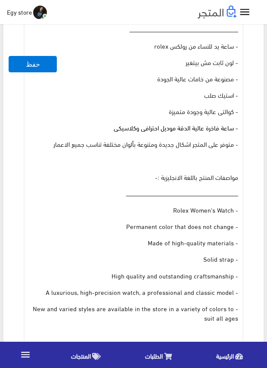
scroll to position [344, 0]
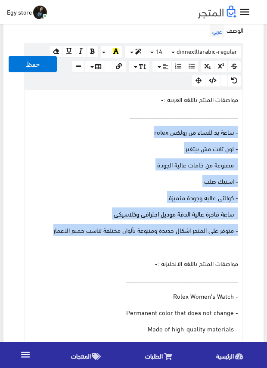
drag, startPoint x: 53, startPoint y: 231, endPoint x: 247, endPoint y: 129, distance: 219.2
click at [247, 129] on div "الوصف عربي × Insert Image Select from files Image URL Insert Image × Insert Lin…" at bounding box center [133, 229] width 232 height 415
copy div "- ساعة يد للنساء من رولكس rolex - لون ثابت مش بيتغير - مصنوعة من خامات عالية ال…"
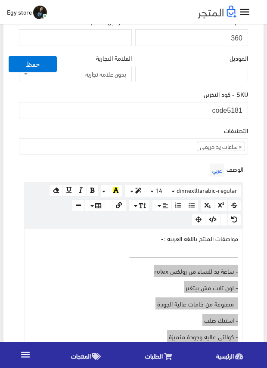
scroll to position [172, 0]
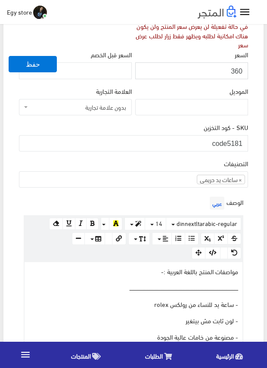
click at [236, 70] on input "360" at bounding box center [191, 70] width 113 height 16
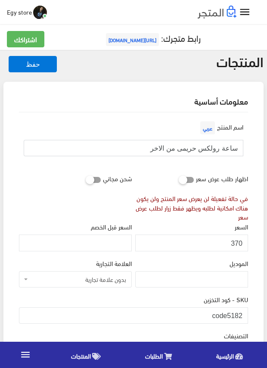
click at [199, 148] on input "ساعة رولكس حريمى من الاخر" at bounding box center [133, 148] width 219 height 16
drag, startPoint x: 228, startPoint y: 311, endPoint x: 247, endPoint y: 313, distance: 18.2
click at [247, 313] on input "code5182" at bounding box center [133, 315] width 229 height 16
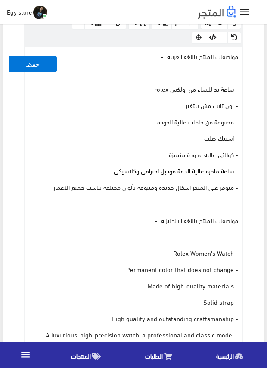
scroll to position [301, 0]
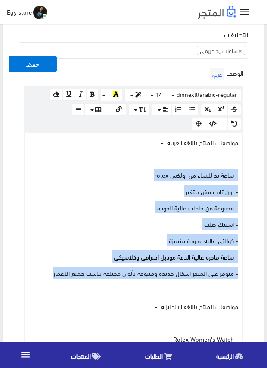
drag, startPoint x: 46, startPoint y: 274, endPoint x: 247, endPoint y: 173, distance: 224.4
click at [247, 173] on div "الوصف عربي × Insert Image Select from files Image URL Insert Image × Insert Lin…" at bounding box center [133, 272] width 232 height 414
copy div "- ساعة يد للنساء من رولكس rolex - لون ثابت مش بيتغير - مصنوعة من خامات عالية ال…"
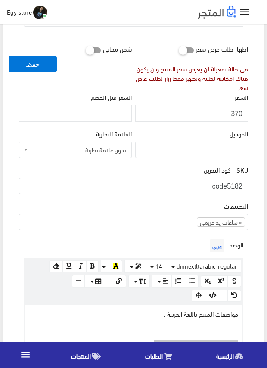
scroll to position [129, 0]
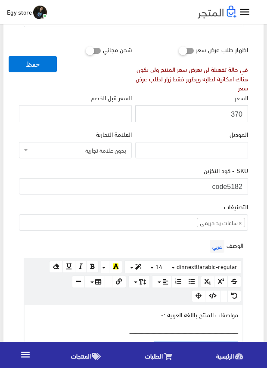
click at [238, 112] on input "370" at bounding box center [191, 113] width 113 height 16
click at [77, 74] on div "شحن مجاني" at bounding box center [75, 67] width 116 height 52
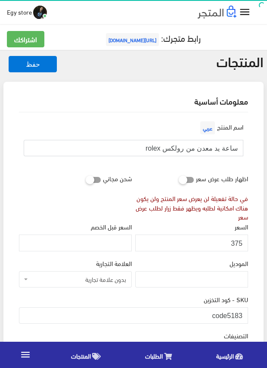
click at [219, 150] on input "ساعة يد معدن من رولكس rolex" at bounding box center [133, 148] width 219 height 16
drag, startPoint x: 228, startPoint y: 315, endPoint x: 245, endPoint y: 316, distance: 16.4
click at [245, 316] on input "code5183" at bounding box center [133, 315] width 229 height 16
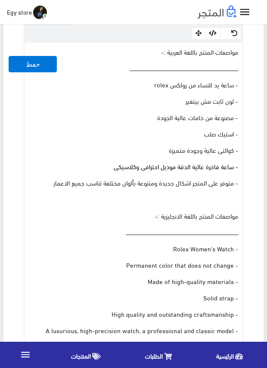
scroll to position [387, 0]
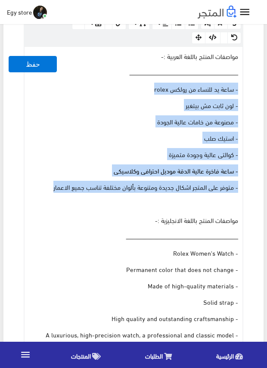
drag, startPoint x: 42, startPoint y: 182, endPoint x: 243, endPoint y: 86, distance: 223.4
click at [243, 86] on div "الوصف عربي × Insert Image Select from files Image URL Insert Image × Insert Lin…" at bounding box center [133, 186] width 232 height 414
copy div "- ساعة يد للنساء من رولكس rolex - لون ثابت مش بيتغير - مصنوعة من خامات عالية ال…"
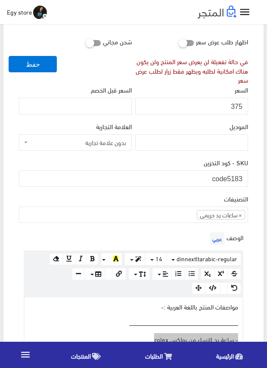
scroll to position [129, 0]
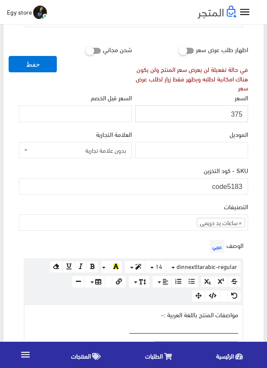
click at [238, 111] on input "375" at bounding box center [191, 113] width 113 height 16
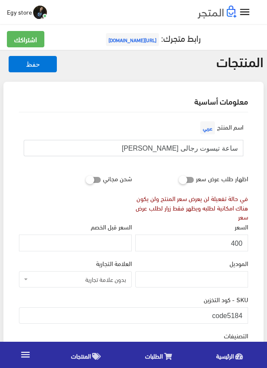
click at [194, 148] on input "ساعة تيسوت رجالى هاى كوبى" at bounding box center [133, 148] width 219 height 16
drag, startPoint x: 228, startPoint y: 309, endPoint x: 242, endPoint y: 314, distance: 15.0
click at [242, 314] on input "code5184" at bounding box center [133, 315] width 229 height 16
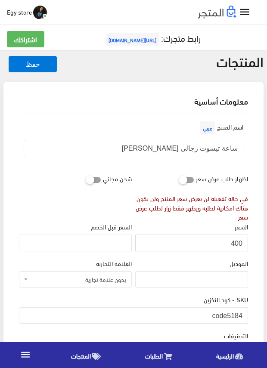
click at [235, 244] on input "400" at bounding box center [191, 242] width 113 height 16
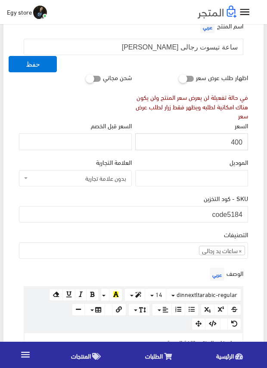
scroll to position [86, 0]
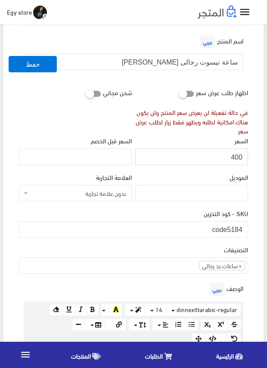
drag, startPoint x: 235, startPoint y: 115, endPoint x: 231, endPoint y: 158, distance: 43.2
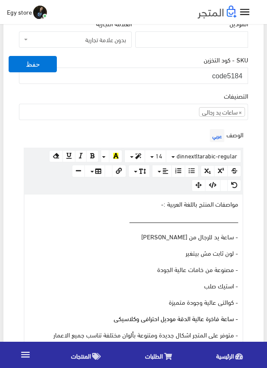
scroll to position [301, 0]
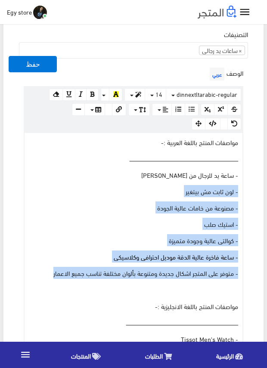
drag, startPoint x: 53, startPoint y: 272, endPoint x: 239, endPoint y: 180, distance: 207.2
click at [238, 180] on div "مواصفات المنتج باللغة العربية :- ــــــــــــــــــــــــــــــــــــــــــــــ…" at bounding box center [134, 306] width 218 height 346
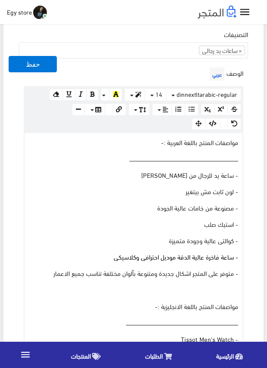
click at [246, 174] on div "الوصف عربي × Insert Image Select from files Image URL Insert Image × Insert Lin…" at bounding box center [133, 272] width 232 height 415
click at [247, 173] on div "الوصف عربي × Insert Image Select from files Image URL Insert Image × Insert Lin…" at bounding box center [133, 272] width 232 height 415
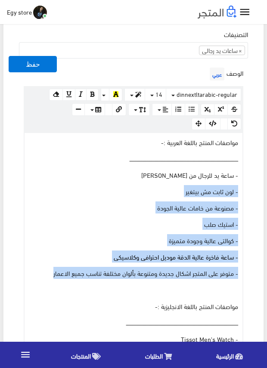
drag, startPoint x: 37, startPoint y: 274, endPoint x: 246, endPoint y: 180, distance: 229.4
click at [245, 182] on div "الوصف عربي × Insert Image Select from files Image URL Insert Image × Insert Lin…" at bounding box center [133, 272] width 232 height 415
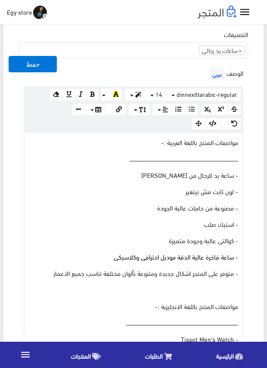
click at [250, 175] on div "اسم المنتج عربي ساعة تيسوت رجالى هاى كوبى اظهار طلب عرض سعر في حالة تفعيلة لن ي…" at bounding box center [133, 334] width 243 height 1047
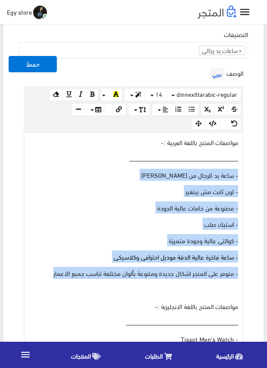
drag, startPoint x: 46, startPoint y: 276, endPoint x: 242, endPoint y: 177, distance: 219.9
click at [242, 177] on div "www.google.com 100% 50% 25% مواصفات المنتج باللغة العربية :- ــــــــــــــــــ…" at bounding box center [133, 306] width 219 height 348
copy div "- ساعة يد للرجال من تيسوت tissot - لون ثابت مش بيتغير - مصنوعة من خامات عالية ا…"
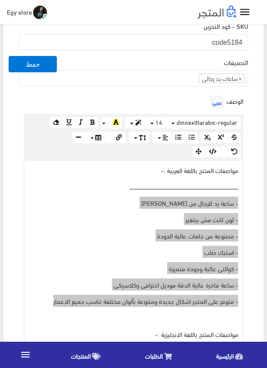
scroll to position [258, 0]
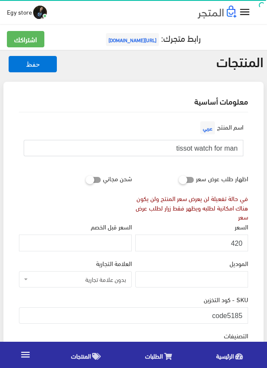
click at [185, 146] on input "tissot watch for man" at bounding box center [133, 148] width 219 height 16
drag, startPoint x: 228, startPoint y: 312, endPoint x: 249, endPoint y: 312, distance: 21.1
click at [249, 312] on div "SKU - كود التخزين code5185" at bounding box center [133, 312] width 232 height 36
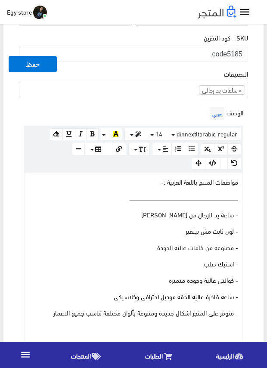
scroll to position [258, 0]
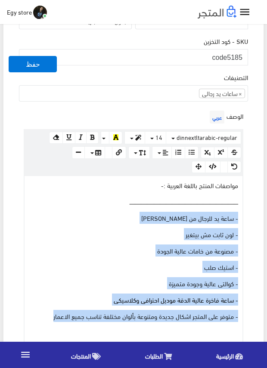
drag, startPoint x: 52, startPoint y: 316, endPoint x: 253, endPoint y: 215, distance: 224.4
copy div "- ساعة يد للرجال من تيسوت tissot - لون ثابت مش بيتغير - مصنوعة من خامات عالية ا…"
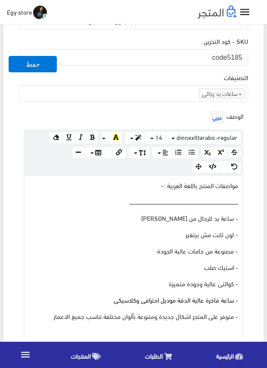
click at [248, 114] on div "الوصف عربي × Insert Image Select from files Image URL Insert Image × Insert Lin…" at bounding box center [133, 315] width 232 height 414
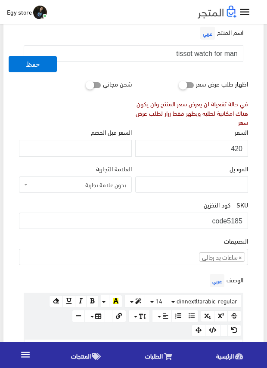
scroll to position [86, 0]
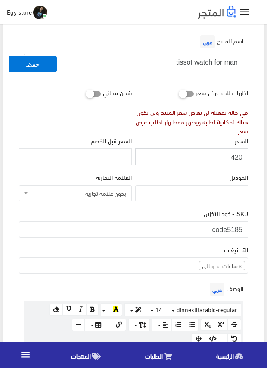
click at [238, 157] on input "420" at bounding box center [191, 156] width 113 height 16
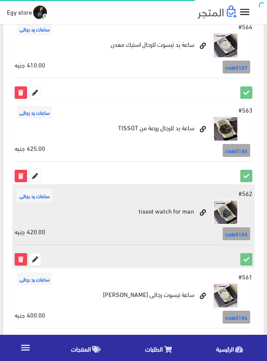
scroll to position [559, 0]
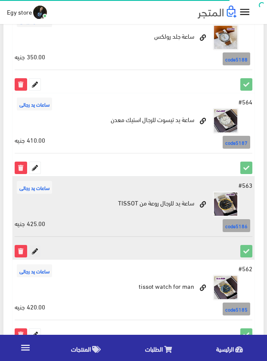
click at [31, 253] on icon at bounding box center [34, 251] width 11 height 11
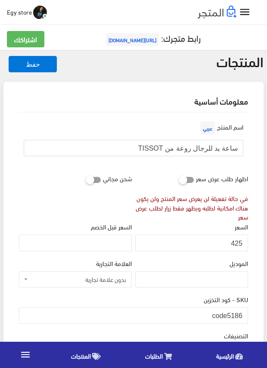
click at [185, 148] on input "ساعة يد للرجال روعة من TISSOT" at bounding box center [133, 148] width 219 height 16
drag, startPoint x: 228, startPoint y: 316, endPoint x: 251, endPoint y: 315, distance: 22.8
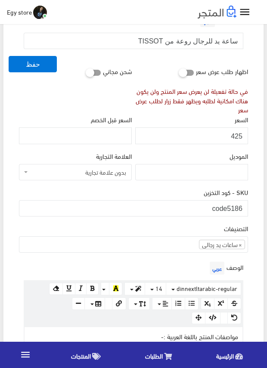
scroll to position [129, 0]
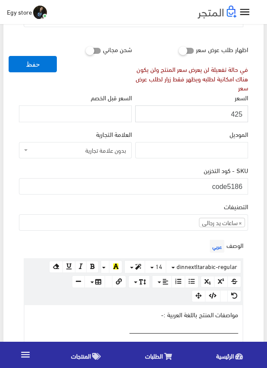
click at [234, 113] on input "425" at bounding box center [191, 113] width 113 height 16
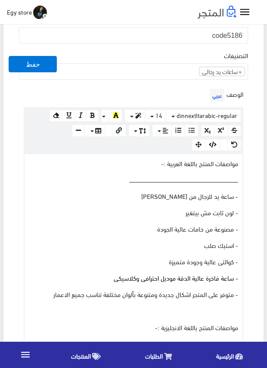
scroll to position [301, 0]
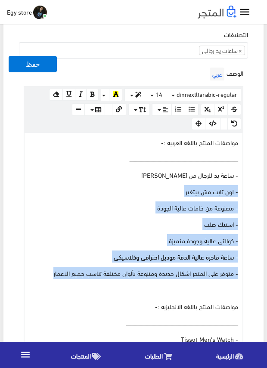
drag, startPoint x: 42, startPoint y: 275, endPoint x: 256, endPoint y: 185, distance: 232.1
click at [256, 185] on div "معلومات أساسية اسم المنتج عربي ساعة يد للرجال روعة من TISSOT اظهار طلب عرض سعر …" at bounding box center [133, 325] width 260 height 1089
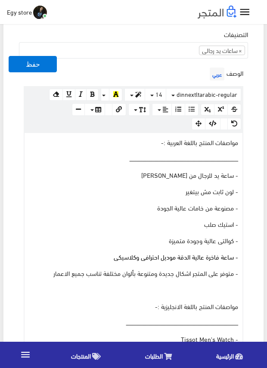
click at [259, 174] on div "معلومات أساسية اسم المنتج عربي ساعة يد للرجال روعة من TISSOT اظهار طلب عرض سعر …" at bounding box center [133, 325] width 260 height 1089
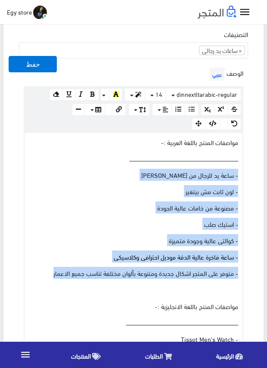
drag, startPoint x: 46, startPoint y: 271, endPoint x: 243, endPoint y: 174, distance: 219.8
click at [243, 174] on div "الوصف عربي × Insert Image Select from files Image URL Insert Image × Insert Lin…" at bounding box center [133, 272] width 232 height 414
copy div "- ساعة يد للرجال من تيسوت tissot - لون ثابت مش بيتغير - مصنوعة من خامات عالية ا…"
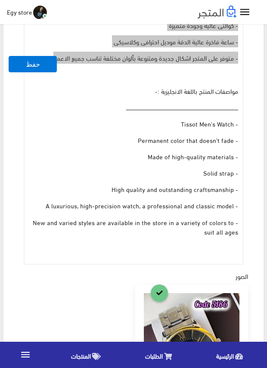
scroll to position [602, 0]
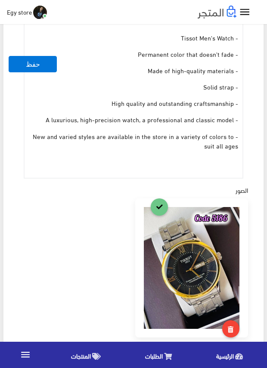
click at [252, 173] on div "اسم المنتج عربي ساعة يد للرجال روعة من TISSOT اظهار طلب عرض سعر في حالة تفعيلة …" at bounding box center [133, 35] width 243 height 1050
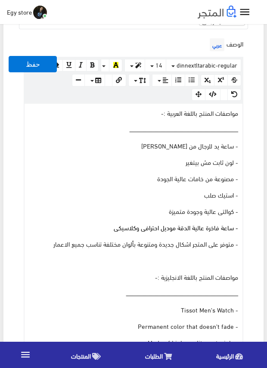
scroll to position [258, 0]
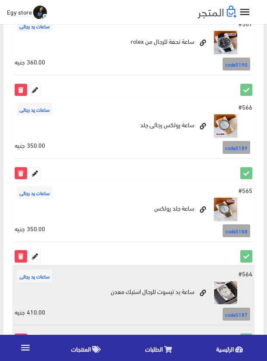
scroll to position [430, 0]
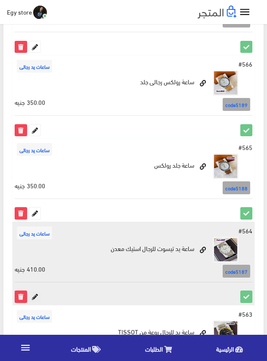
click at [33, 298] on icon at bounding box center [34, 296] width 11 height 11
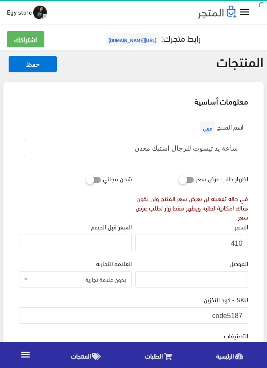
click at [205, 148] on input "ساعة يد تيسوت للرجال استيك معدن" at bounding box center [133, 148] width 219 height 16
drag, startPoint x: 226, startPoint y: 313, endPoint x: 253, endPoint y: 318, distance: 27.6
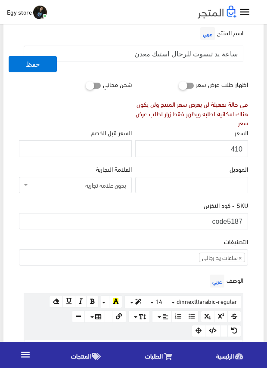
scroll to position [86, 0]
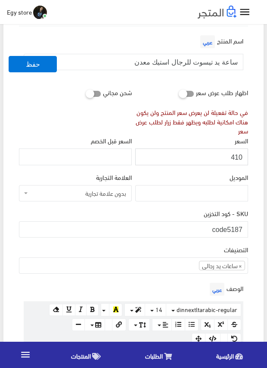
click at [233, 155] on input "410" at bounding box center [191, 156] width 113 height 16
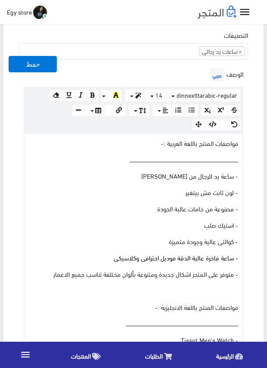
scroll to position [301, 0]
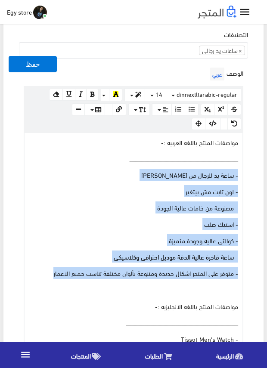
drag, startPoint x: 41, startPoint y: 272, endPoint x: 248, endPoint y: 175, distance: 228.7
click at [248, 175] on div "الوصف عربي × Insert Image Select from files Image URL Insert Image × Insert Lin…" at bounding box center [133, 272] width 232 height 414
copy div "- ساعة يد للرجال من تيسوت tissot - لون ثابت مش بيتغير - مصنوعة من خامات عالية ا…"
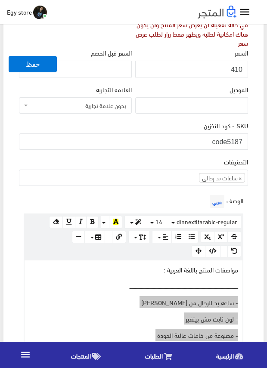
scroll to position [172, 0]
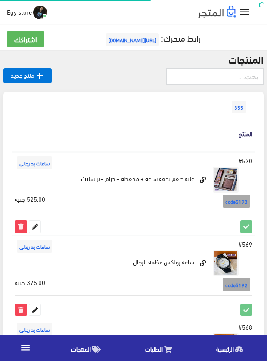
scroll to position [430, 0]
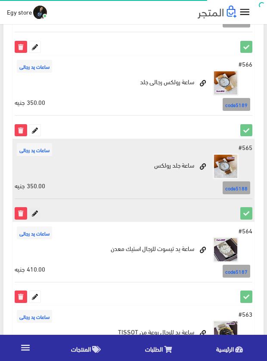
click at [31, 215] on icon at bounding box center [34, 213] width 11 height 11
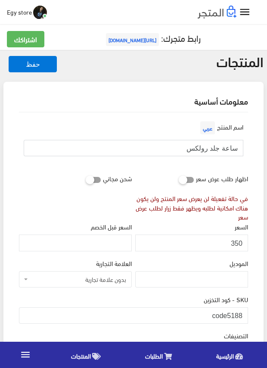
click at [218, 148] on input "ساعة جلد رولكس" at bounding box center [133, 148] width 219 height 16
drag, startPoint x: 227, startPoint y: 312, endPoint x: 243, endPoint y: 313, distance: 16.0
click at [243, 313] on input "code5188" at bounding box center [133, 315] width 229 height 16
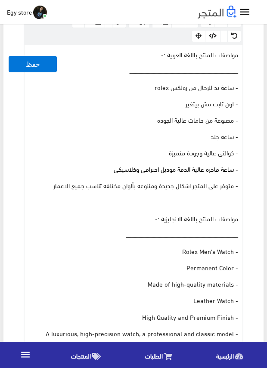
scroll to position [387, 0]
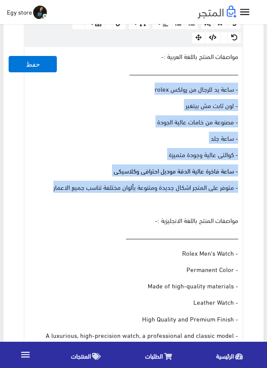
drag, startPoint x: 43, startPoint y: 186, endPoint x: 239, endPoint y: 90, distance: 218.2
click at [239, 90] on div "مواصفات المنتج باللغة العربية :- ــــــــــــــــــــــــــــــــــــــــــــــ…" at bounding box center [134, 220] width 218 height 346
copy div "- ساعة يد للرجال من رولكس rolex - لون ثابت مش بيتغير - مصنوعة من خامات عالية ال…"
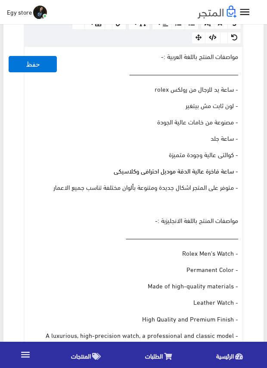
click at [247, 217] on div "الوصف عربي × Insert Image Select from files Image URL Insert Image × Insert Lin…" at bounding box center [133, 186] width 232 height 415
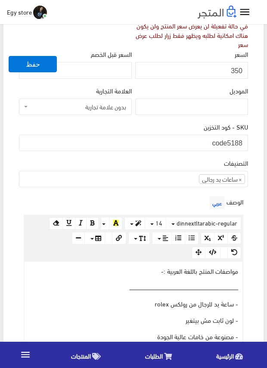
scroll to position [172, 0]
click at [237, 72] on input "350" at bounding box center [191, 70] width 113 height 16
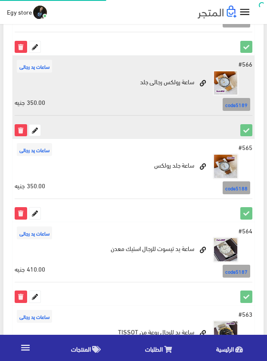
scroll to position [430, 0]
click at [34, 129] on icon at bounding box center [34, 130] width 11 height 11
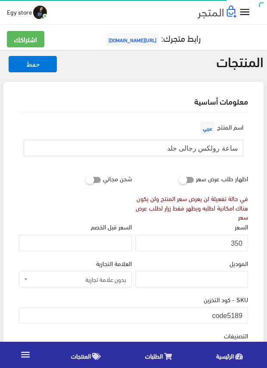
click at [216, 149] on input "ساعة رولكس رجالى جلد" at bounding box center [133, 148] width 219 height 16
drag, startPoint x: 216, startPoint y: 149, endPoint x: 210, endPoint y: 149, distance: 5.6
click at [210, 149] on input "ساعة رولكس رجالى جلد" at bounding box center [133, 148] width 219 height 16
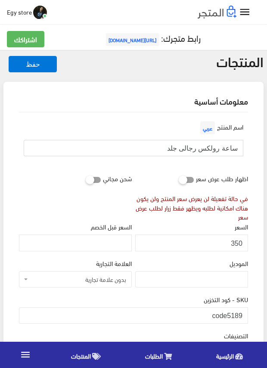
click at [210, 149] on input "ساعة رولكس رجالى جلد" at bounding box center [133, 148] width 219 height 16
drag, startPoint x: 227, startPoint y: 316, endPoint x: 246, endPoint y: 320, distance: 18.9
click at [246, 320] on input "code5189" at bounding box center [133, 315] width 229 height 16
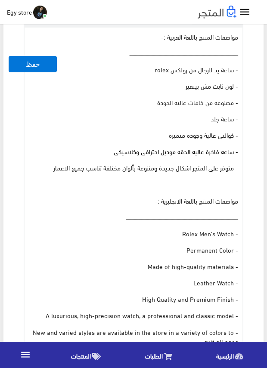
scroll to position [387, 0]
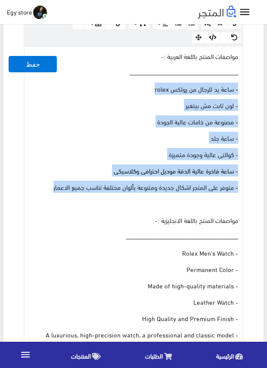
drag, startPoint x: 51, startPoint y: 188, endPoint x: 240, endPoint y: 87, distance: 214.2
click at [240, 87] on div "مواصفات المنتج باللغة العربية :- ــــــــــــــــــــــــــــــــــــــــــــــ…" at bounding box center [134, 220] width 218 height 346
copy div "- ساعة يد للرجال من رولكس rolex - لون ثابت مش بيتغير - مصنوعة من خامات عالية ال…"
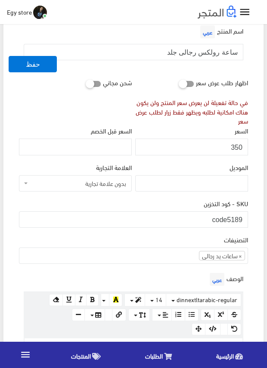
scroll to position [86, 0]
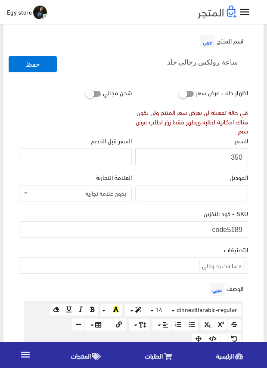
click at [237, 155] on input "350" at bounding box center [191, 156] width 113 height 16
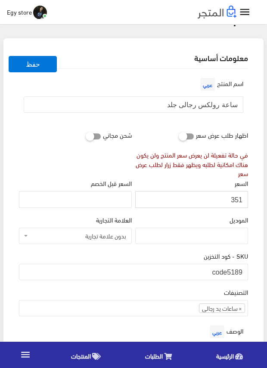
scroll to position [43, 0]
drag, startPoint x: 237, startPoint y: 155, endPoint x: 233, endPoint y: 203, distance: 47.9
click at [233, 203] on input "351" at bounding box center [191, 199] width 113 height 16
click at [233, 201] on input "351" at bounding box center [191, 199] width 113 height 16
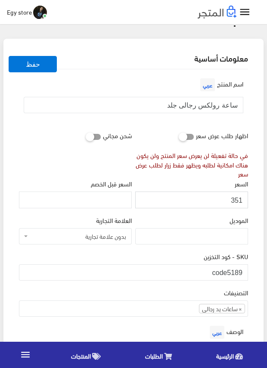
click at [236, 203] on input "351" at bounding box center [191, 199] width 113 height 16
type input "350"
click at [237, 199] on input "350" at bounding box center [191, 199] width 113 height 16
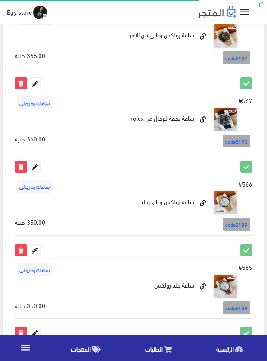
scroll to position [301, 0]
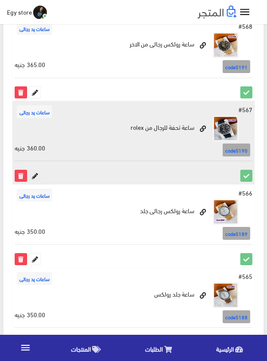
click at [37, 172] on icon at bounding box center [34, 175] width 11 height 11
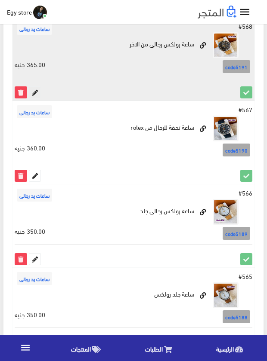
click at [37, 90] on icon at bounding box center [34, 92] width 11 height 11
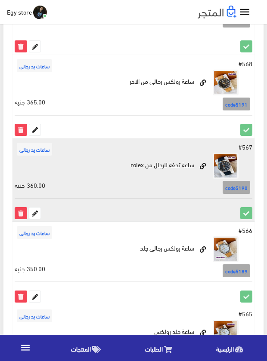
scroll to position [172, 0]
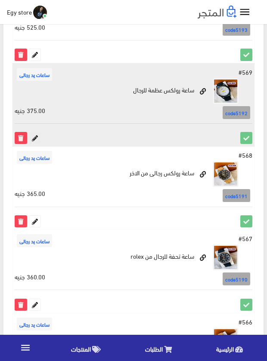
click at [35, 135] on icon at bounding box center [34, 138] width 11 height 11
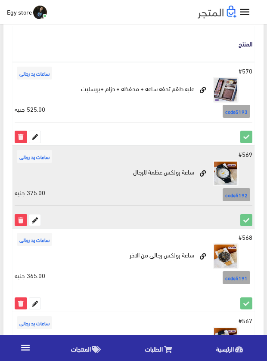
scroll to position [86, 0]
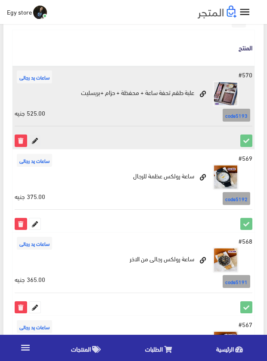
click at [35, 139] on icon at bounding box center [34, 140] width 11 height 11
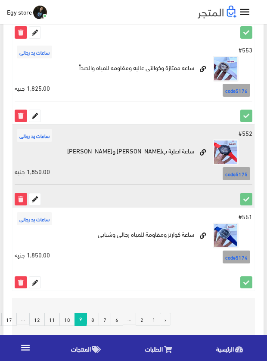
scroll to position [1551, 0]
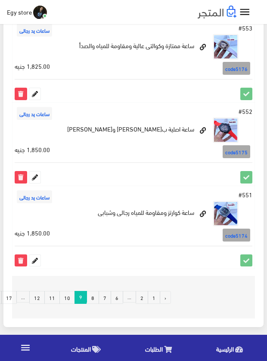
click at [89, 298] on link "8" at bounding box center [92, 297] width 12 height 13
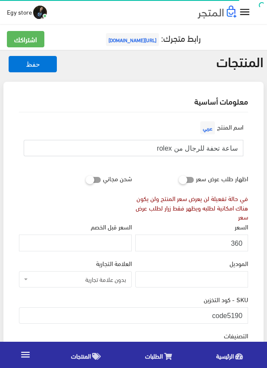
click at [204, 147] on input "ساعة تحفة للرجال من rolex" at bounding box center [133, 148] width 219 height 16
click at [198, 162] on div "اسم المنتج عربي ساعة تحفة للرجال من rolex" at bounding box center [133, 141] width 232 height 44
drag, startPoint x: 229, startPoint y: 311, endPoint x: 242, endPoint y: 312, distance: 13.3
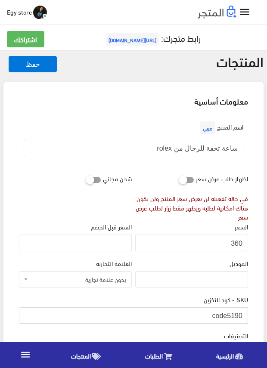
click at [242, 312] on input "code5190" at bounding box center [133, 315] width 229 height 16
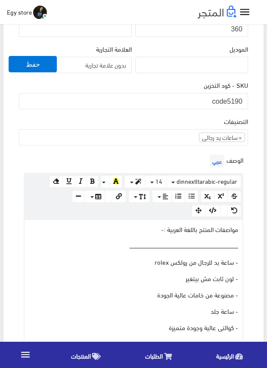
scroll to position [86, 0]
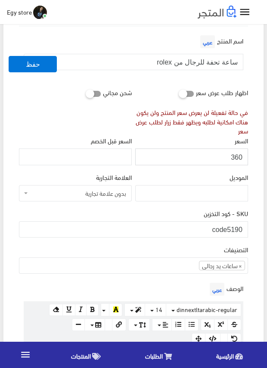
click at [238, 156] on input "360" at bounding box center [191, 156] width 113 height 16
click at [174, 243] on div "SKU - كود التخزين code5190" at bounding box center [133, 226] width 232 height 36
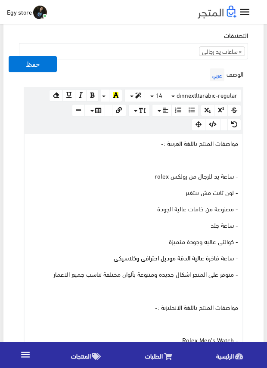
scroll to position [301, 0]
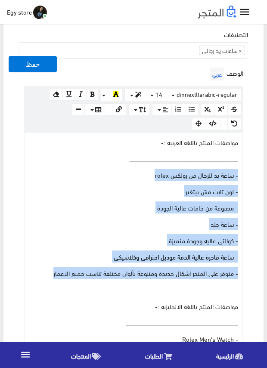
drag, startPoint x: 52, startPoint y: 271, endPoint x: 249, endPoint y: 174, distance: 219.6
click at [249, 174] on div "الوصف عربي × Insert Image Select from files Image URL Insert Image × Insert Lin…" at bounding box center [133, 272] width 232 height 414
copy div "- ساعة يد للرجال من رولكس rolex - لون ثابت مش بيتغير - مصنوعة من خامات عالية ال…"
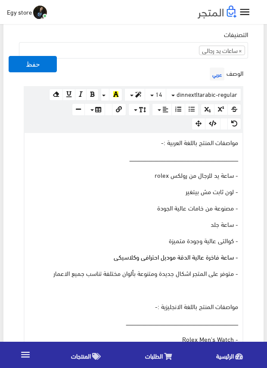
click at [181, 78] on div "الوصف عربي × Insert Image Select from files Image URL Insert Image × Insert Lin…" at bounding box center [133, 272] width 232 height 414
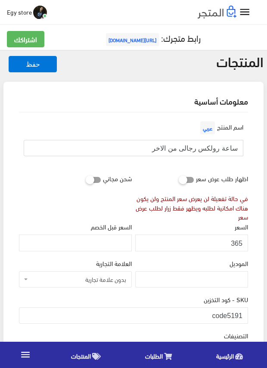
click at [209, 147] on input "ساعة رولكس رجالى من الاخر" at bounding box center [133, 148] width 219 height 16
drag, startPoint x: 229, startPoint y: 312, endPoint x: 250, endPoint y: 313, distance: 20.7
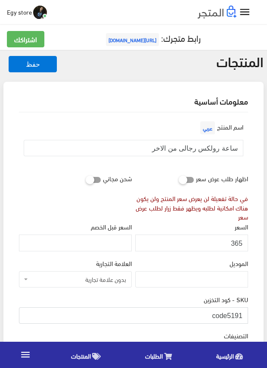
drag, startPoint x: 228, startPoint y: 315, endPoint x: 249, endPoint y: 316, distance: 21.6
click at [249, 316] on div "SKU - كود التخزين code5191" at bounding box center [133, 312] width 232 height 36
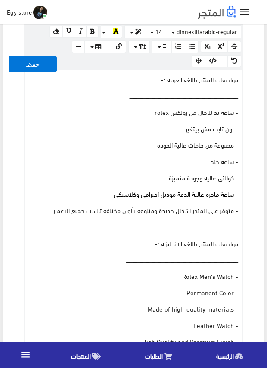
scroll to position [344, 0]
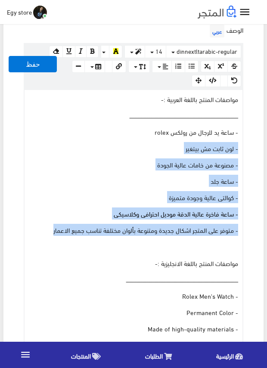
drag, startPoint x: 52, startPoint y: 231, endPoint x: 249, endPoint y: 142, distance: 216.1
click at [248, 145] on div "الوصف عربي × Insert Image Select from files Image URL Insert Image × Insert Lin…" at bounding box center [133, 229] width 232 height 414
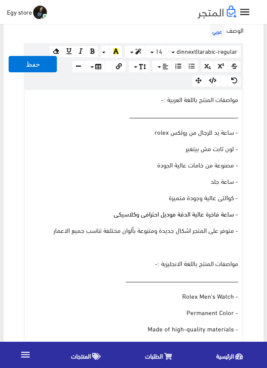
drag, startPoint x: 249, startPoint y: 142, endPoint x: 251, endPoint y: 138, distance: 4.6
click at [251, 138] on div "اسم المنتج عربي ساعة رولكس رجالى من الاخر اظهار طلب عرض سعر في حالة تفعيلة لن ي…" at bounding box center [133, 291] width 243 height 1046
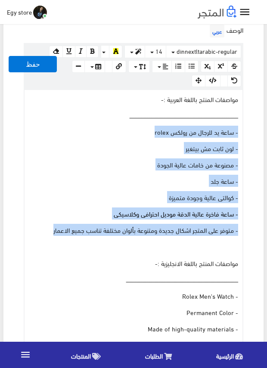
drag, startPoint x: 50, startPoint y: 230, endPoint x: 238, endPoint y: 126, distance: 214.7
click at [238, 126] on div "مواصفات المنتج باللغة العربية :- ــــــــــــــــــــــــــــــــــــــــــــــ…" at bounding box center [134, 263] width 218 height 346
copy div "- ساعة يد للرجال من رولكس rolex - لون ثابت مش بيتغير - مصنوعة من خامات عالية ال…"
click at [246, 212] on div "الوصف عربي × Insert Image Select from files Image URL Insert Image × Insert Lin…" at bounding box center [133, 229] width 232 height 414
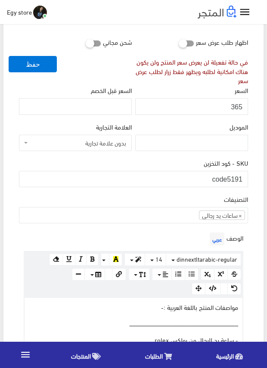
scroll to position [129, 0]
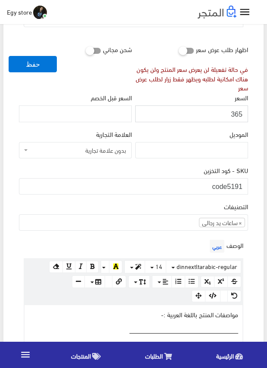
click at [235, 113] on input "365" at bounding box center [191, 113] width 113 height 16
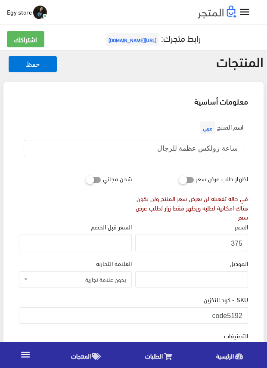
click at [188, 148] on input "ساعة رولكس عظمة للرجال" at bounding box center [133, 148] width 219 height 16
drag, startPoint x: 227, startPoint y: 312, endPoint x: 247, endPoint y: 316, distance: 20.5
click at [247, 316] on input "code5192" at bounding box center [133, 315] width 229 height 16
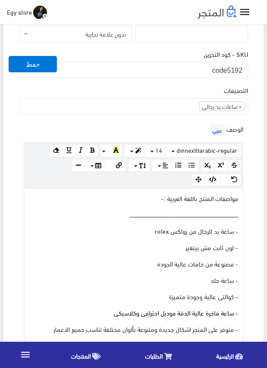
scroll to position [215, 0]
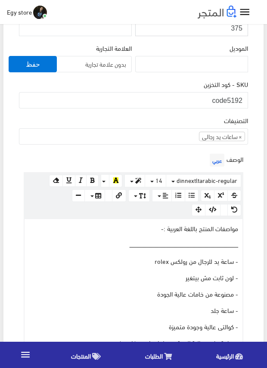
click at [236, 30] on input "375" at bounding box center [191, 27] width 113 height 16
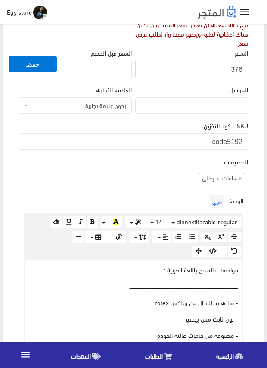
scroll to position [172, 0]
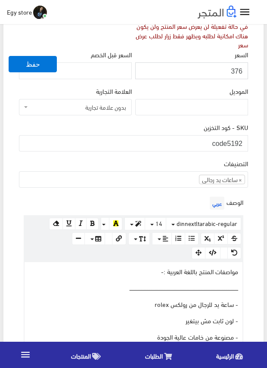
drag, startPoint x: 236, startPoint y: 30, endPoint x: 231, endPoint y: 73, distance: 43.3
click at [231, 73] on input "376" at bounding box center [191, 70] width 113 height 16
click at [234, 73] on input "376" at bounding box center [191, 70] width 113 height 16
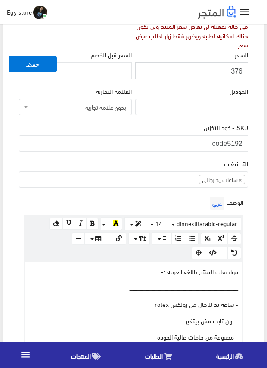
type input "375"
click at [234, 73] on input "375" at bounding box center [191, 70] width 113 height 16
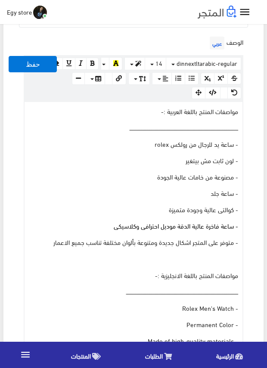
scroll to position [344, 0]
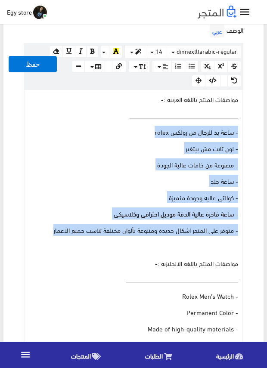
drag, startPoint x: 45, startPoint y: 232, endPoint x: 246, endPoint y: 132, distance: 224.6
click at [246, 132] on div "الوصف عربي × Insert Image Select from files Image URL Insert Image × Insert Lin…" at bounding box center [133, 229] width 232 height 414
copy div "- ساعة يد للرجال من رولكس rolex - لون ثابت مش بيتغير - مصنوعة من خامات عالية ال…"
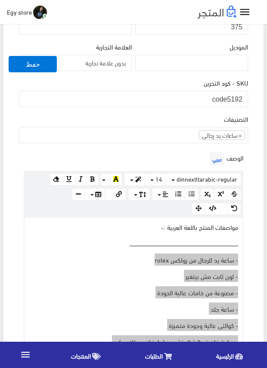
scroll to position [215, 0]
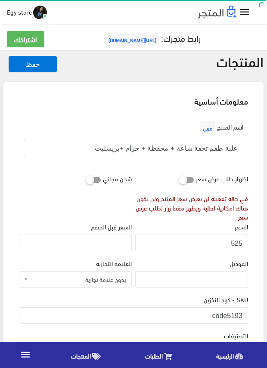
click at [216, 149] on input "علبة طقم تحفة ساعة + محفظة + حزام +بريسليت" at bounding box center [133, 148] width 219 height 16
click at [186, 226] on div "السعر 525" at bounding box center [191, 236] width 113 height 29
drag, startPoint x: 226, startPoint y: 312, endPoint x: 242, endPoint y: 315, distance: 16.2
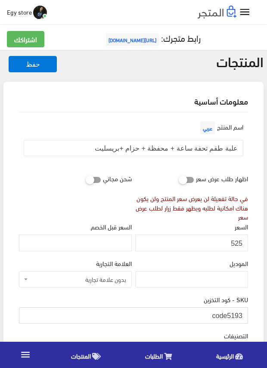
click at [242, 315] on input "code5193" at bounding box center [133, 315] width 229 height 16
click at [235, 242] on input "525" at bounding box center [191, 242] width 113 height 16
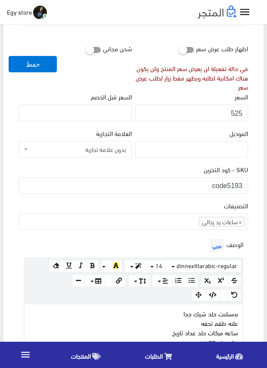
scroll to position [258, 0]
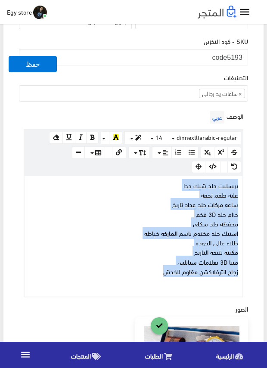
drag, startPoint x: 147, startPoint y: 271, endPoint x: 247, endPoint y: 185, distance: 132.4
click at [247, 185] on div "الوصف عربي × Insert Image Select from files Image URL Insert Image × Insert Lin…" at bounding box center [133, 202] width 232 height 189
copy div "بريسليت جلد شيك جدا علبه طقم تحفه ساعه مركات جلد عداد تاريخ حزام جلد 3D فخم محف…"
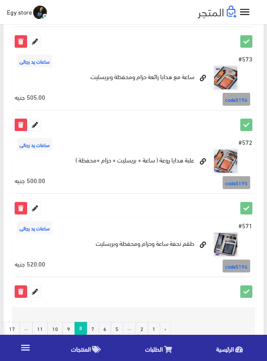
scroll to position [1564, 0]
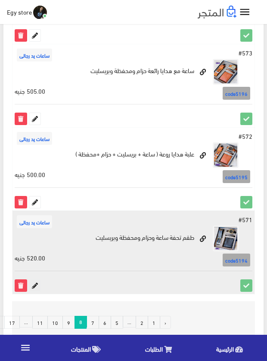
click at [32, 280] on icon at bounding box center [34, 285] width 11 height 11
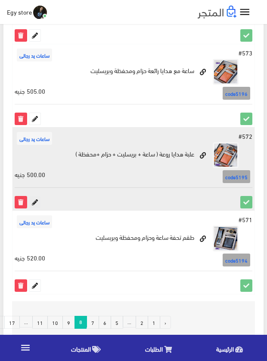
click at [36, 197] on icon at bounding box center [34, 202] width 11 height 11
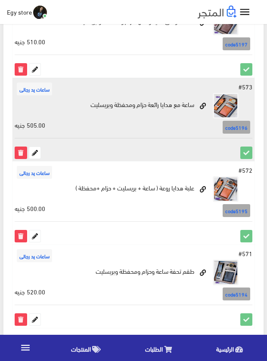
scroll to position [1478, 0]
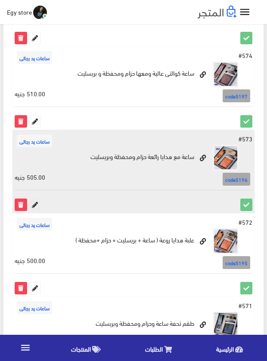
click at [36, 199] on icon at bounding box center [34, 204] width 11 height 11
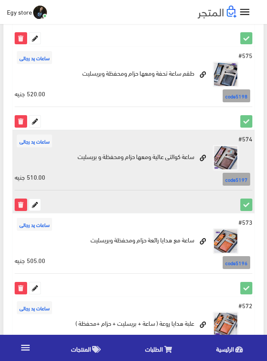
scroll to position [1391, 0]
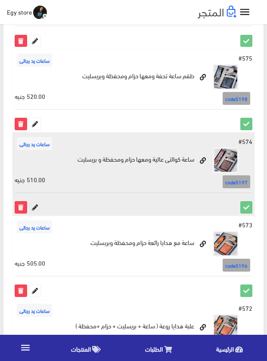
click at [34, 202] on icon at bounding box center [34, 207] width 11 height 11
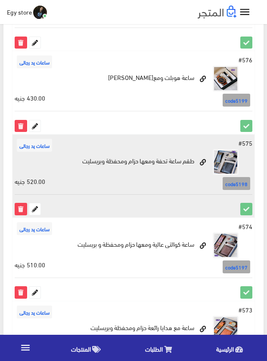
scroll to position [1305, 0]
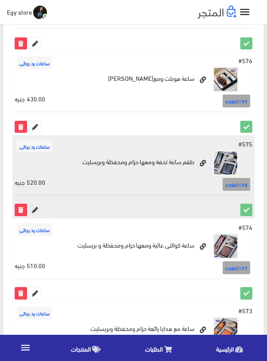
click at [31, 204] on icon at bounding box center [34, 209] width 11 height 11
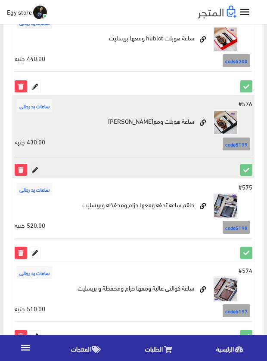
click at [36, 164] on icon at bounding box center [34, 169] width 11 height 11
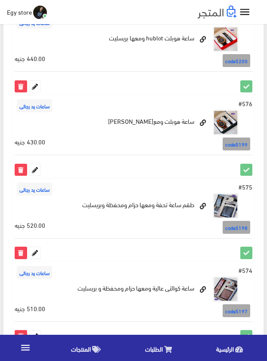
scroll to position [520, 0]
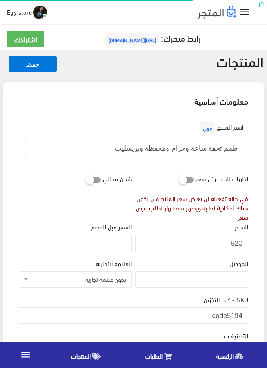
click at [181, 149] on input "طقم تحفة ساعة وحزام ومحفظة وبريسليت" at bounding box center [133, 148] width 219 height 16
drag, startPoint x: 228, startPoint y: 314, endPoint x: 243, endPoint y: 315, distance: 15.2
click at [243, 315] on input "code5194" at bounding box center [133, 315] width 229 height 16
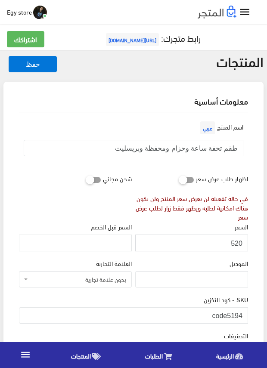
click at [236, 242] on input "520" at bounding box center [191, 242] width 113 height 16
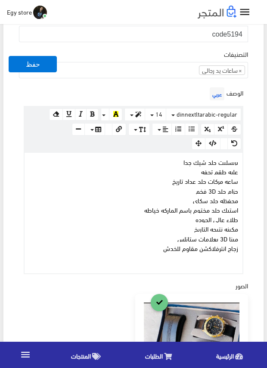
scroll to position [301, 0]
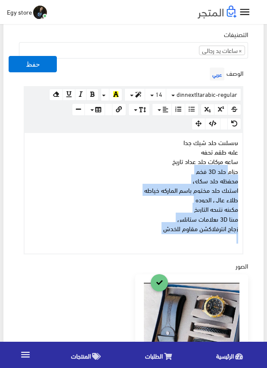
drag, startPoint x: 150, startPoint y: 234, endPoint x: 245, endPoint y: 157, distance: 122.6
click at [234, 166] on div "بريسليت جلد شيك جدا علبه طقم تحفه ساعه مركات جلد عداد تاريخ حزام جلد 3D فخم محف…" at bounding box center [134, 193] width 218 height 120
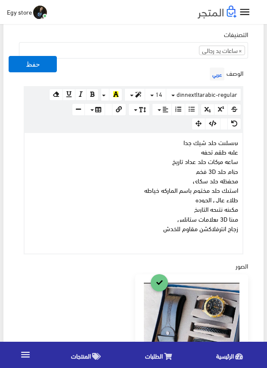
drag, startPoint x: 245, startPoint y: 157, endPoint x: 250, endPoint y: 150, distance: 8.7
click at [247, 154] on div "الوصف عربي × Insert Image Select from files Image URL Insert Image × Insert Lin…" at bounding box center [133, 159] width 232 height 189
click at [252, 139] on div "اسم المنتج عربي طقم تحفة ساعة وحزام ومحفظة وبريسليت اظهار طلب عرض سعر في حالة ت…" at bounding box center [133, 223] width 243 height 825
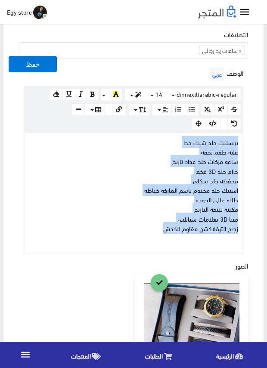
drag, startPoint x: 165, startPoint y: 226, endPoint x: 247, endPoint y: 142, distance: 116.5
click at [247, 142] on div "الوصف عربي × Insert Image Select from files Image URL Insert Image × Insert Lin…" at bounding box center [133, 159] width 232 height 189
copy div "بريسليت جلد شيك جدا علبه طقم تحفه ساعه مركات جلد عداد تاريخ حزام جلد 3D فخم محف…"
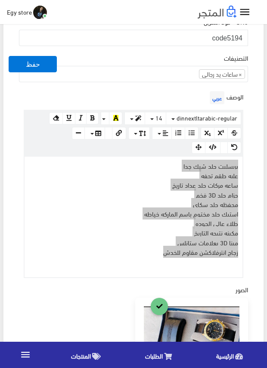
scroll to position [258, 0]
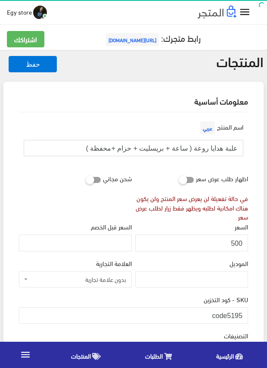
click at [148, 149] on input "علبة هدايا روعة ( ساعة + بريسليت + حزام +محفظة )" at bounding box center [133, 148] width 219 height 16
click at [196, 258] on div "الموديل" at bounding box center [191, 272] width 113 height 29
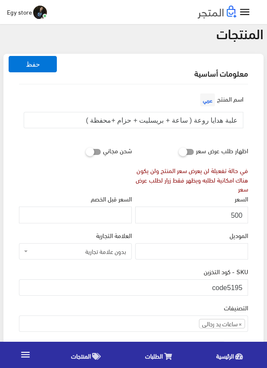
scroll to position [43, 0]
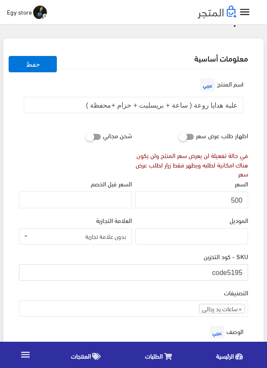
drag, startPoint x: 227, startPoint y: 274, endPoint x: 242, endPoint y: 274, distance: 14.6
click at [242, 274] on input "code5195" at bounding box center [133, 272] width 229 height 16
click at [238, 199] on input "500" at bounding box center [191, 199] width 113 height 16
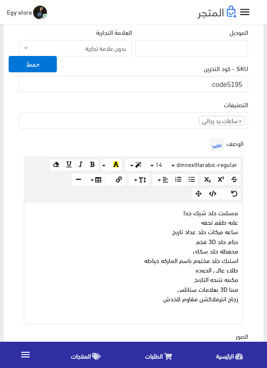
scroll to position [258, 0]
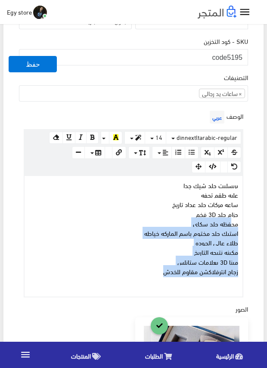
drag, startPoint x: 135, startPoint y: 270, endPoint x: 242, endPoint y: 207, distance: 124.6
click at [237, 218] on div "بريسليت جلد شيك جدا علبه طقم تحفه ساعه مركات جلد عداد تاريخ حزام جلد 3D فخم محف…" at bounding box center [134, 236] width 218 height 120
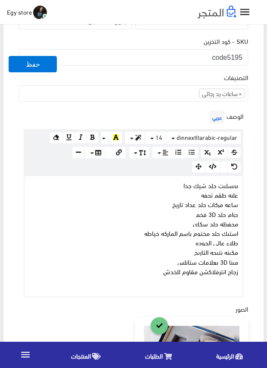
drag, startPoint x: 247, startPoint y: 188, endPoint x: 248, endPoint y: 181, distance: 6.9
click at [248, 181] on div "الوصف عربي × Insert Image Select from files Image URL Insert Image × Insert Lin…" at bounding box center [133, 202] width 232 height 189
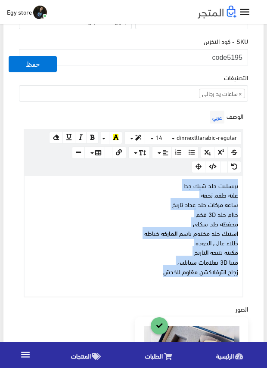
drag, startPoint x: 164, startPoint y: 268, endPoint x: 243, endPoint y: 185, distance: 114.7
click at [243, 185] on div "www.google.com 100% 50% 25% بريسليت جلد شيك جدا علبه طقم تحفه ساعه مركات جلد عد…" at bounding box center [133, 236] width 219 height 122
copy div "بريسليت جلد شيك جدا علبه طقم تحفه ساعه مركات جلد عداد تاريخ حزام جلد 3D فخم محف…"
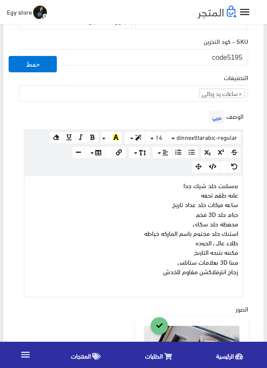
click at [139, 73] on div "التصنيفات ساعات يد رجالى ساعات يد حريمى اساور وبريسليت × ساعات يد رجالى" at bounding box center [133, 86] width 229 height 29
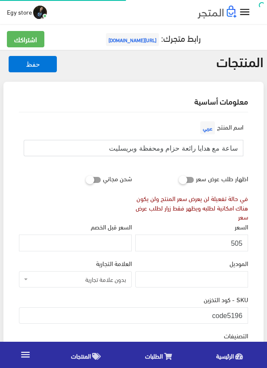
click at [204, 146] on input "ساعة مع هدايا رائعة حزام ومحفظة وبريسليت" at bounding box center [133, 148] width 219 height 16
drag, startPoint x: 227, startPoint y: 313, endPoint x: 244, endPoint y: 314, distance: 16.8
click at [244, 314] on input "code5196" at bounding box center [133, 315] width 229 height 16
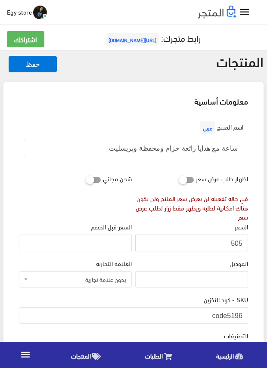
click at [238, 243] on input "505" at bounding box center [191, 242] width 113 height 16
click at [157, 173] on div "اظهار طلب عرض سعر في حالة تفعيلة لن يعرض سعر المنتج ولن يكون هناك امكانية لطلبه…" at bounding box center [191, 196] width 116 height 52
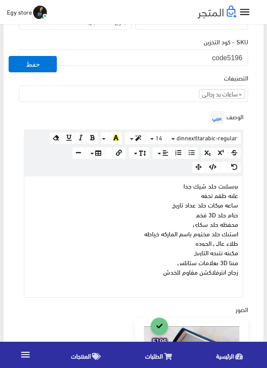
scroll to position [258, 0]
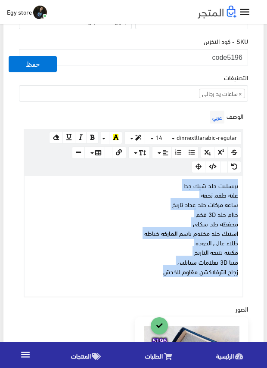
drag, startPoint x: 146, startPoint y: 273, endPoint x: 254, endPoint y: 184, distance: 139.7
click at [254, 184] on div "اسم المنتج عربي ساعة مع هدايا رائعة حزام ومحفظة وبريسليت اظهار طلب عرض سعر في ح…" at bounding box center [133, 268] width 243 height 828
copy div "بريسليت جلد شيك جدا علبه طقم تحفه ساعه مركات جلد عداد تاريخ حزام جلد 3D فخم محف…"
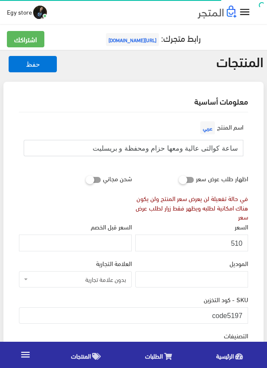
click at [160, 148] on input "ساعة كوالتى عالية ومعها حزام ومحفظة و بريسليت" at bounding box center [133, 148] width 219 height 16
drag, startPoint x: 228, startPoint y: 314, endPoint x: 242, endPoint y: 314, distance: 13.8
click at [242, 314] on input "code5197" at bounding box center [133, 315] width 229 height 16
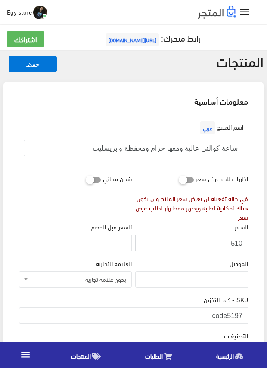
click at [236, 244] on input "510" at bounding box center [191, 242] width 113 height 16
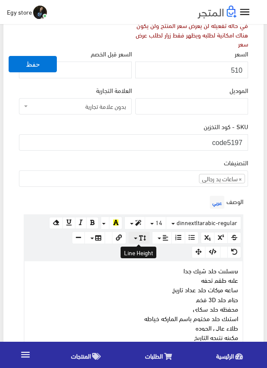
scroll to position [215, 0]
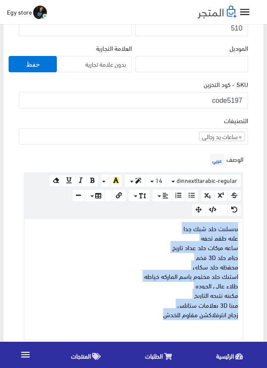
drag, startPoint x: 154, startPoint y: 315, endPoint x: 250, endPoint y: 225, distance: 131.2
click at [250, 225] on div "اسم المنتج عربي ساعة كوالتى عالية ومعها حزام ومحفظة و بريسليت اظهار طلب عرض سعر…" at bounding box center [133, 309] width 243 height 825
copy div "بريسليت جلد شيك جدا علبه طقم تحفه ساعه مركات جلد عداد تاريخ حزام جلد 3D فخم محف…"
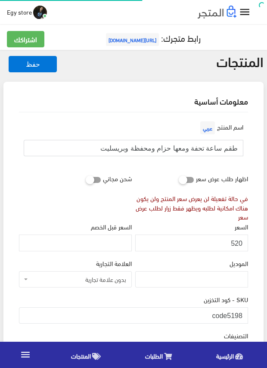
click at [143, 148] on input "طقم ساعة تحفة ومعها حزام ومحفظة وبريسليت" at bounding box center [133, 148] width 219 height 16
drag, startPoint x: 228, startPoint y: 316, endPoint x: 243, endPoint y: 316, distance: 14.6
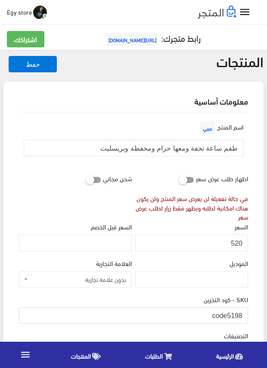
click at [243, 316] on input "code5198" at bounding box center [133, 315] width 229 height 16
click at [236, 241] on input "520" at bounding box center [191, 242] width 113 height 16
click at [190, 222] on div "السعر 520" at bounding box center [191, 236] width 113 height 29
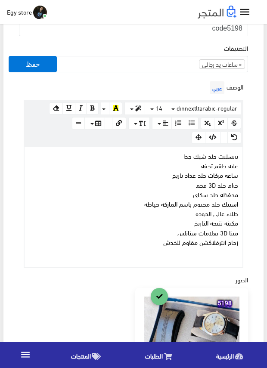
scroll to position [301, 0]
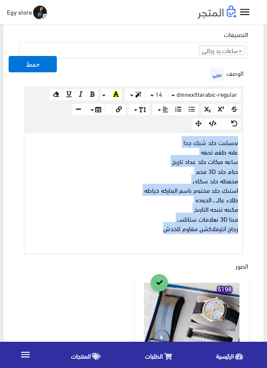
drag, startPoint x: 154, startPoint y: 230, endPoint x: 249, endPoint y: 140, distance: 130.9
click at [249, 140] on div "الوصف عربي × Insert Image Select from files Image URL Insert Image × Insert Lin…" at bounding box center [133, 159] width 232 height 189
copy div "بريسليت جلد شيك جدا علبه طقم تحفه ساعه مركات جلد عداد تاريخ حزام جلد 3D فخم محف…"
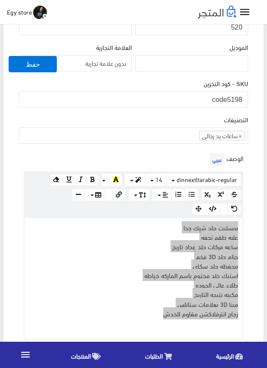
scroll to position [215, 0]
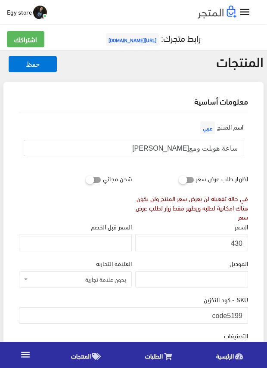
click at [194, 149] on input "ساعة هوبلت ومع[PERSON_NAME]" at bounding box center [133, 148] width 219 height 16
drag, startPoint x: 228, startPoint y: 315, endPoint x: 244, endPoint y: 314, distance: 16.8
click at [244, 314] on input "code5199" at bounding box center [133, 315] width 229 height 16
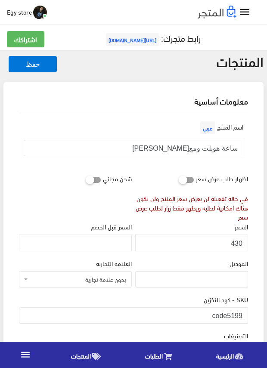
click at [205, 228] on div "السعر 430" at bounding box center [191, 236] width 113 height 29
click at [234, 244] on input "430" at bounding box center [191, 242] width 113 height 16
drag, startPoint x: 234, startPoint y: 244, endPoint x: 196, endPoint y: 247, distance: 38.0
click at [196, 247] on input "430" at bounding box center [191, 242] width 113 height 16
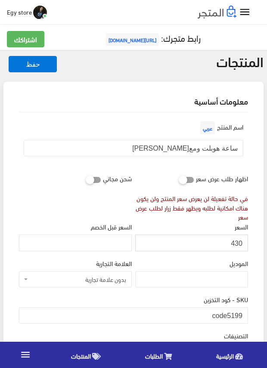
click at [237, 243] on input "430" at bounding box center [191, 242] width 113 height 16
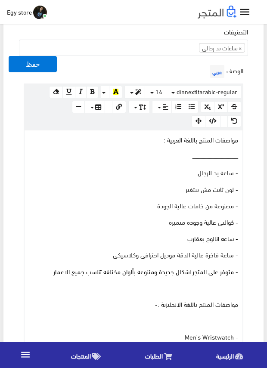
scroll to position [344, 0]
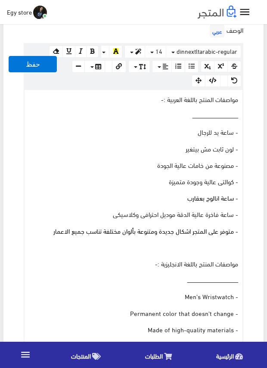
drag, startPoint x: 38, startPoint y: 233, endPoint x: 207, endPoint y: 161, distance: 183.3
click at [186, 178] on div "مواصفات المنتج باللغة العربية :- ــــــــــــــــــــــــــــــــــــــــــــــ…" at bounding box center [134, 263] width 218 height 347
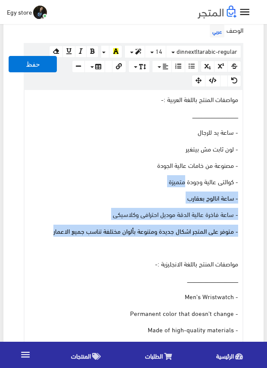
click at [205, 163] on p "- مصنوعة من خامات عالية الجودة" at bounding box center [133, 164] width 209 height 9
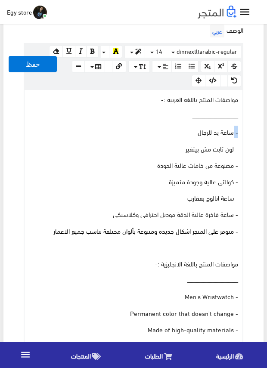
click at [238, 127] on div "مواصفات المنتج باللغة العربية :- ــــــــــــــــــــــــــــــــــــــــــــــ…" at bounding box center [134, 263] width 218 height 347
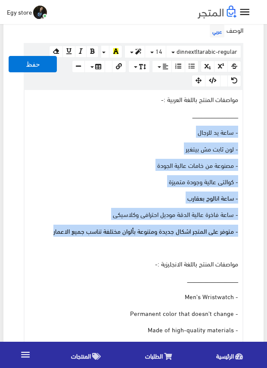
drag, startPoint x: 110, startPoint y: 212, endPoint x: 256, endPoint y: 131, distance: 167.2
click at [256, 131] on div "معلومات أساسية اسم المنتج عربي ساعة هوبلت ومع[PERSON_NAME] اظهار طلب عرض سعر في…" at bounding box center [133, 280] width 260 height 1085
copy div "- ساعة يد للرجال - لون ثابت مش بيتغير - مصنوعة من خامات عالية الجودة - كوالتى ع…"
